Goal: Obtain resource: Download file/media

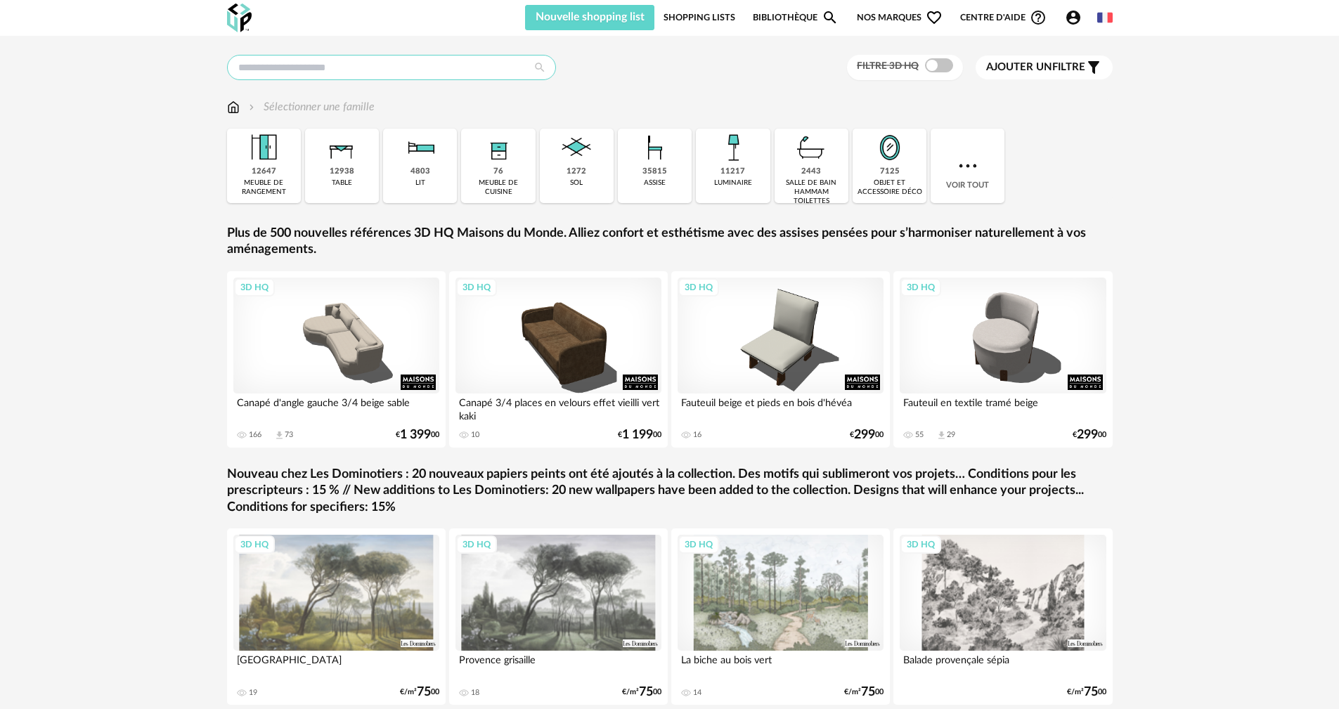
click at [452, 57] on input "text" at bounding box center [391, 67] width 329 height 25
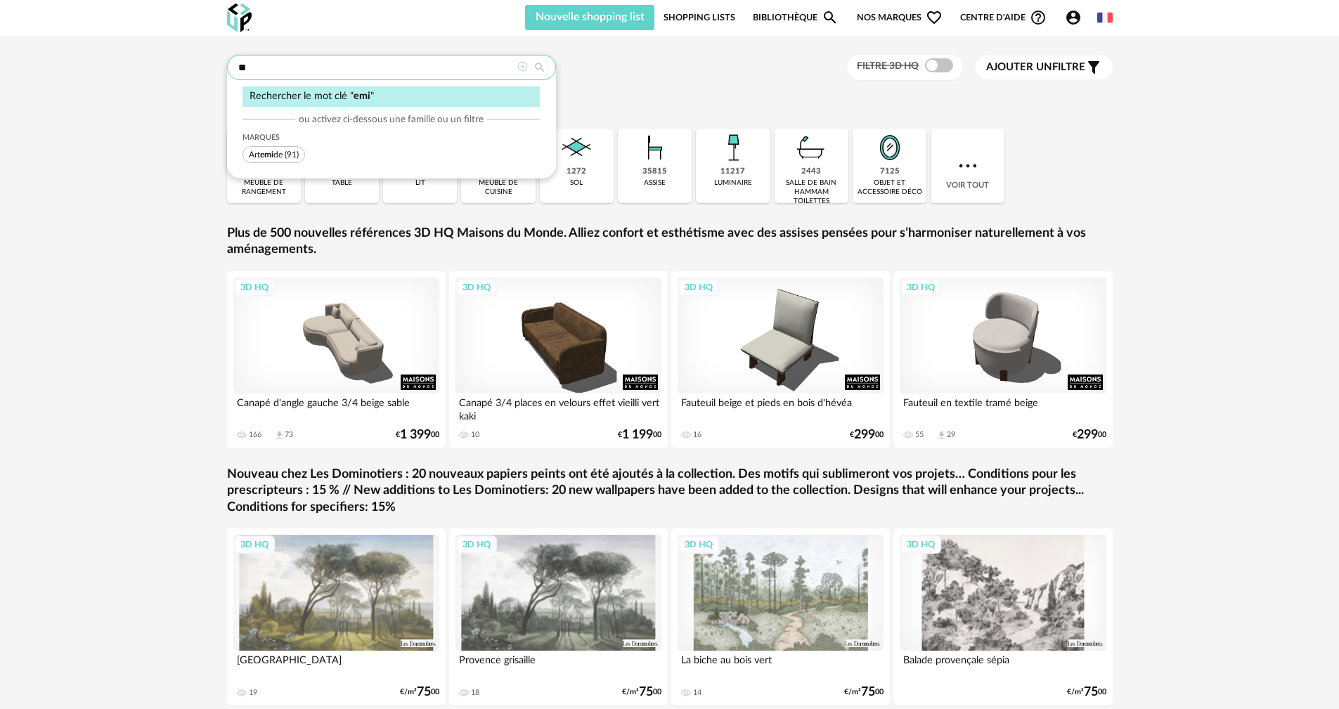
type input "*"
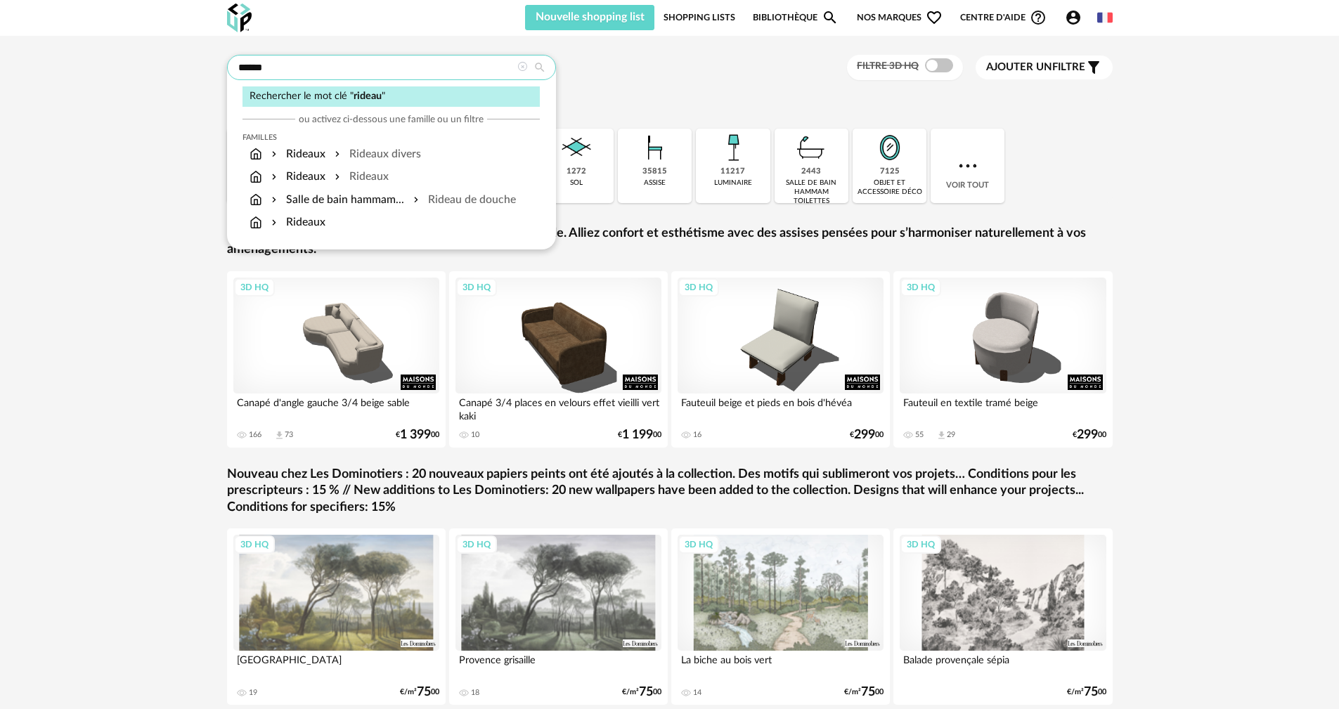
type input "******"
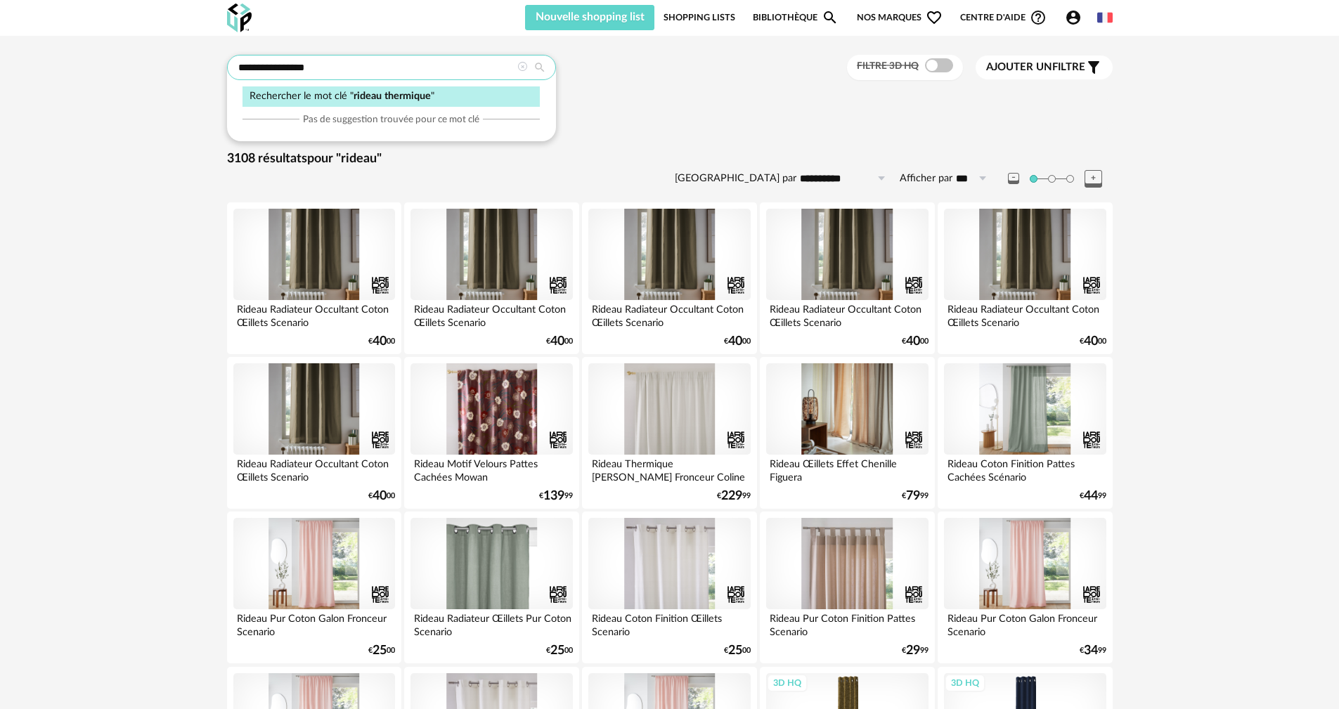
type input "**********"
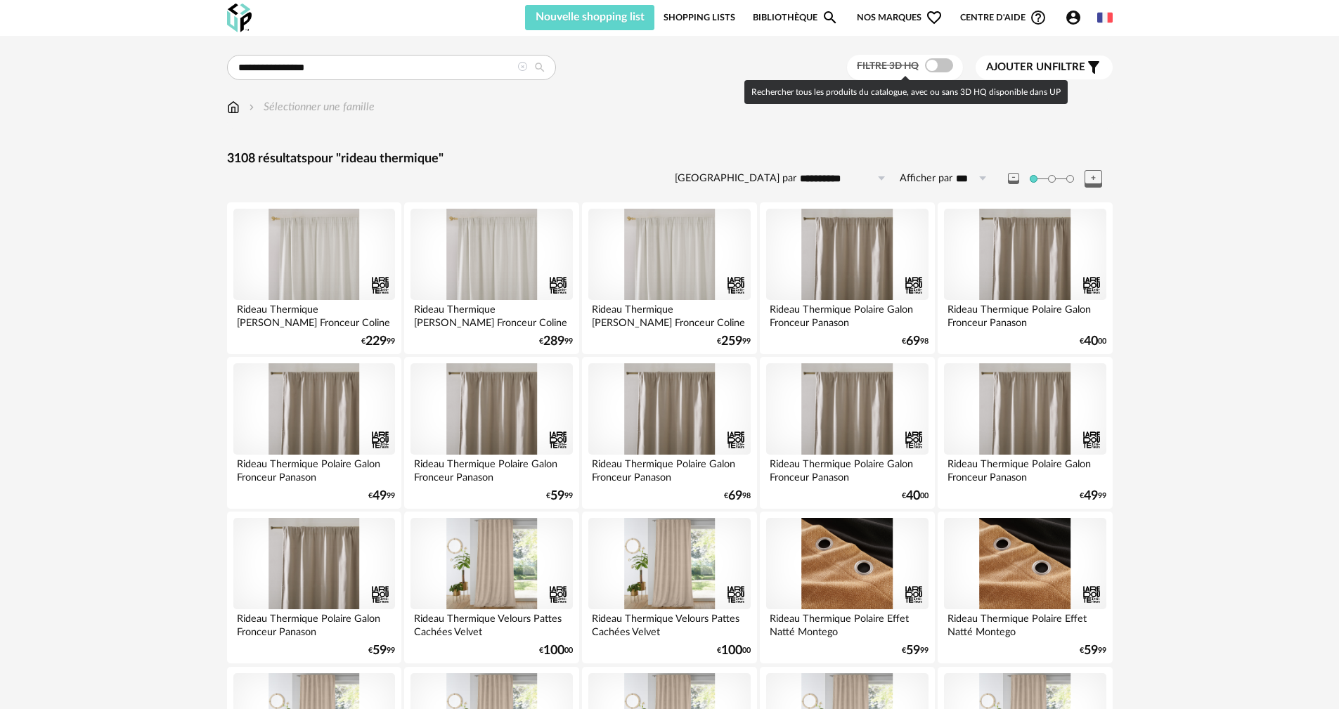
click at [933, 70] on span at bounding box center [939, 65] width 28 height 14
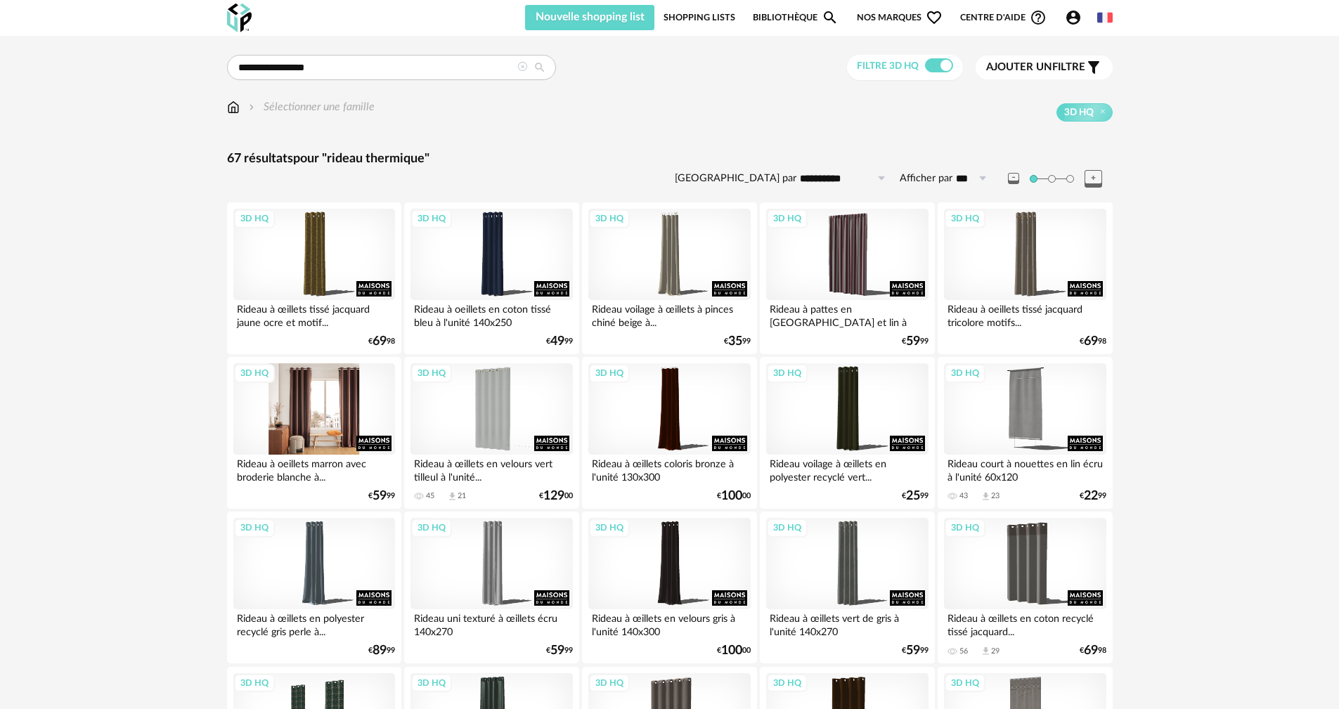
click at [311, 413] on div "3D HQ" at bounding box center [314, 409] width 162 height 91
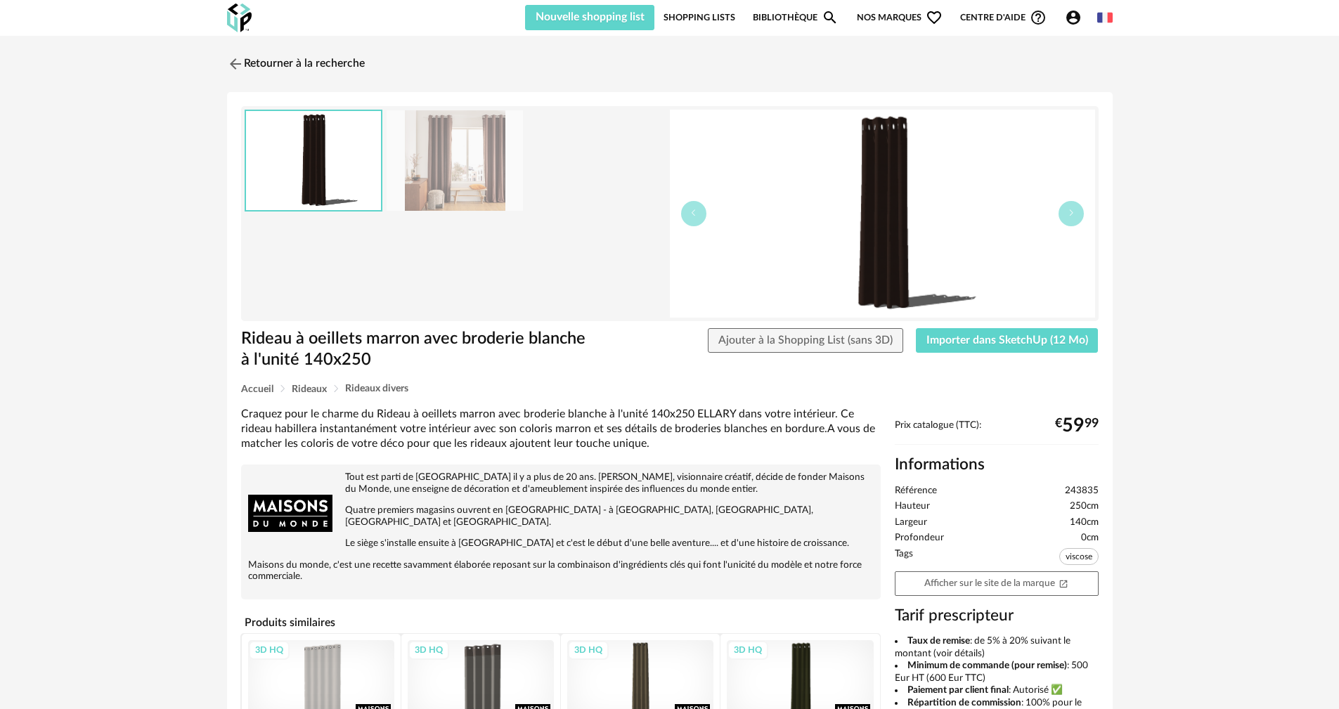
click at [464, 182] on img at bounding box center [455, 160] width 136 height 101
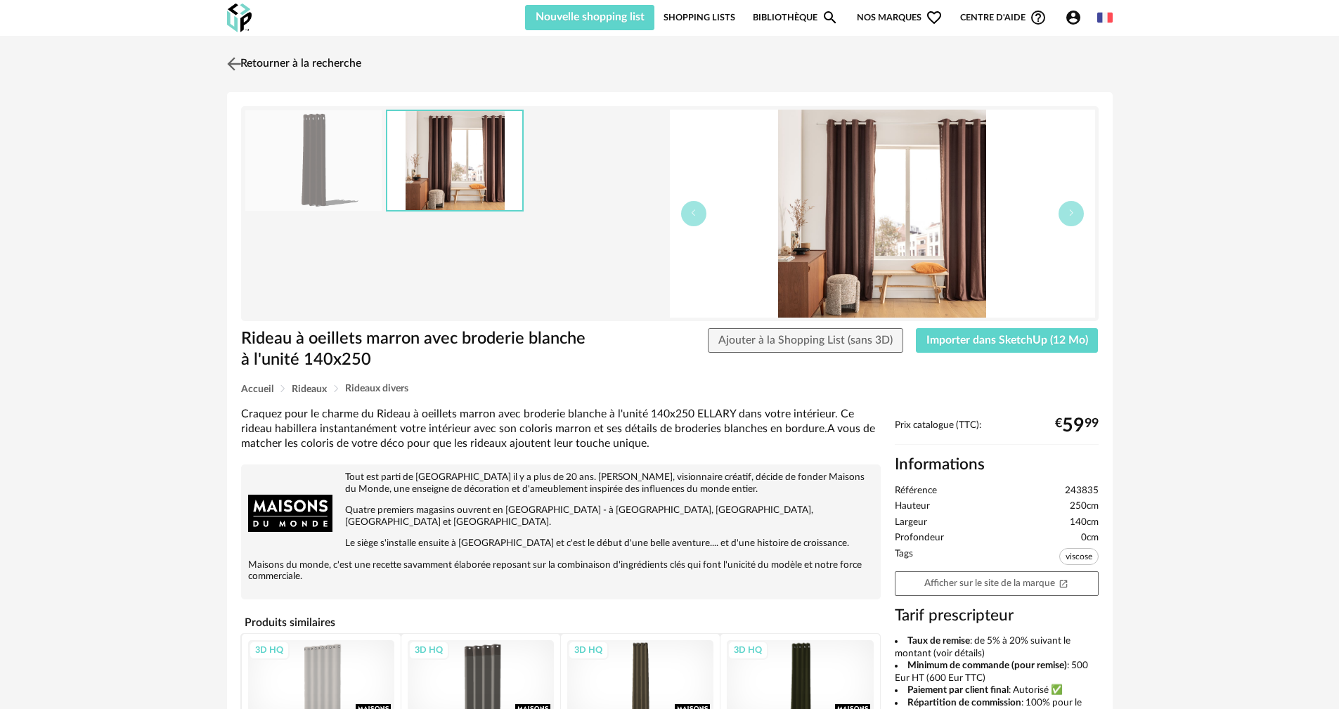
click at [228, 63] on img at bounding box center [234, 63] width 20 height 20
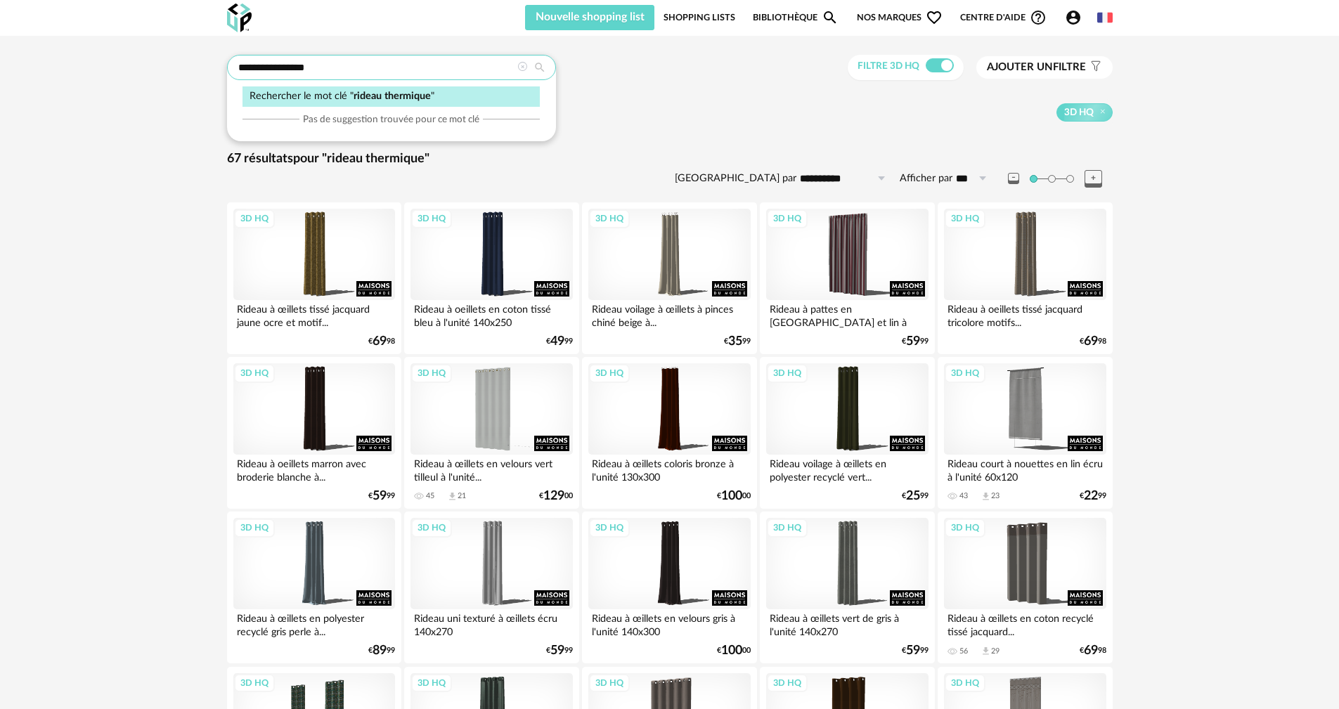
drag, startPoint x: 327, startPoint y: 63, endPoint x: 271, endPoint y: 74, distance: 57.2
click at [271, 74] on input "**********" at bounding box center [391, 67] width 329 height 25
type input "******"
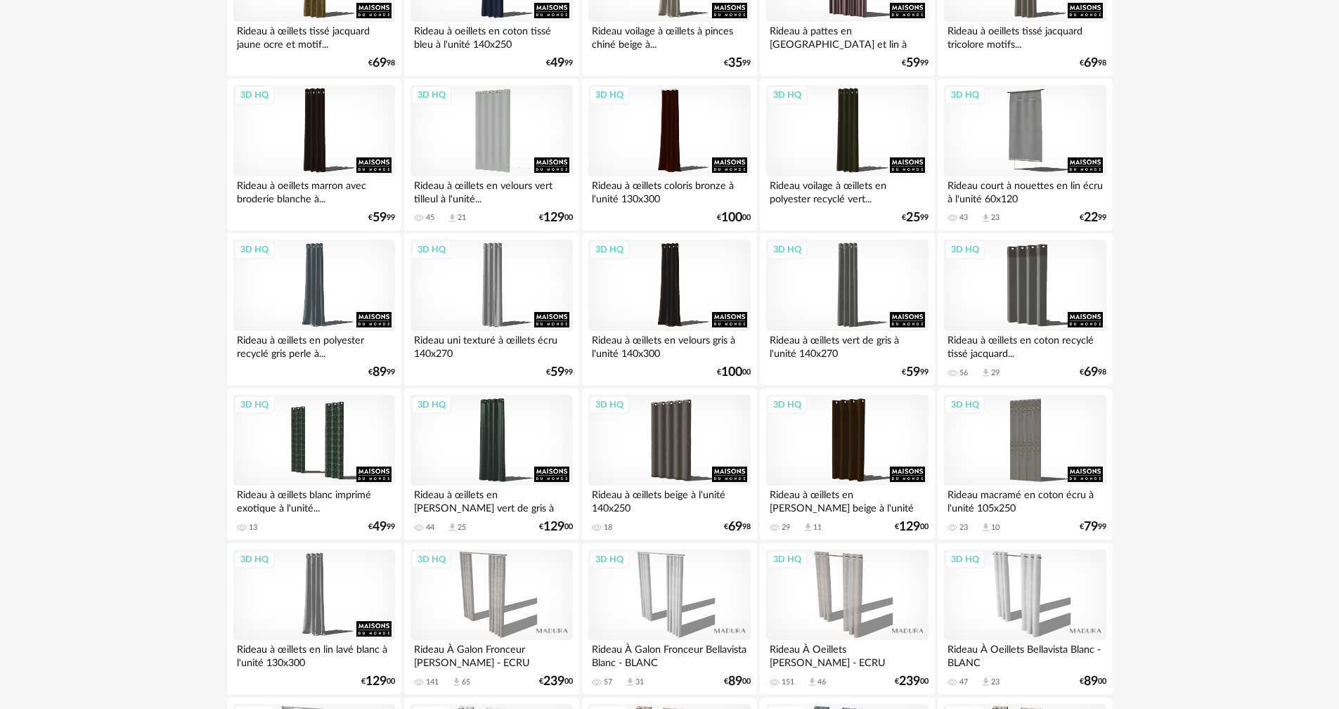
scroll to position [281, 0]
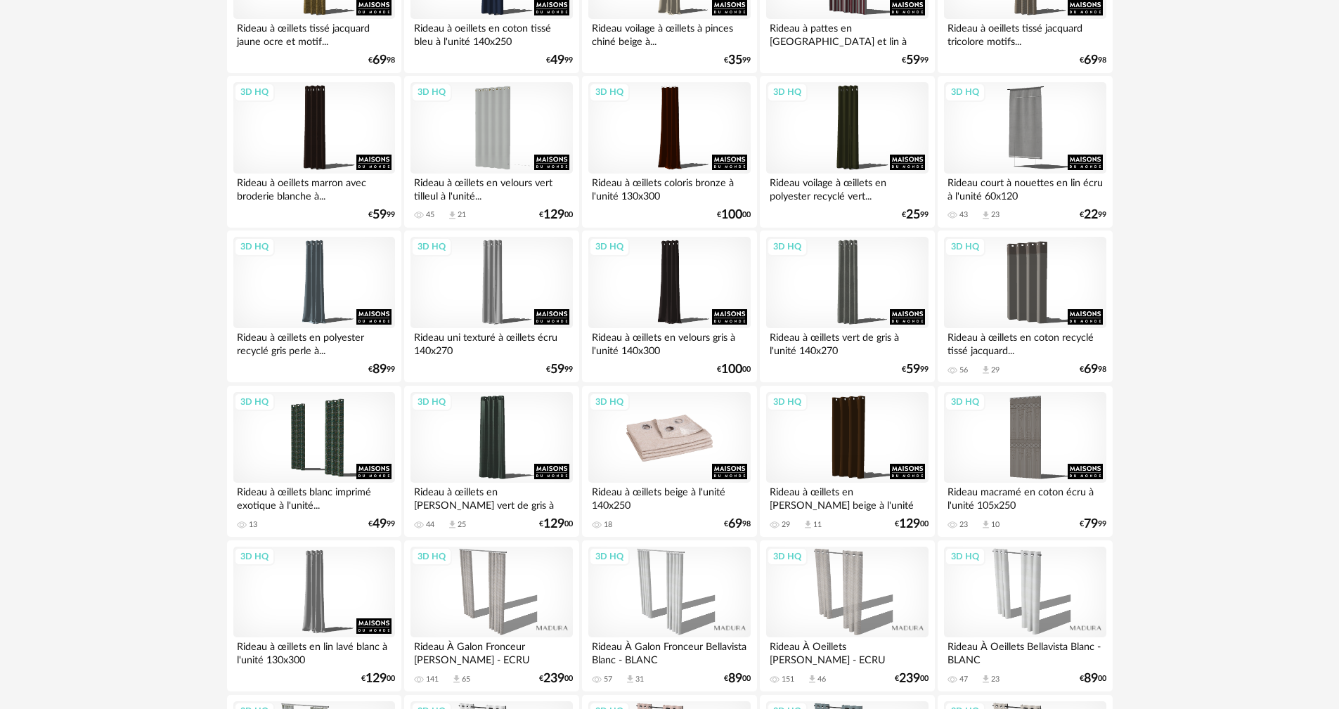
click at [671, 436] on div "3D HQ" at bounding box center [670, 437] width 162 height 91
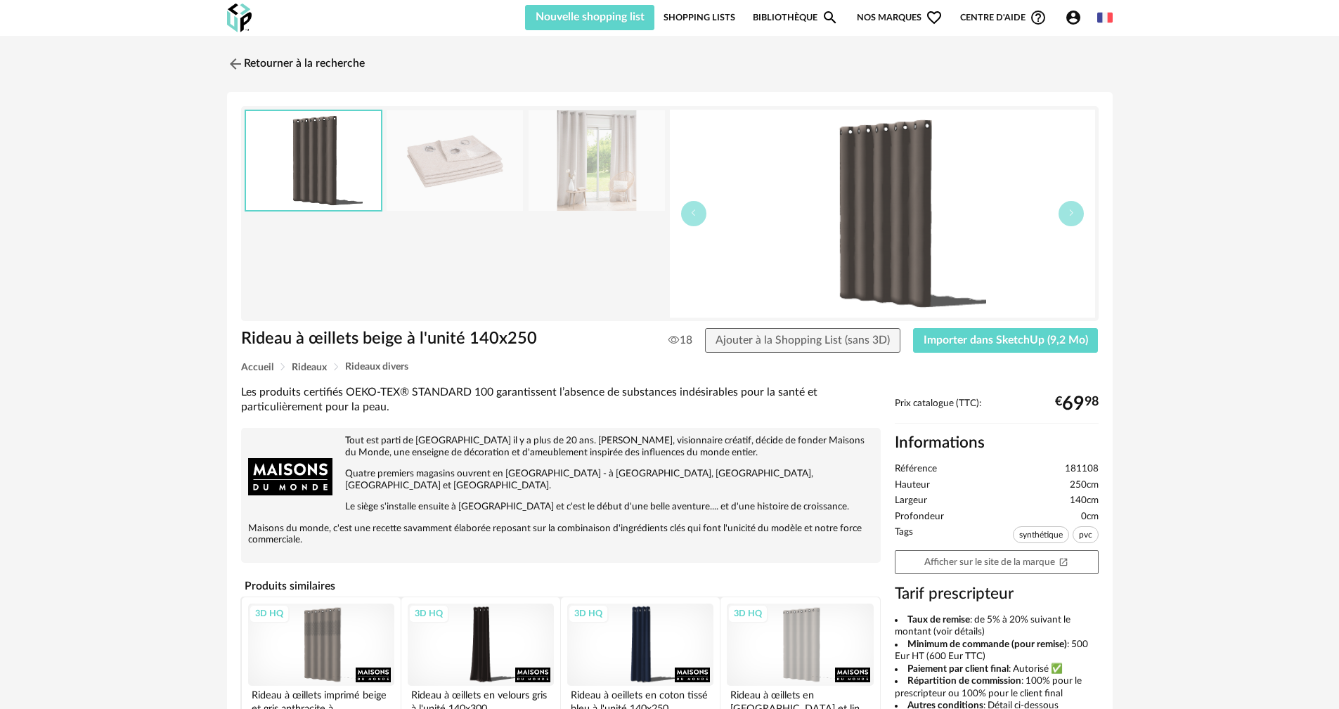
click at [605, 187] on img at bounding box center [597, 160] width 136 height 101
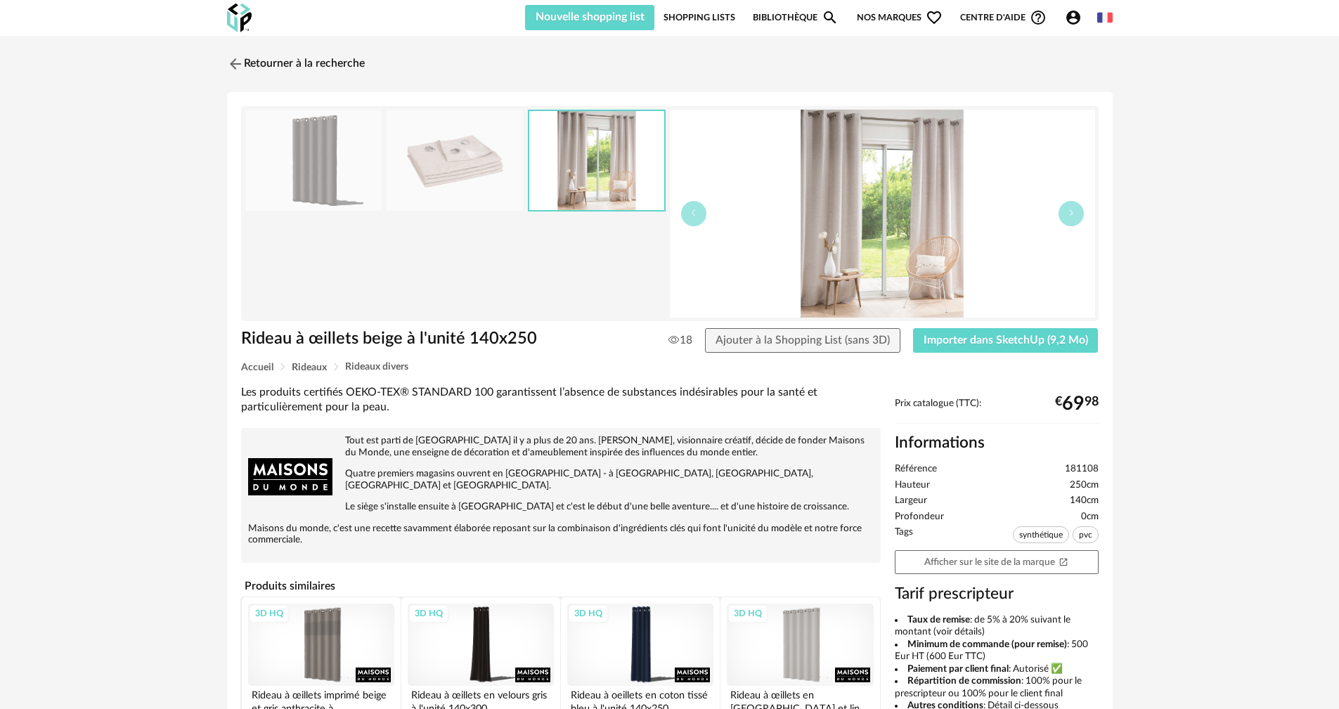
click at [495, 168] on img at bounding box center [455, 160] width 136 height 101
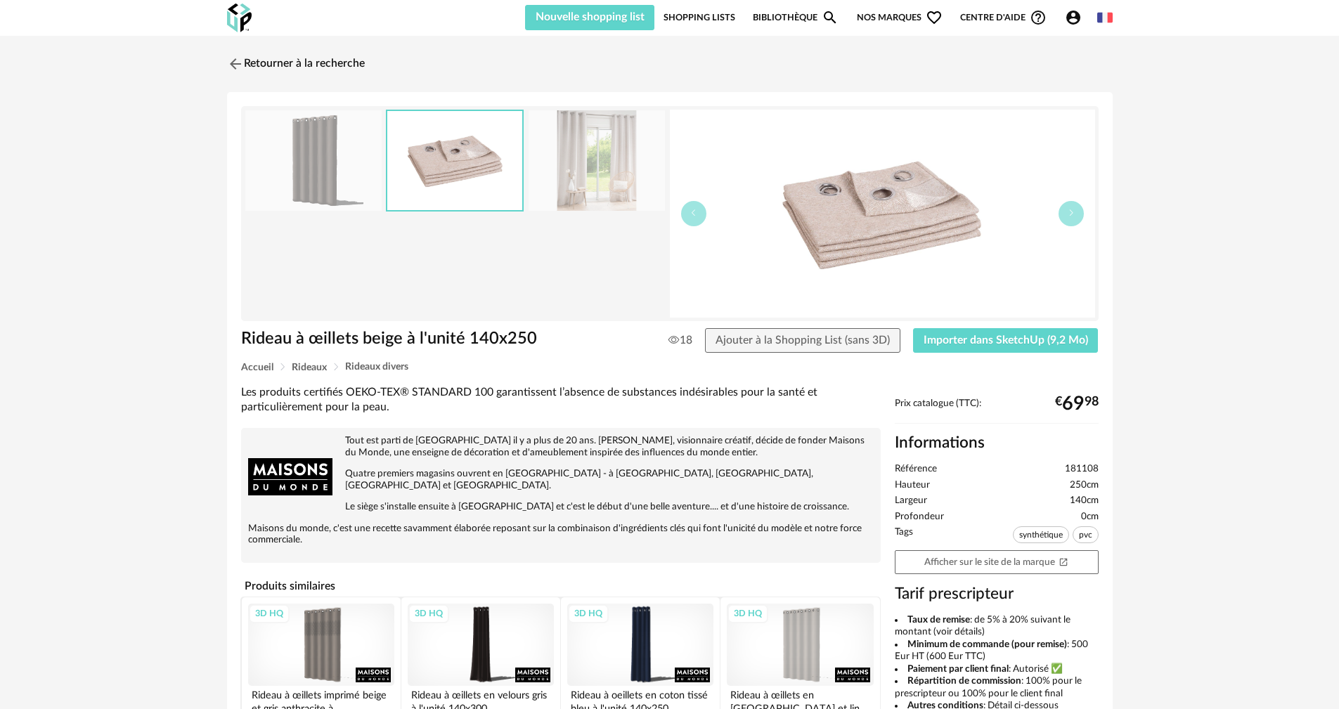
click at [364, 148] on img at bounding box center [313, 160] width 136 height 101
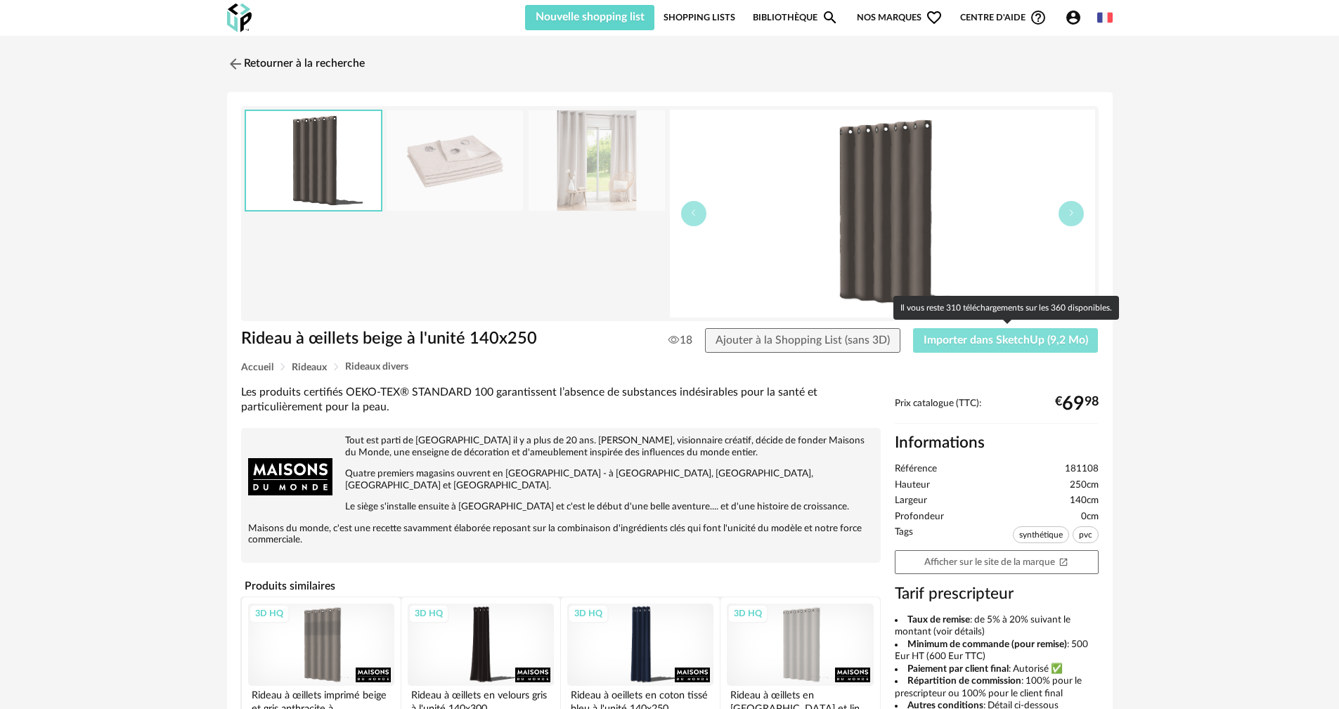
click at [1060, 345] on span "Importer dans SketchUp (9,2 Mo)" at bounding box center [1006, 340] width 165 height 11
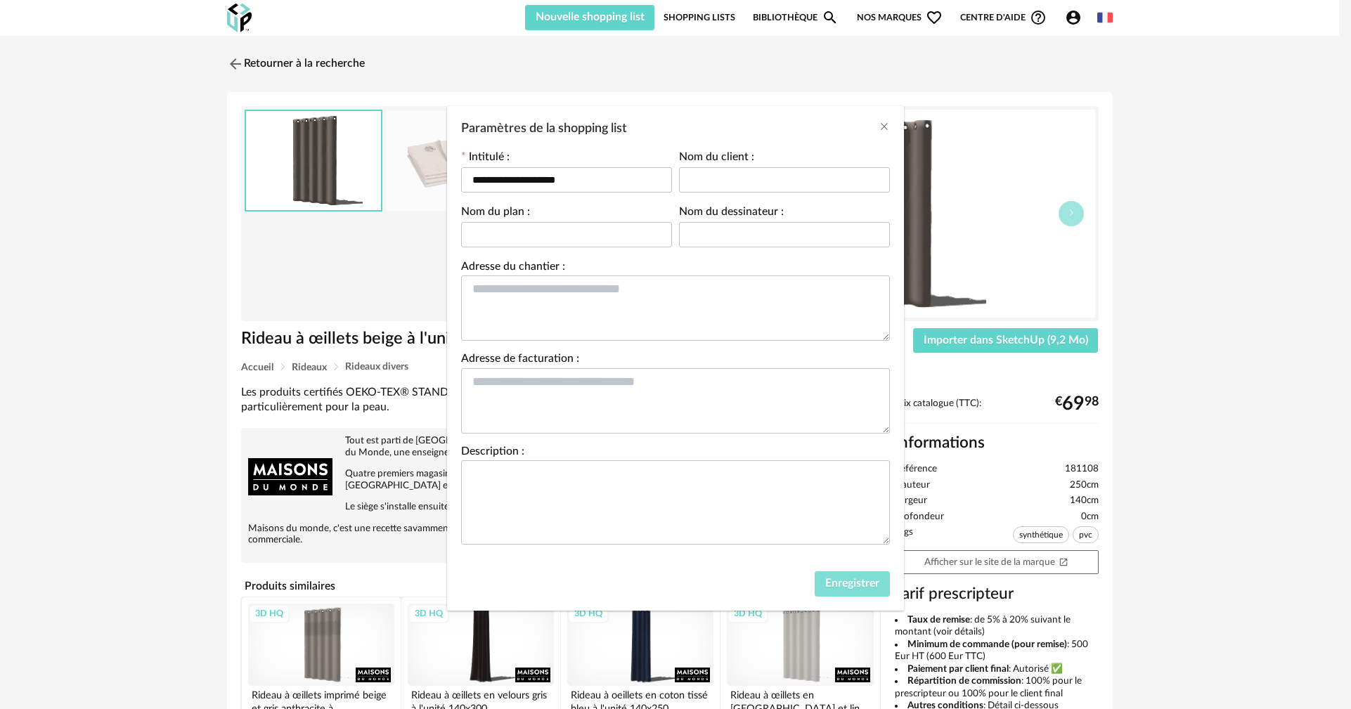
click at [879, 587] on span "Enregistrer" at bounding box center [852, 583] width 54 height 11
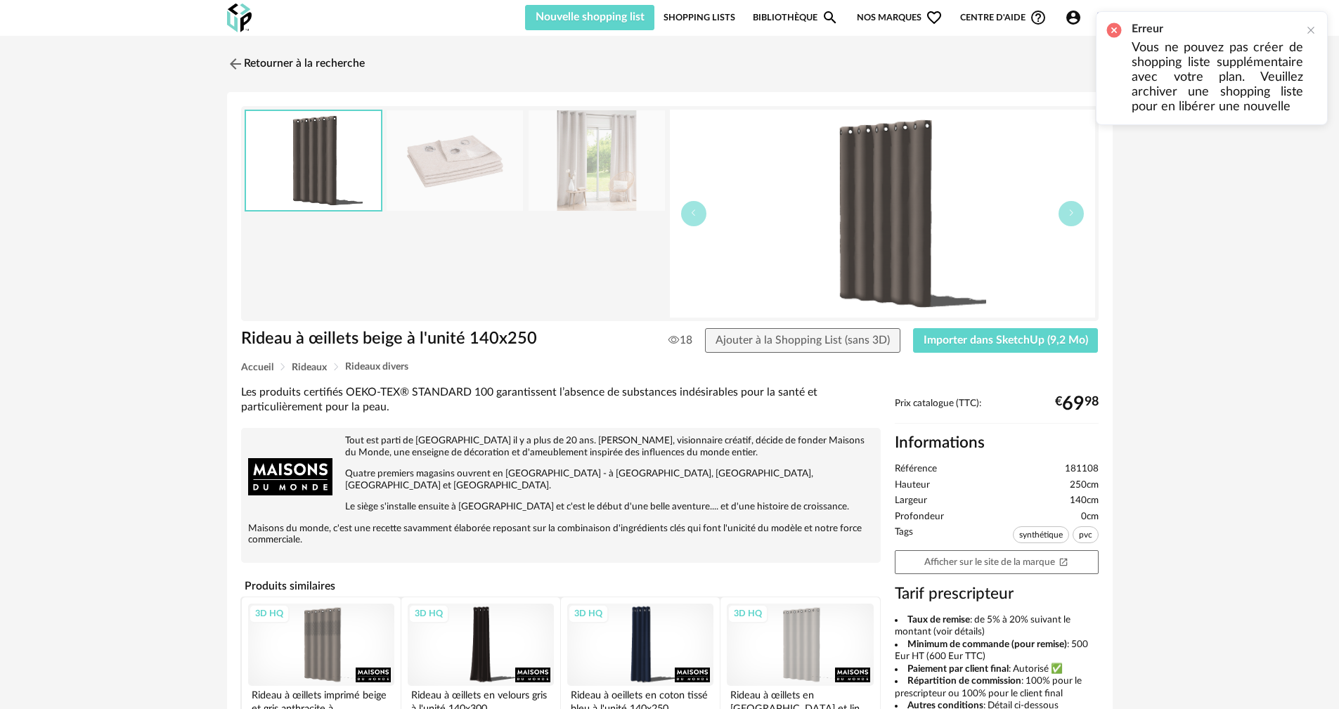
click at [705, 14] on link "Shopping Lists" at bounding box center [700, 17] width 72 height 25
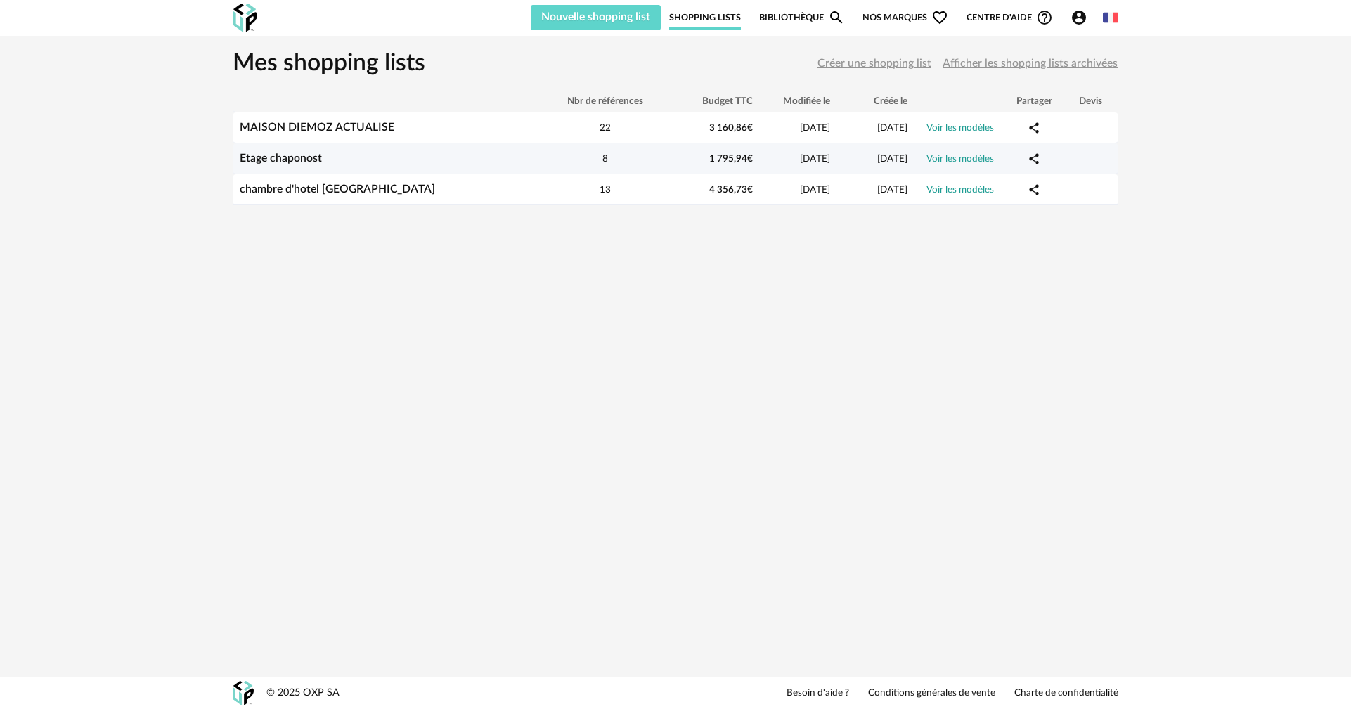
click at [301, 162] on link "Etage chaponost" at bounding box center [281, 158] width 82 height 11
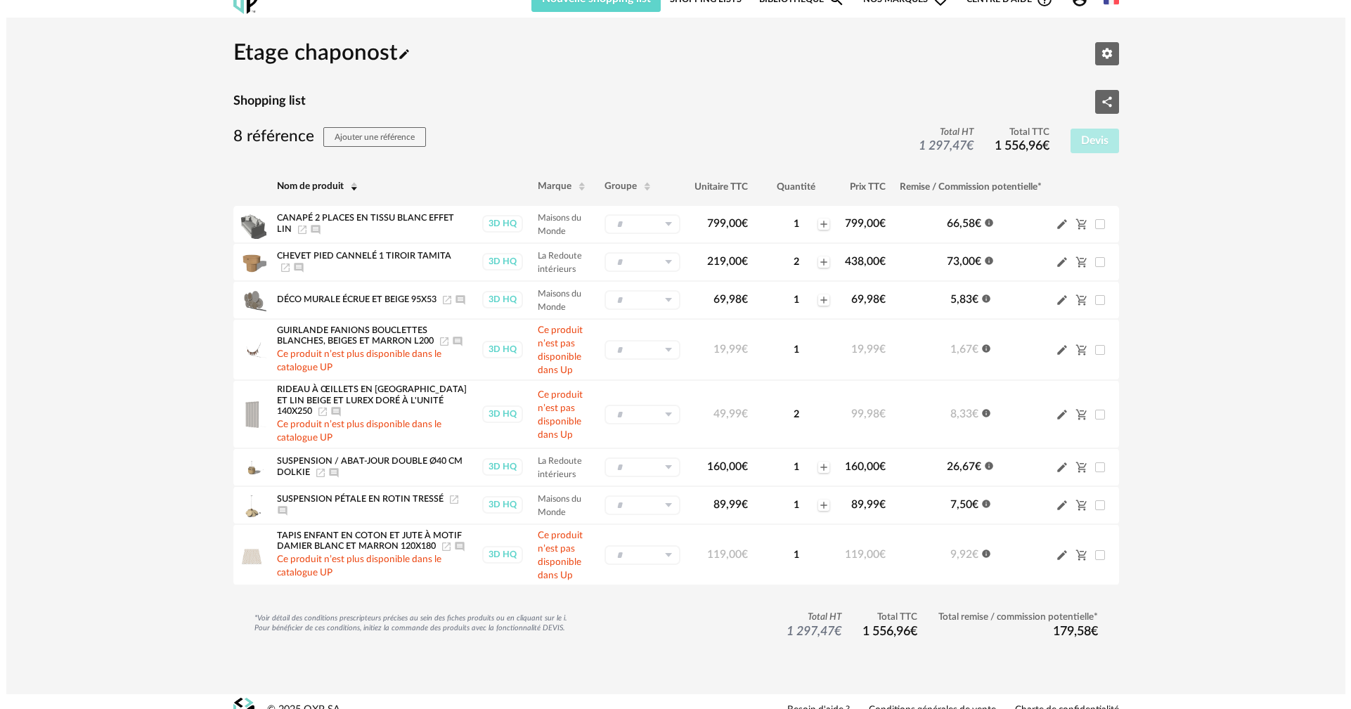
scroll to position [29, 0]
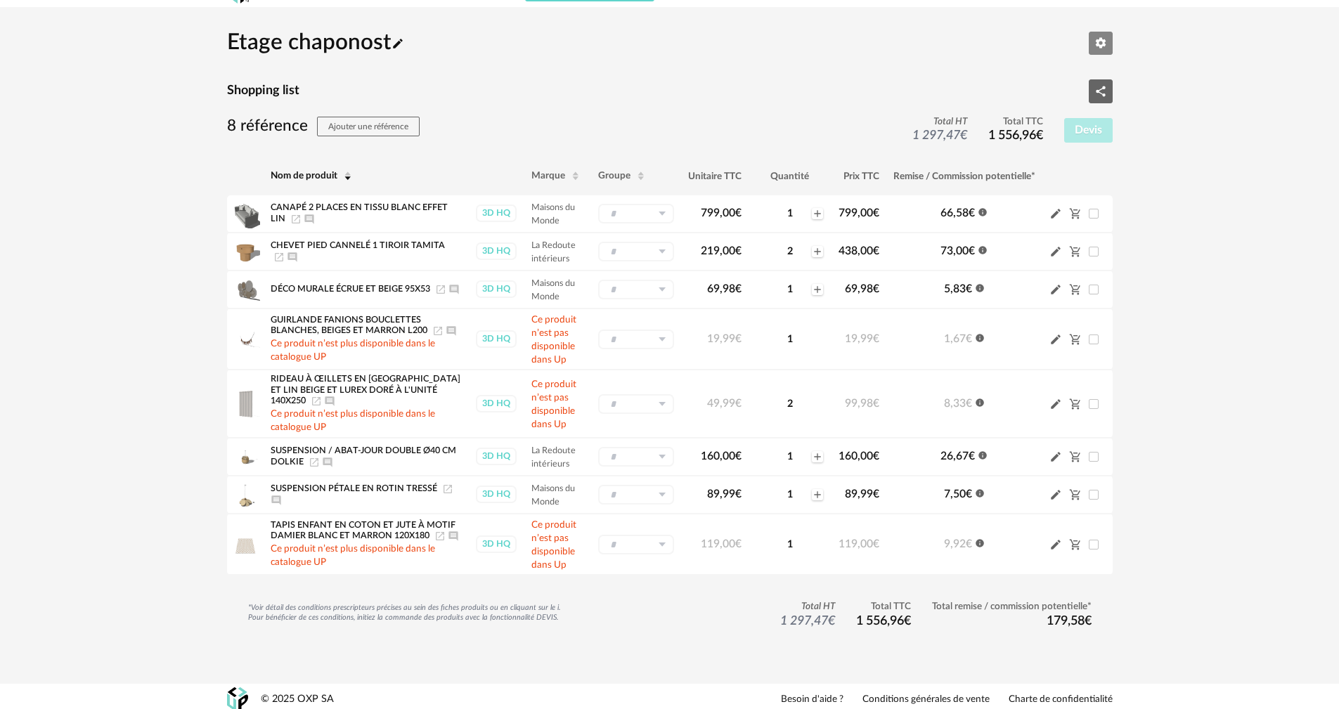
drag, startPoint x: 1114, startPoint y: 44, endPoint x: 1099, endPoint y: 49, distance: 15.6
click at [1100, 48] on div "Etage chaponost Pencil icon Editer les paramètres Shopping list Share Variant i…" at bounding box center [669, 352] width 911 height 665
click at [1099, 49] on icon "Editer les paramètres" at bounding box center [1101, 43] width 13 height 13
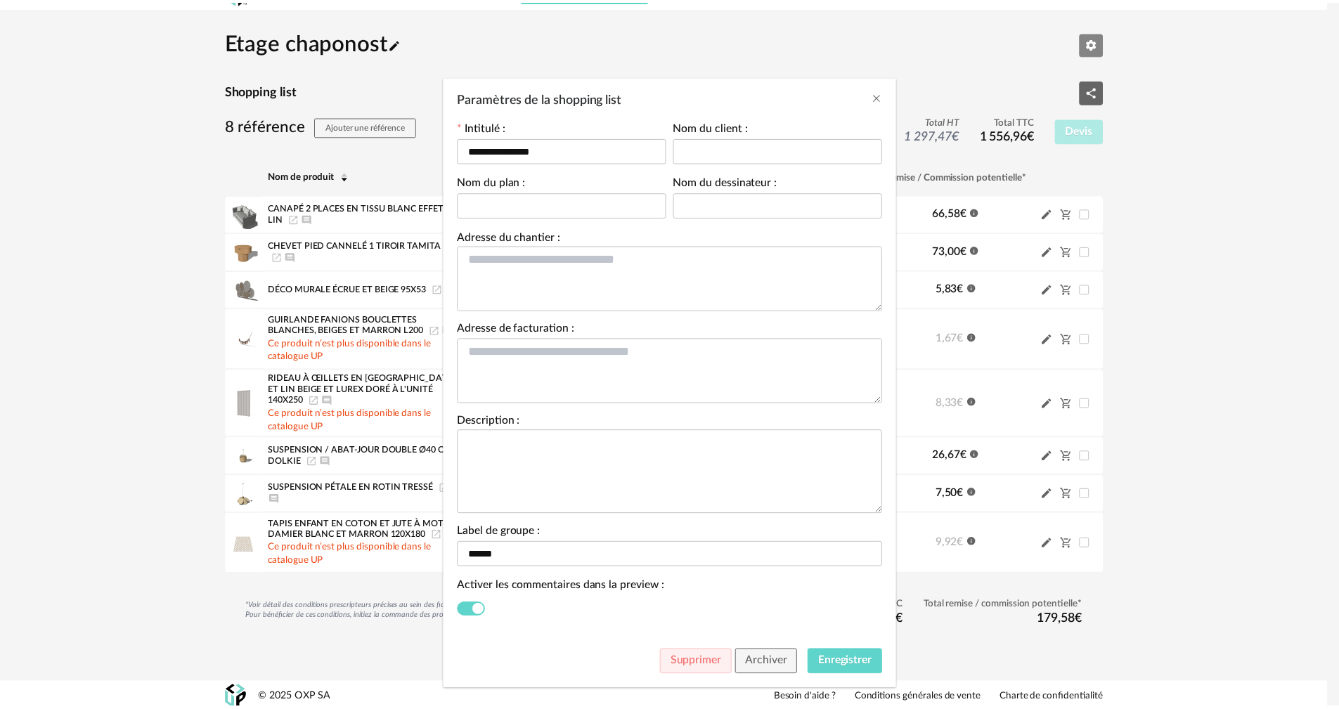
scroll to position [46, 0]
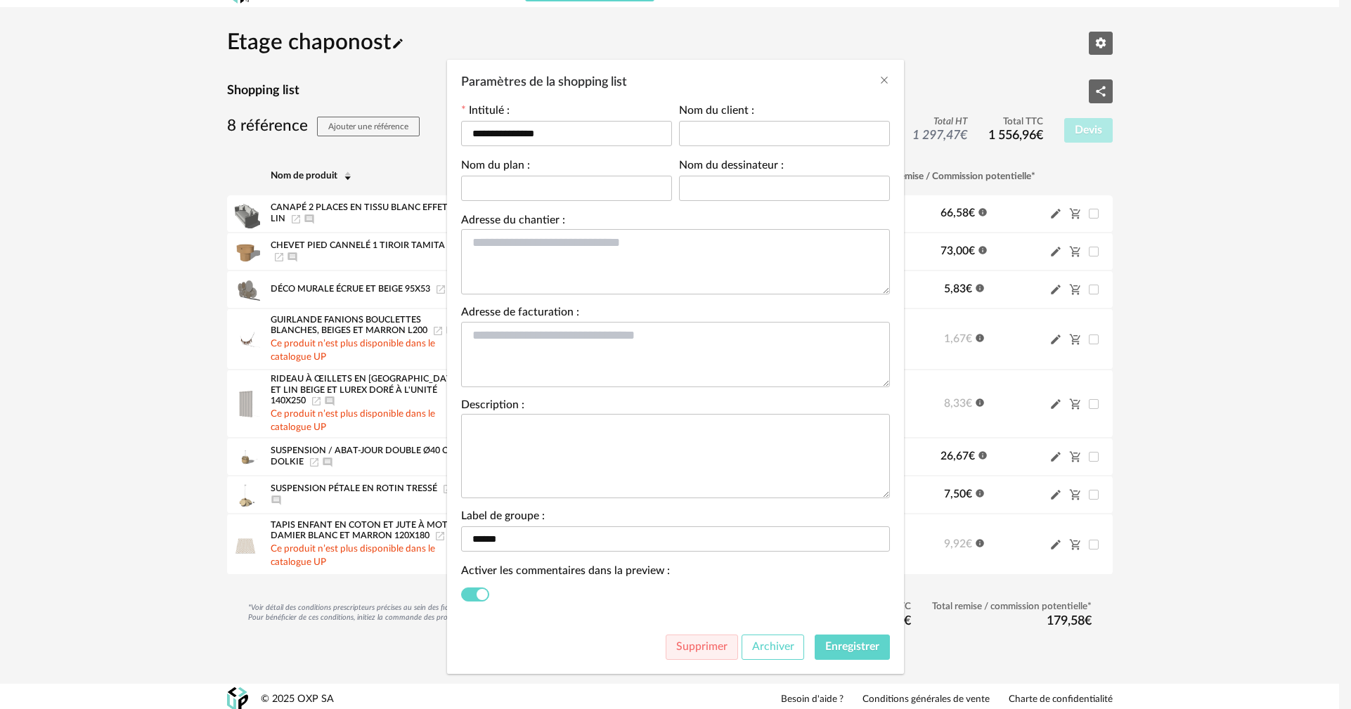
click at [794, 646] on button "Archiver" at bounding box center [773, 647] width 63 height 25
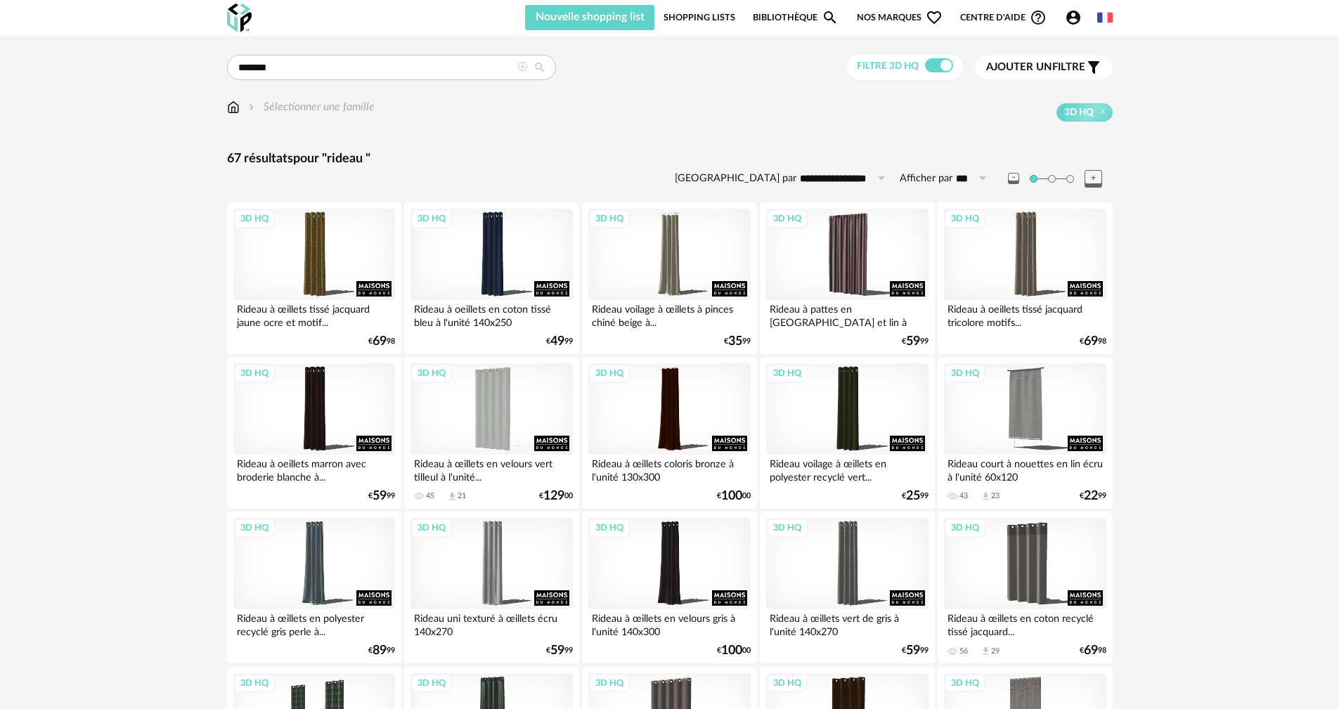
scroll to position [211, 0]
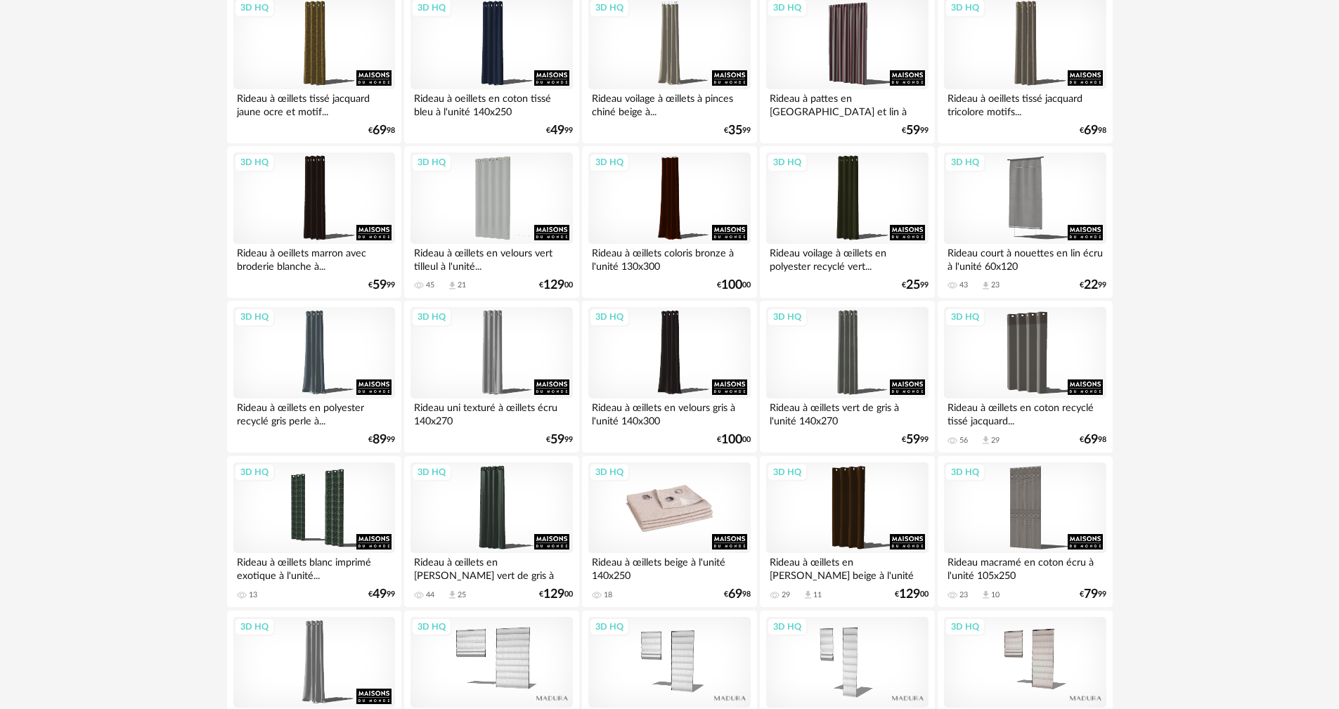
click at [693, 488] on div "3D HQ" at bounding box center [670, 508] width 162 height 91
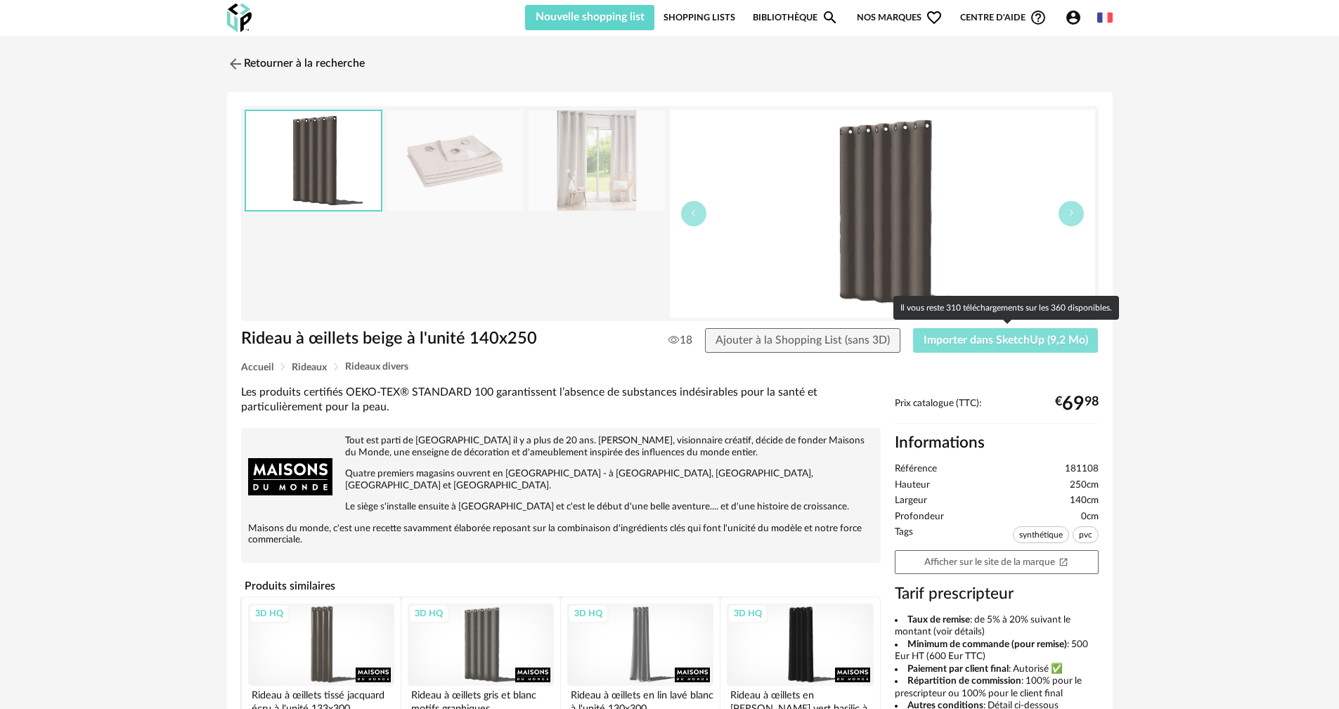
click at [979, 346] on button "Importer dans SketchUp (9,2 Mo)" at bounding box center [1006, 340] width 186 height 25
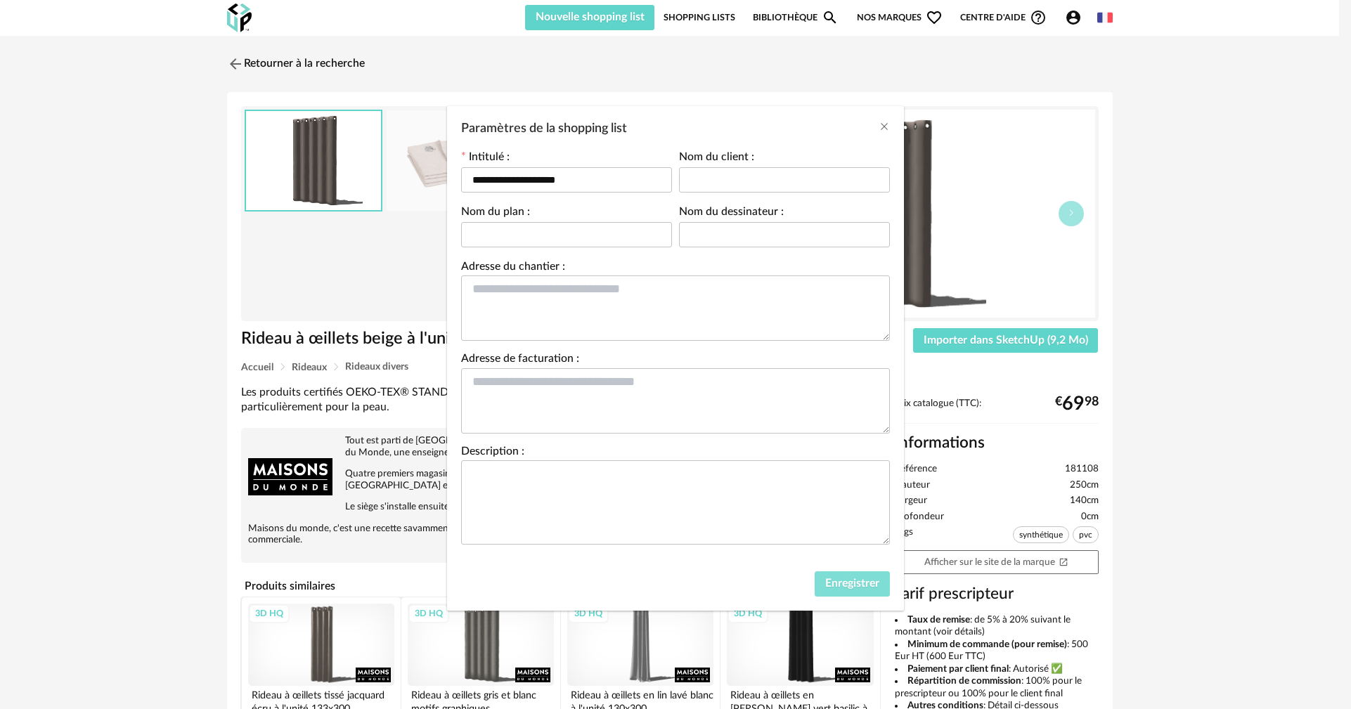
click at [837, 584] on span "Enregistrer" at bounding box center [852, 583] width 54 height 11
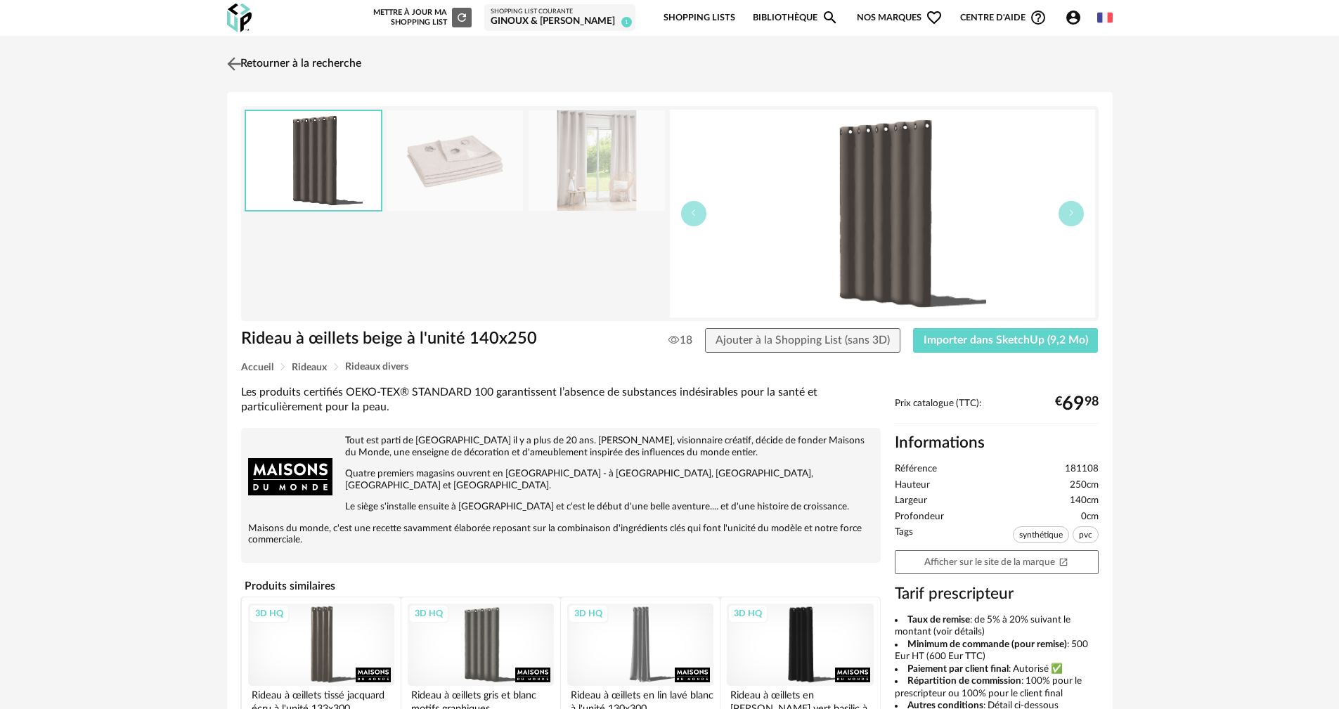
click at [245, 62] on link "Retourner à la recherche" at bounding box center [293, 64] width 138 height 31
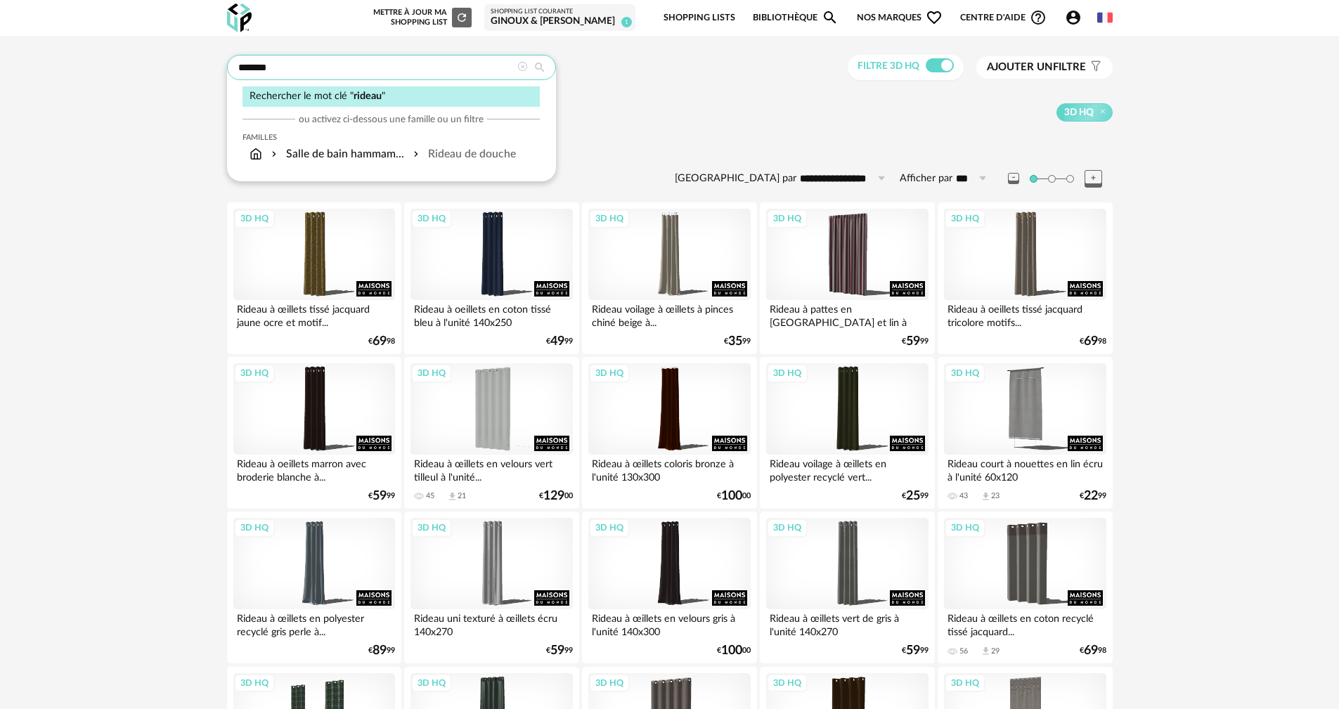
drag, startPoint x: 321, startPoint y: 74, endPoint x: 124, endPoint y: 77, distance: 196.9
type input "*******"
type input "**********"
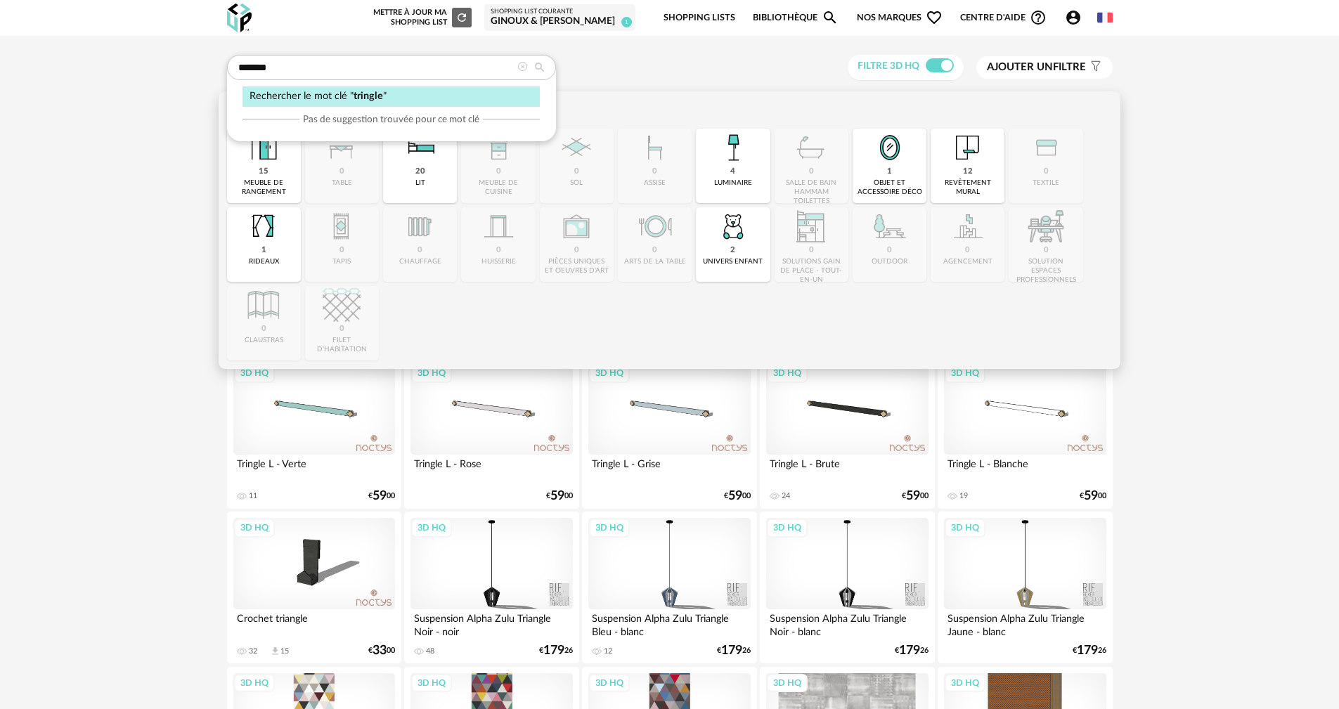
click at [270, 245] on img at bounding box center [264, 226] width 38 height 38
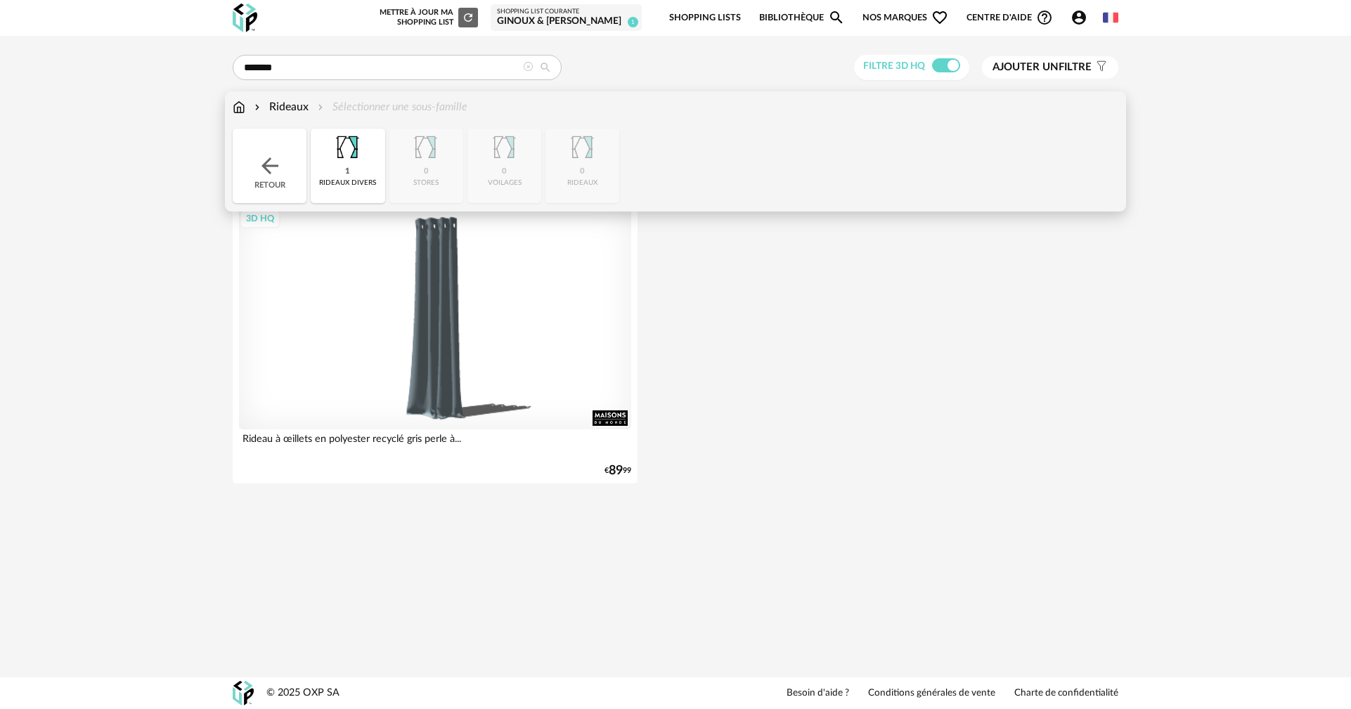
click at [257, 151] on div "Retour" at bounding box center [270, 166] width 74 height 75
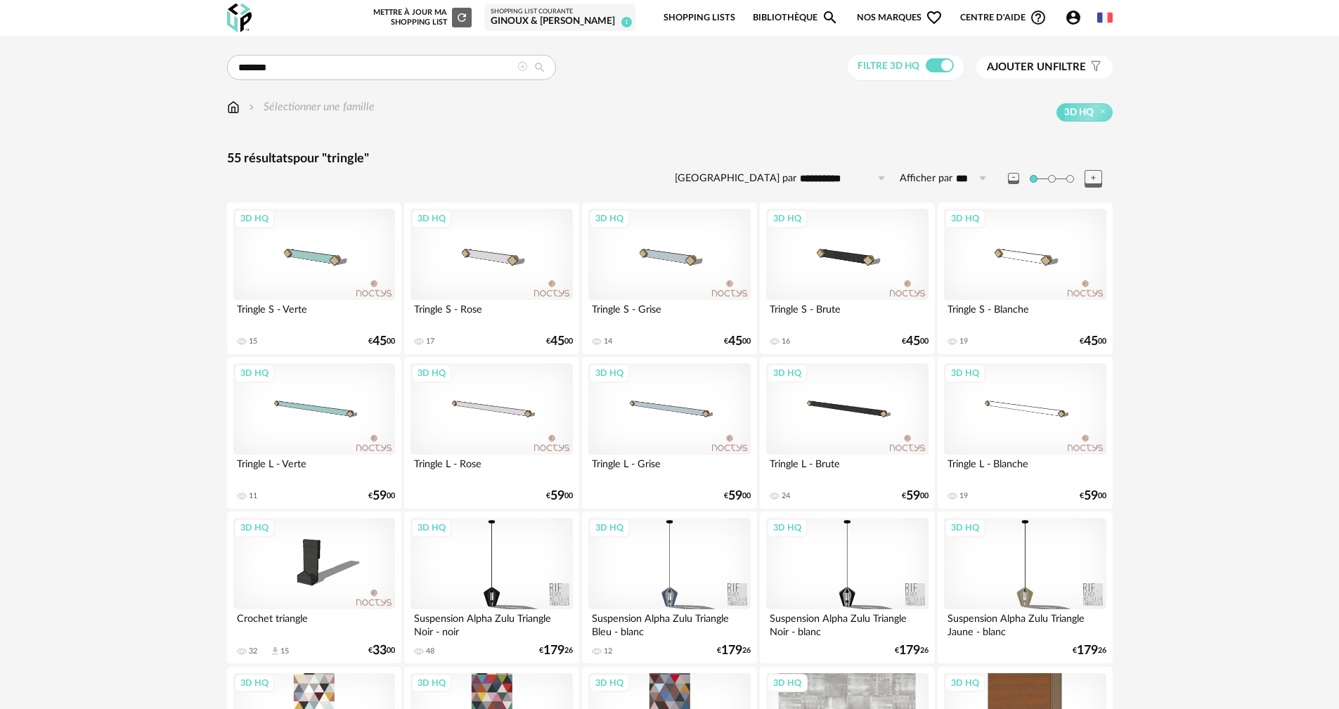
click at [518, 69] on icon at bounding box center [523, 67] width 10 height 10
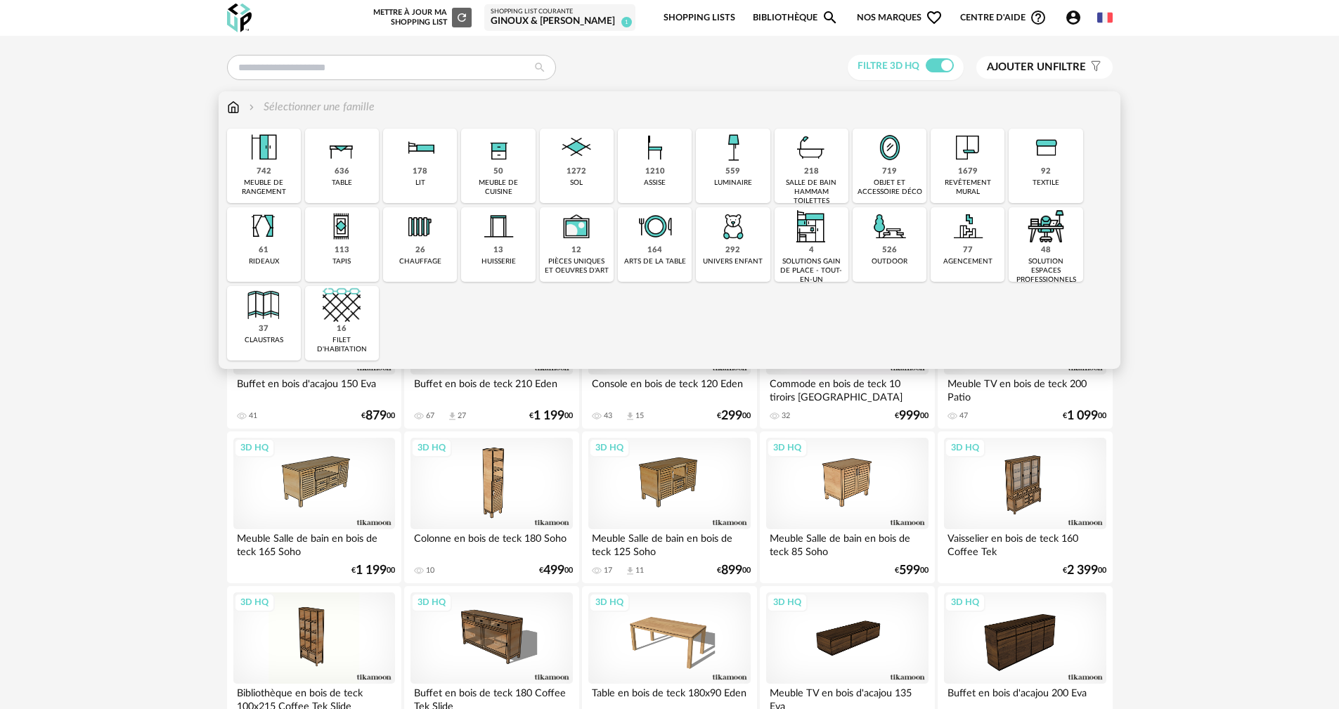
click at [264, 158] on img at bounding box center [264, 148] width 38 height 38
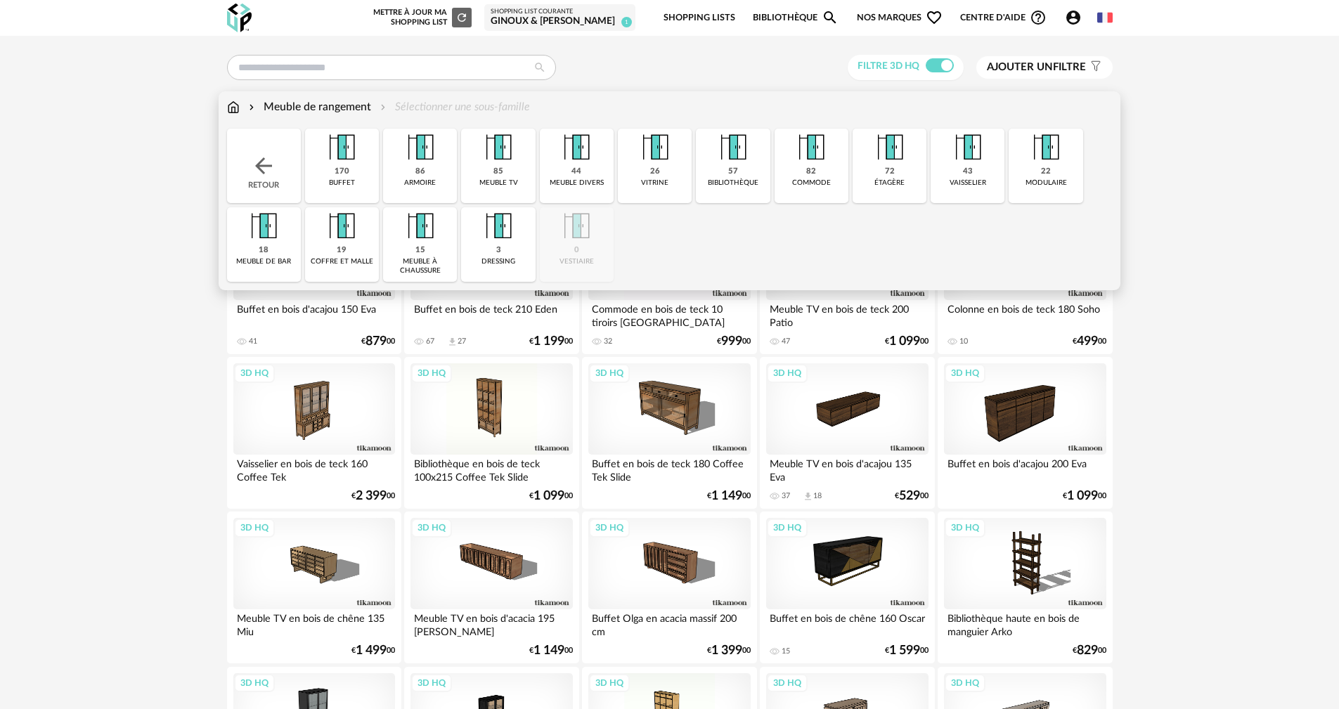
click at [238, 114] on img at bounding box center [233, 107] width 13 height 16
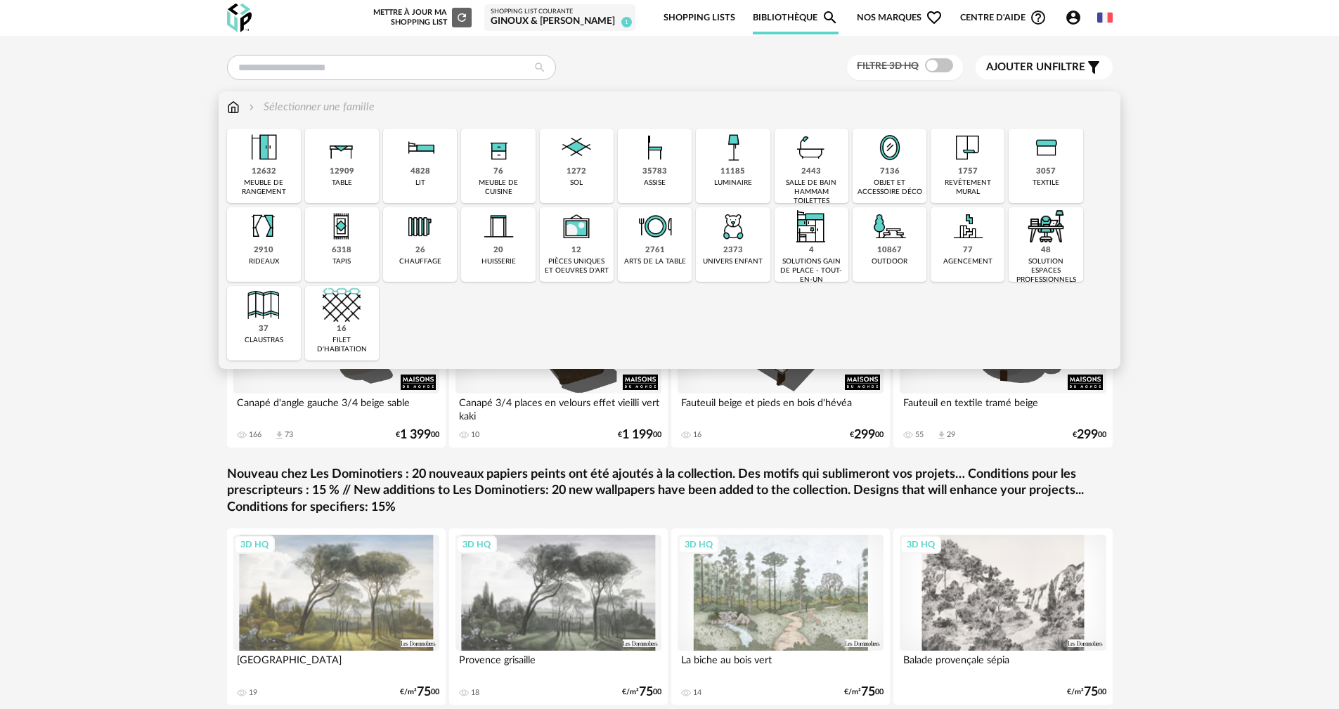
click at [277, 250] on div "2910 rideaux" at bounding box center [264, 244] width 74 height 75
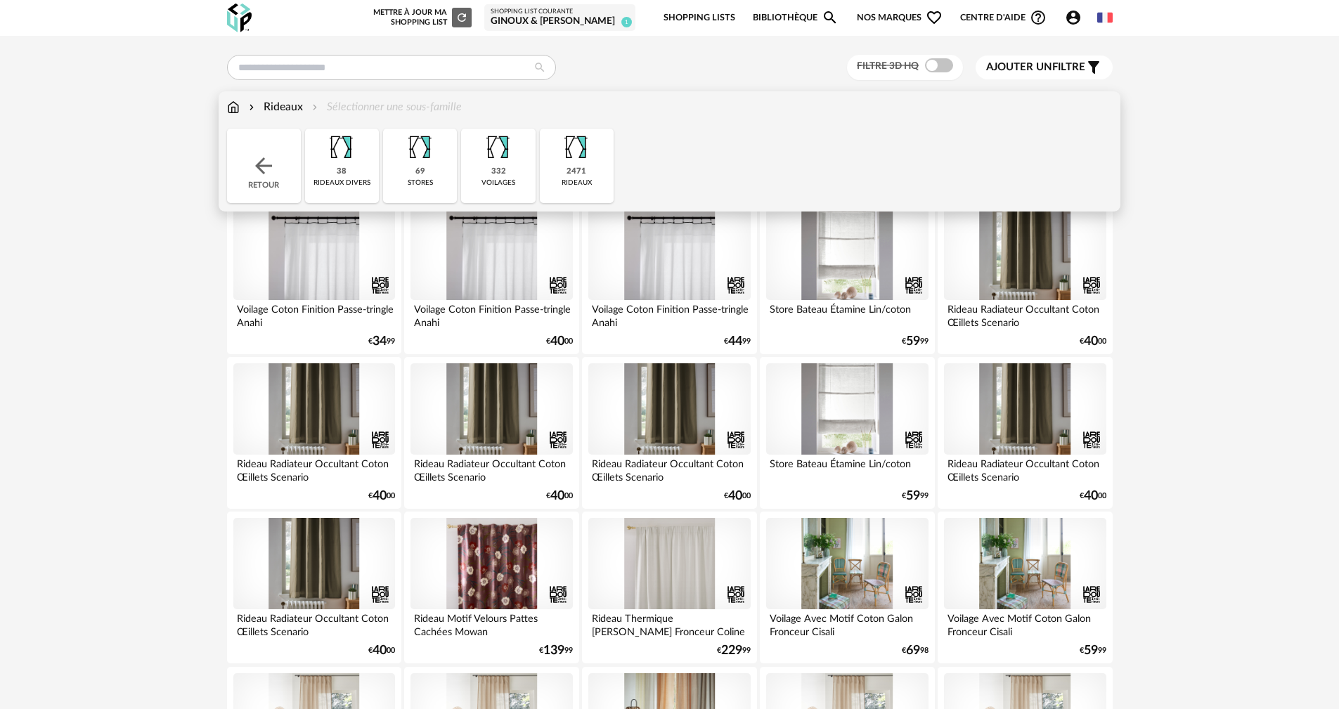
click at [361, 167] on img at bounding box center [342, 148] width 38 height 38
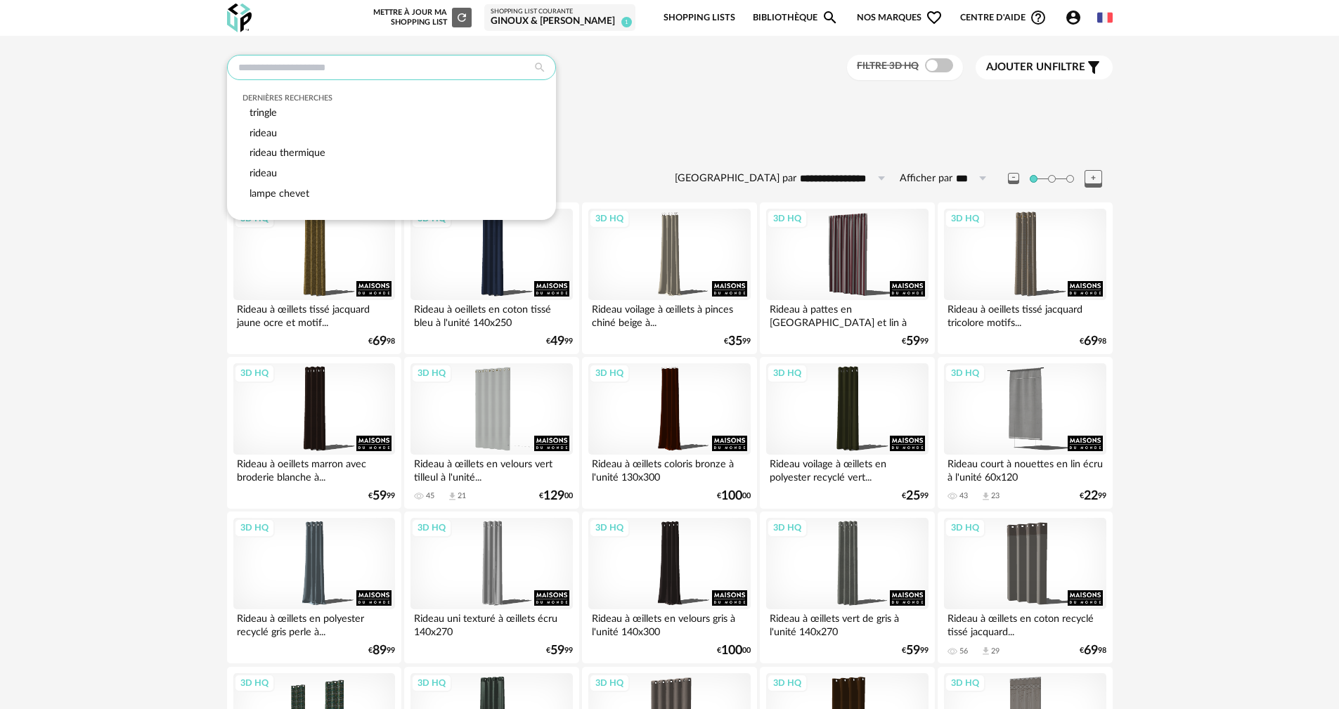
click at [290, 64] on input "text" at bounding box center [391, 67] width 329 height 25
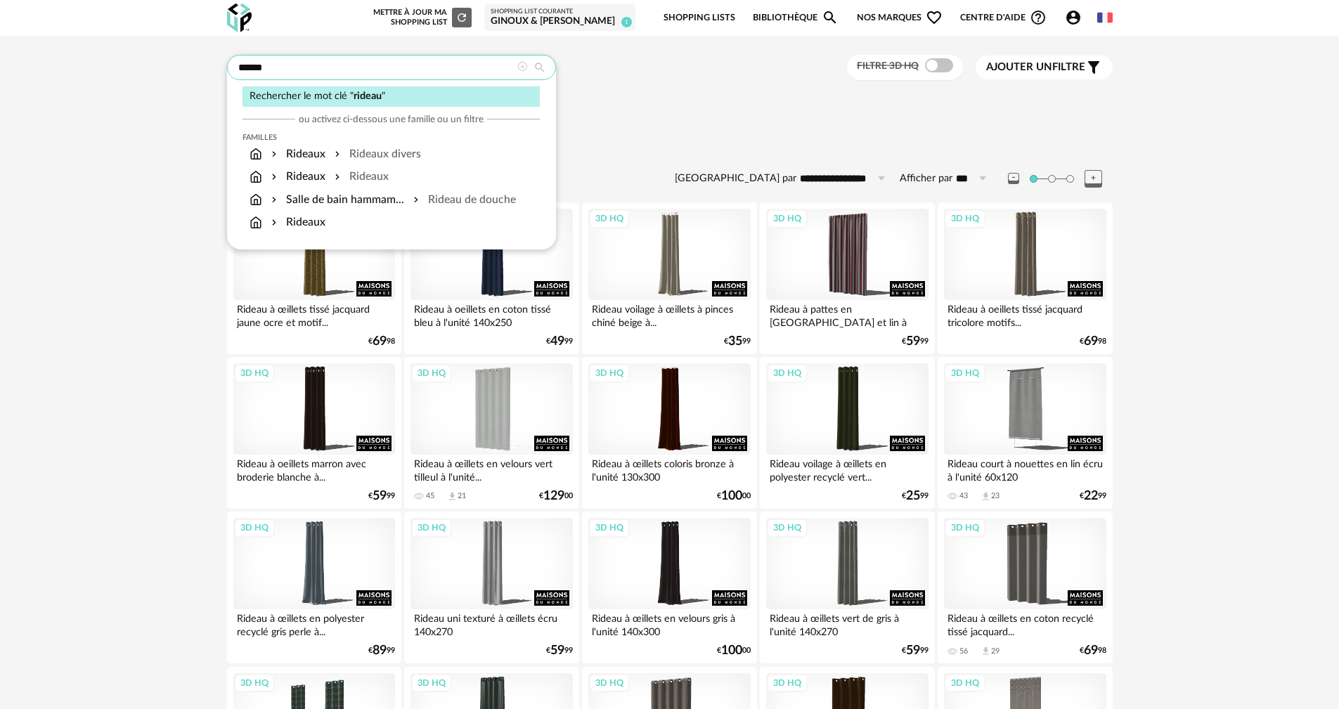
type input "******"
type input "**********"
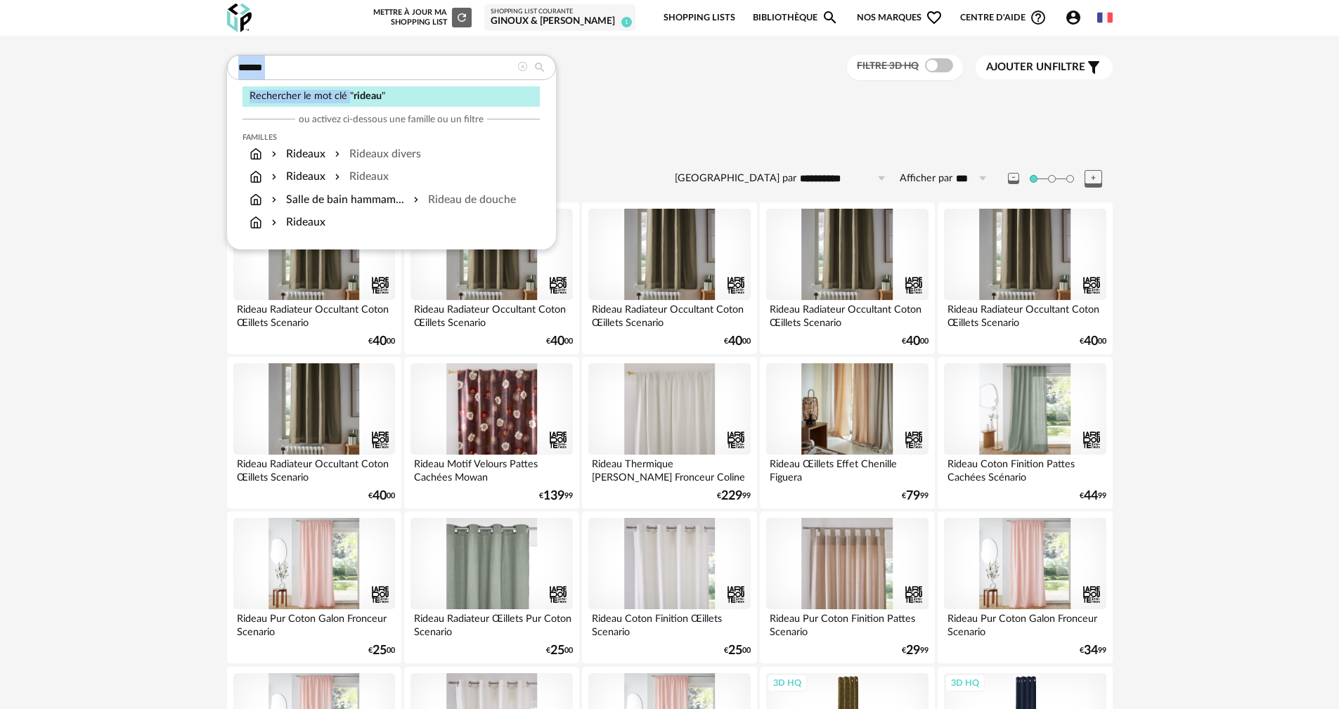
drag, startPoint x: 323, startPoint y: 80, endPoint x: 309, endPoint y: 73, distance: 15.7
click at [309, 73] on div "****** Rechercher le mot clé " rideau " ou activez ci-dessous une famille ou un…" at bounding box center [391, 67] width 329 height 25
click at [522, 67] on icon at bounding box center [523, 67] width 10 height 10
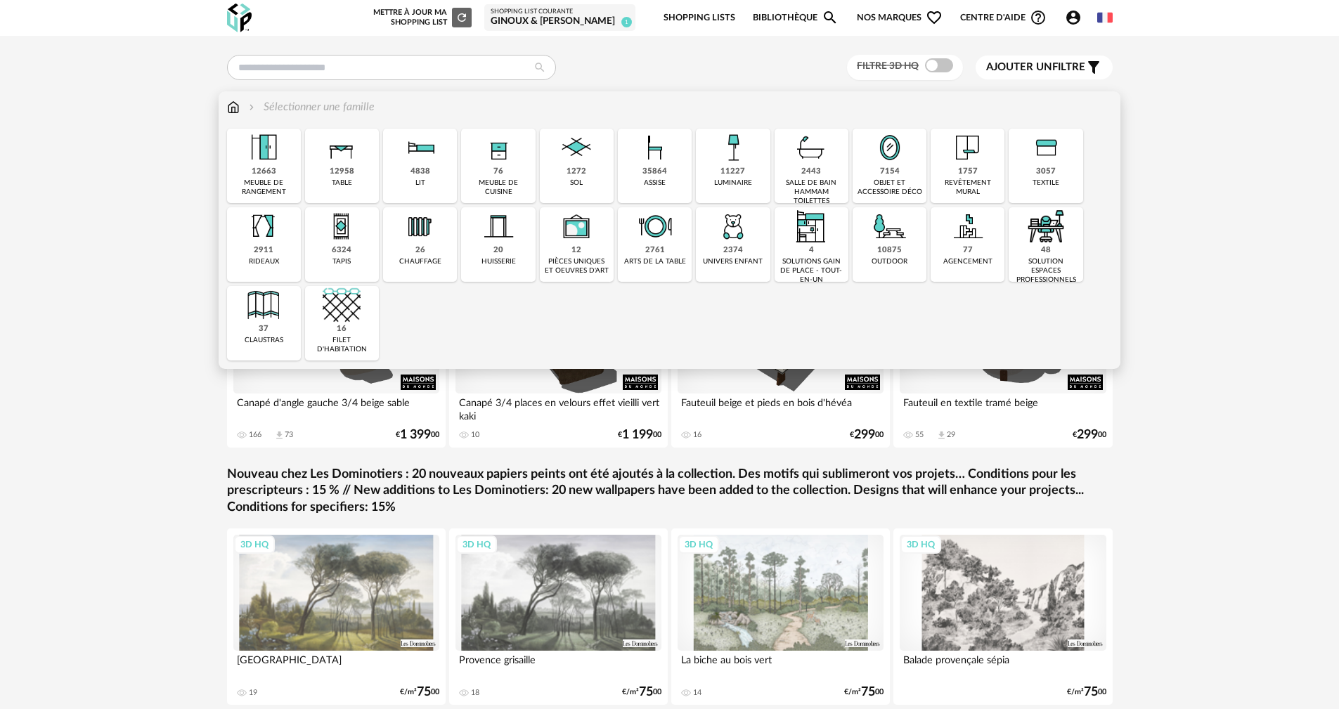
click at [745, 174] on div "11227" at bounding box center [733, 172] width 25 height 11
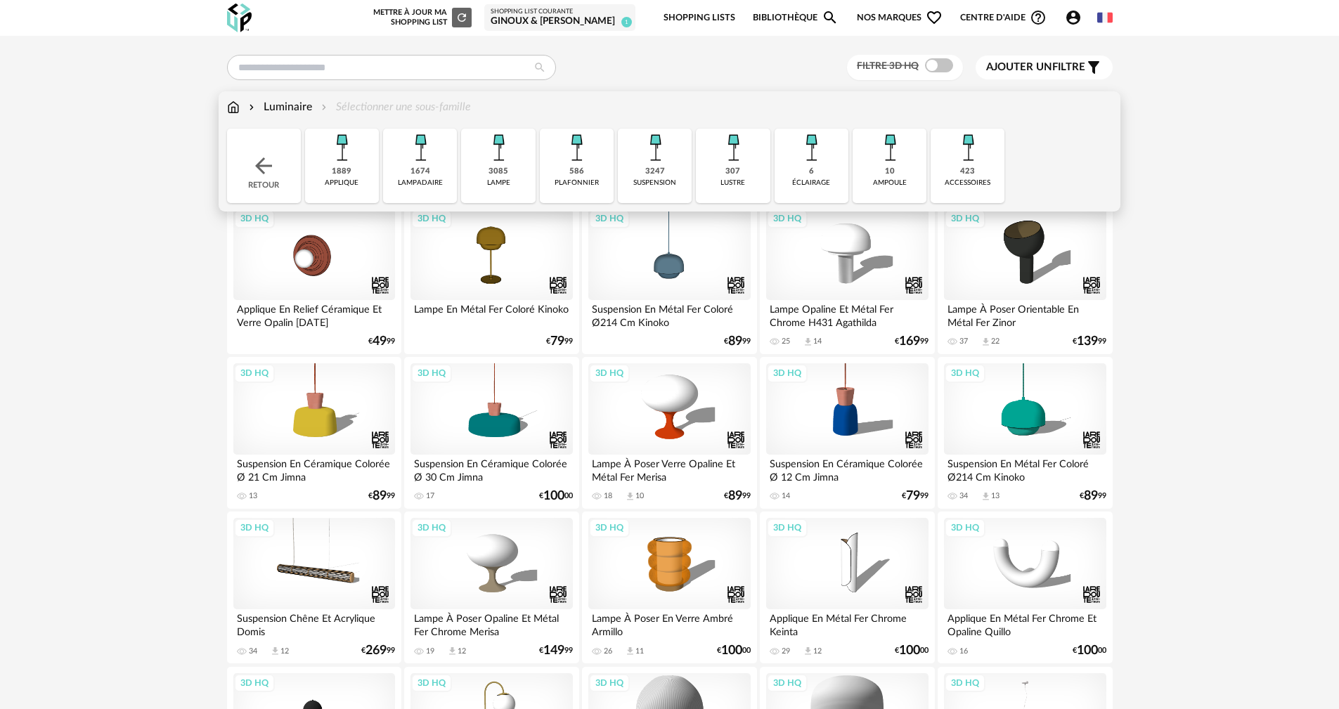
click at [657, 168] on div "3247" at bounding box center [655, 172] width 20 height 11
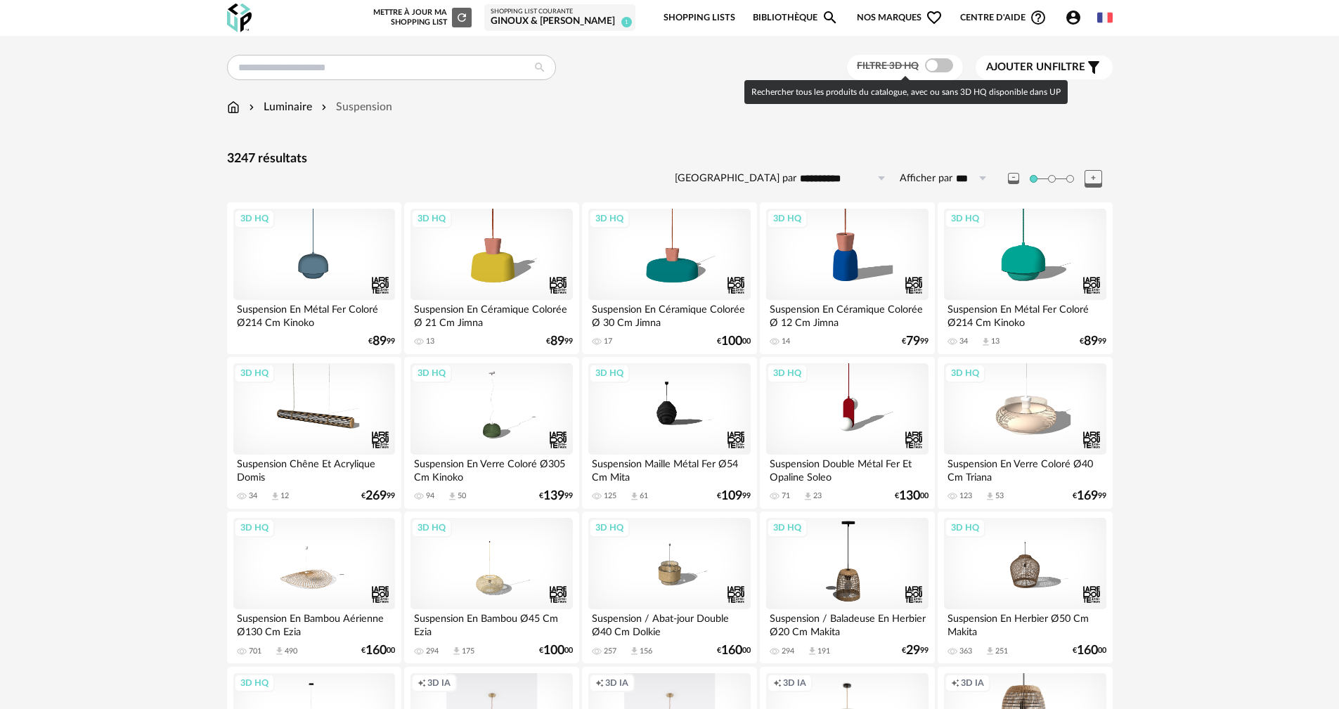
click at [939, 67] on span at bounding box center [939, 65] width 28 height 14
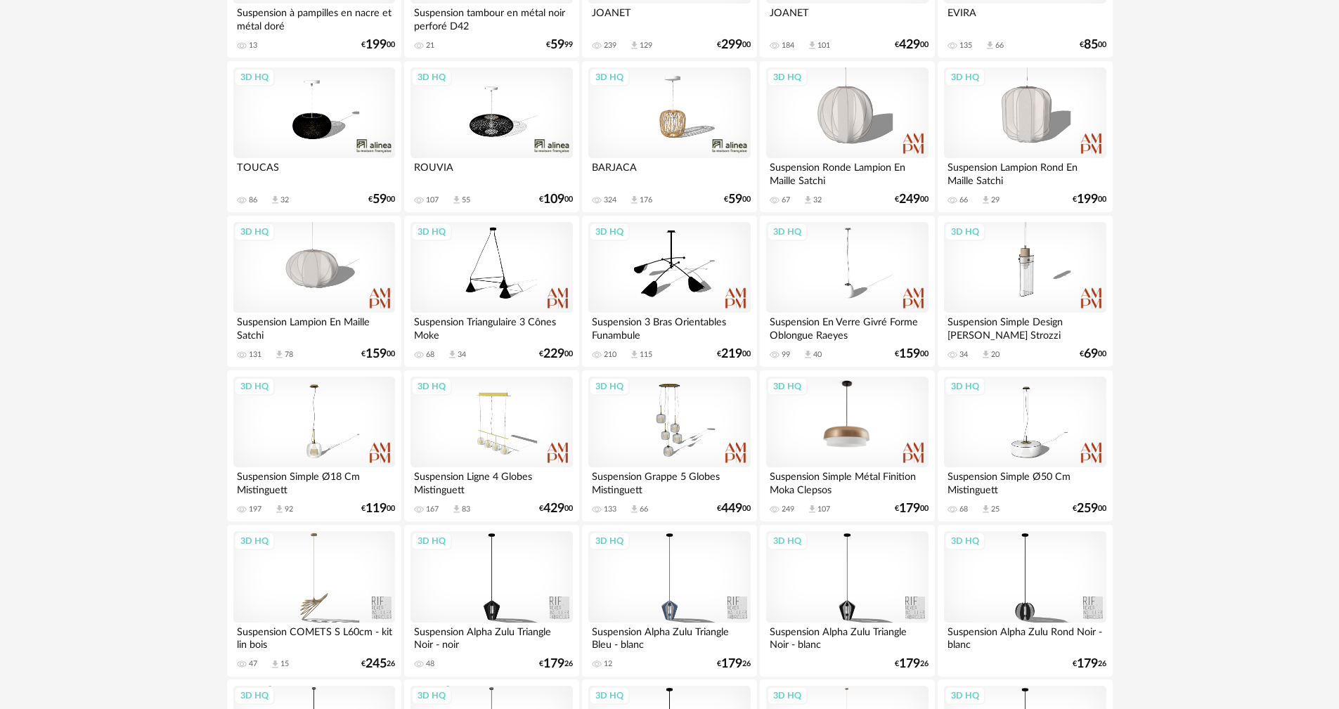
scroll to position [2602, 0]
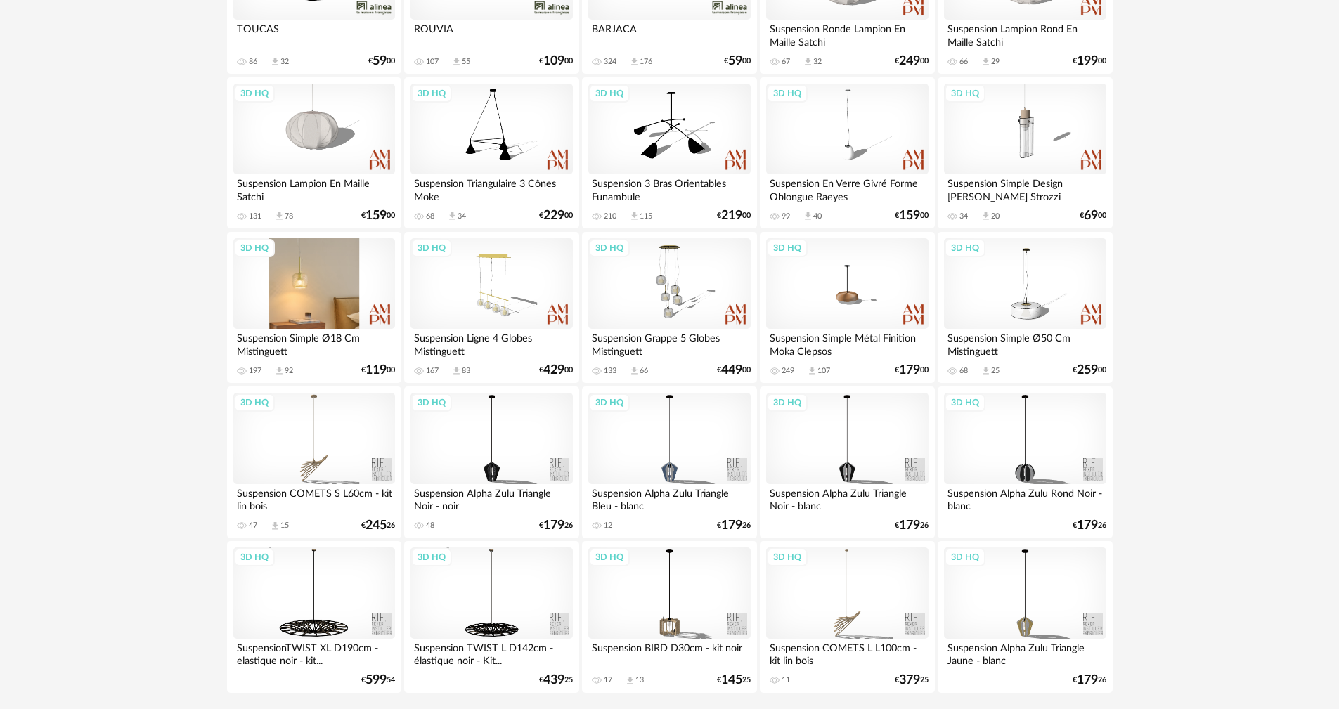
click at [323, 297] on div "3D HQ" at bounding box center [314, 283] width 162 height 91
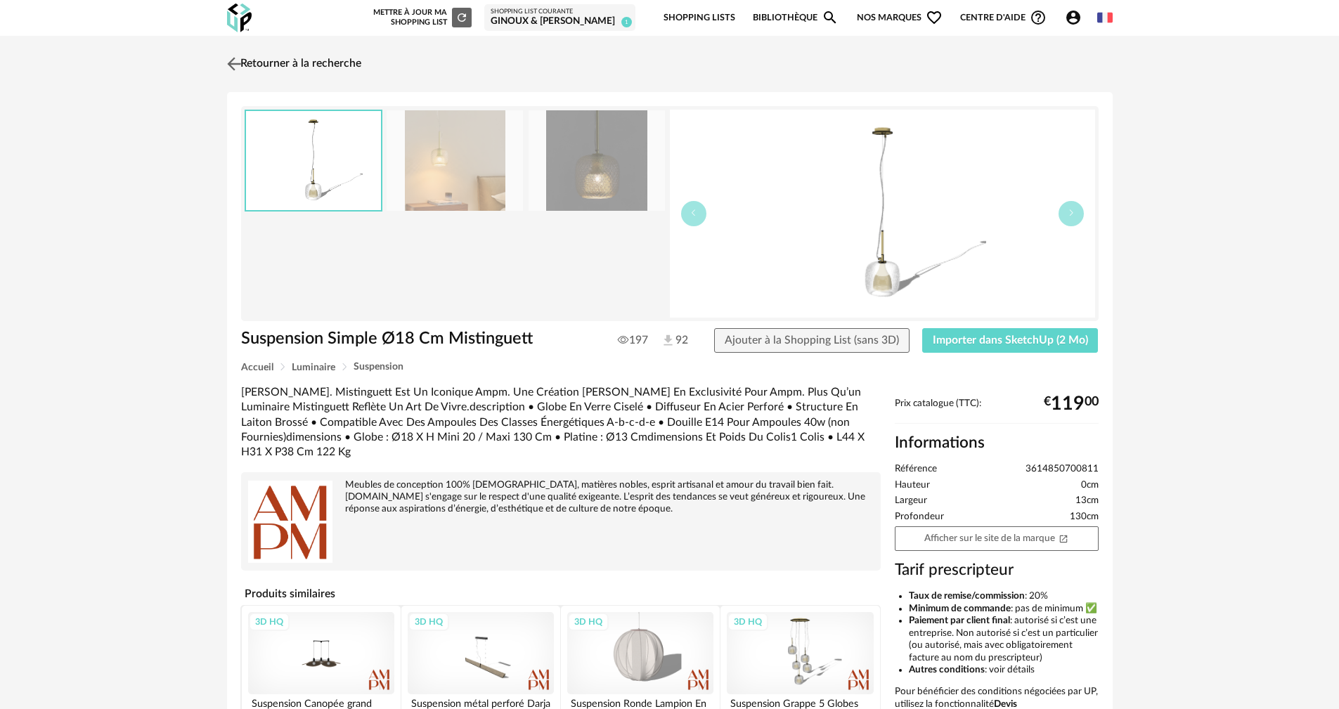
click at [229, 61] on img at bounding box center [234, 63] width 20 height 20
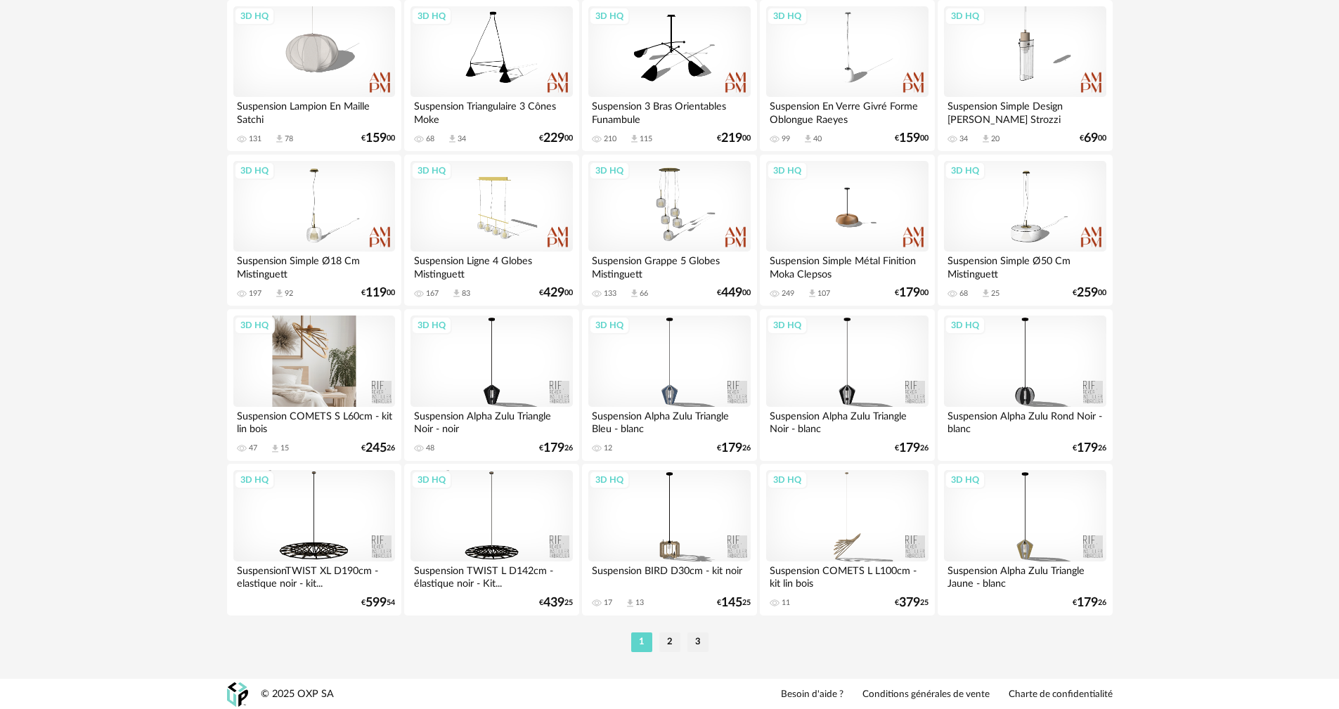
scroll to position [2680, 0]
click at [669, 637] on li "2" at bounding box center [670, 641] width 21 height 20
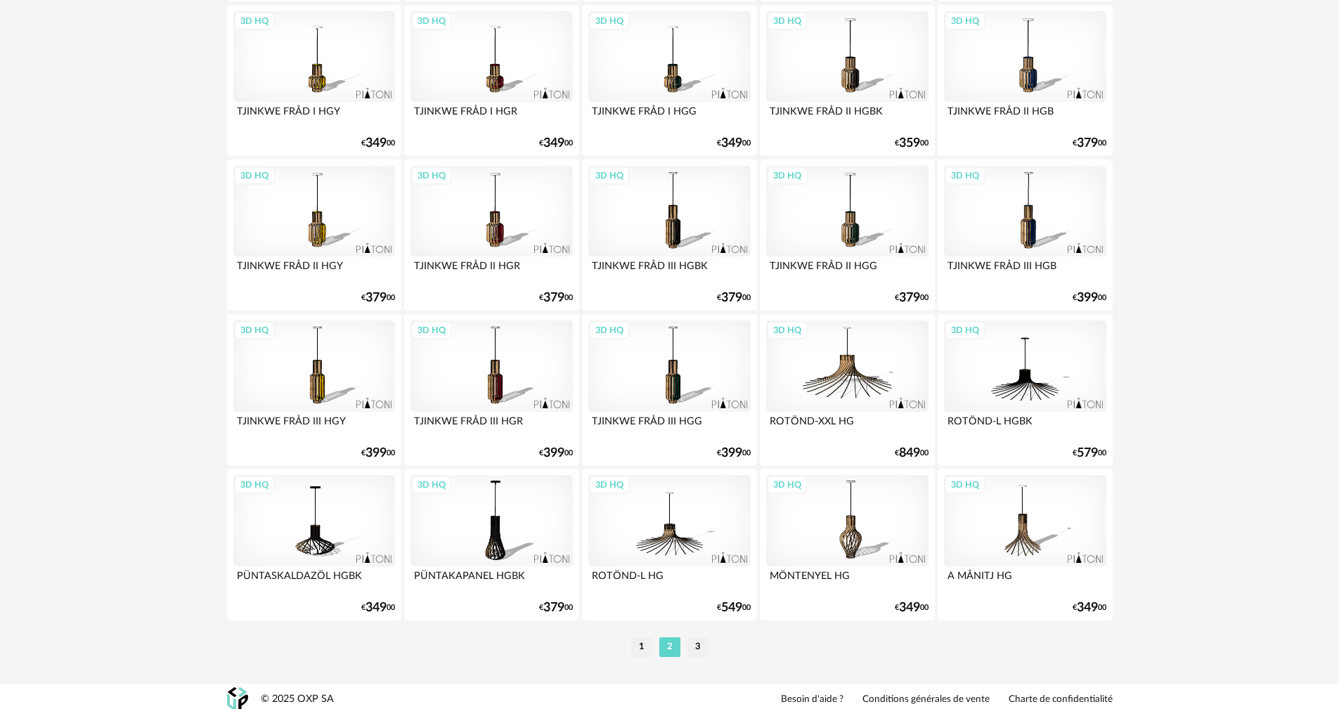
scroll to position [2680, 0]
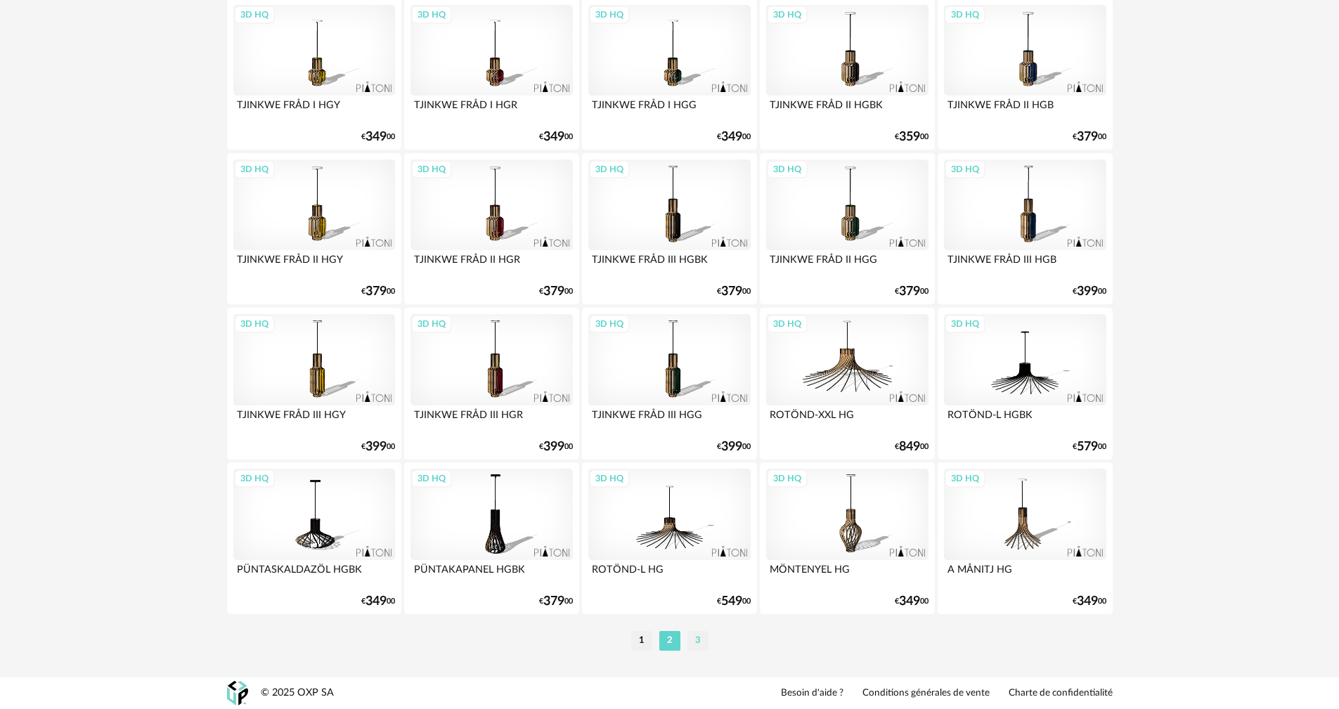
click at [701, 638] on li "3" at bounding box center [698, 641] width 21 height 20
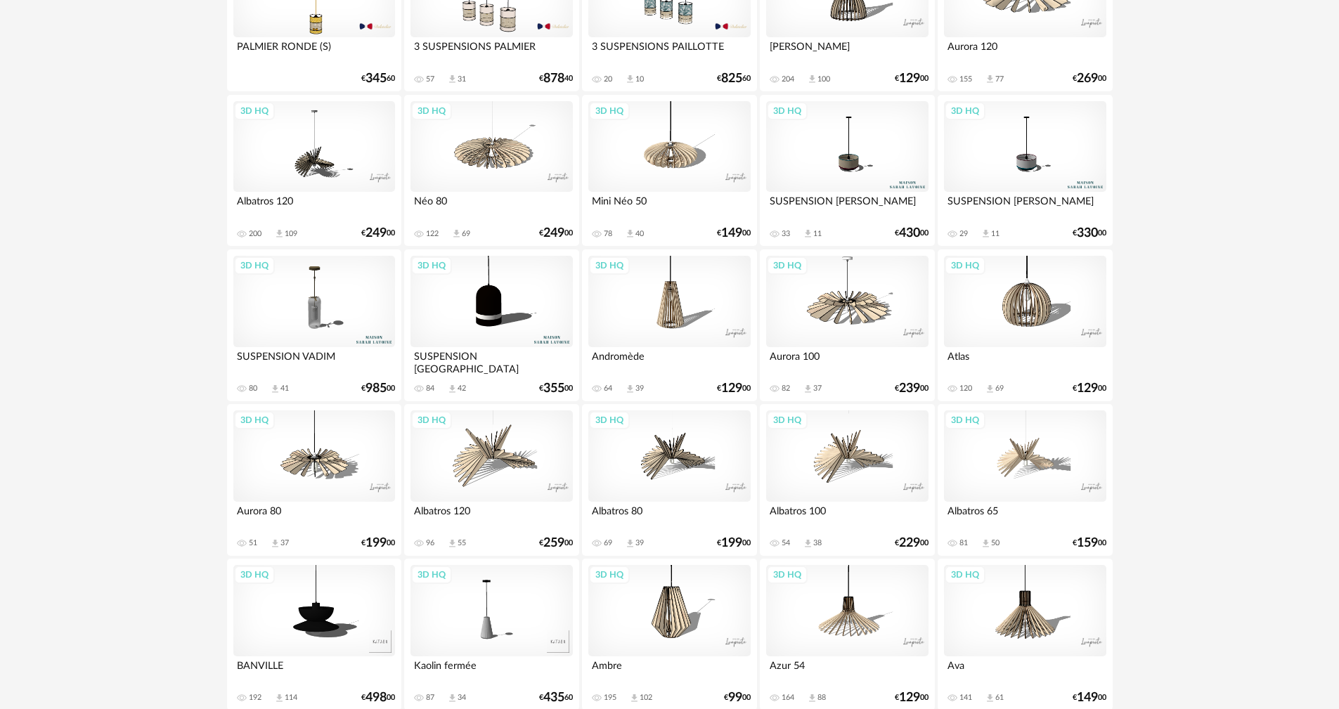
scroll to position [1133, 0]
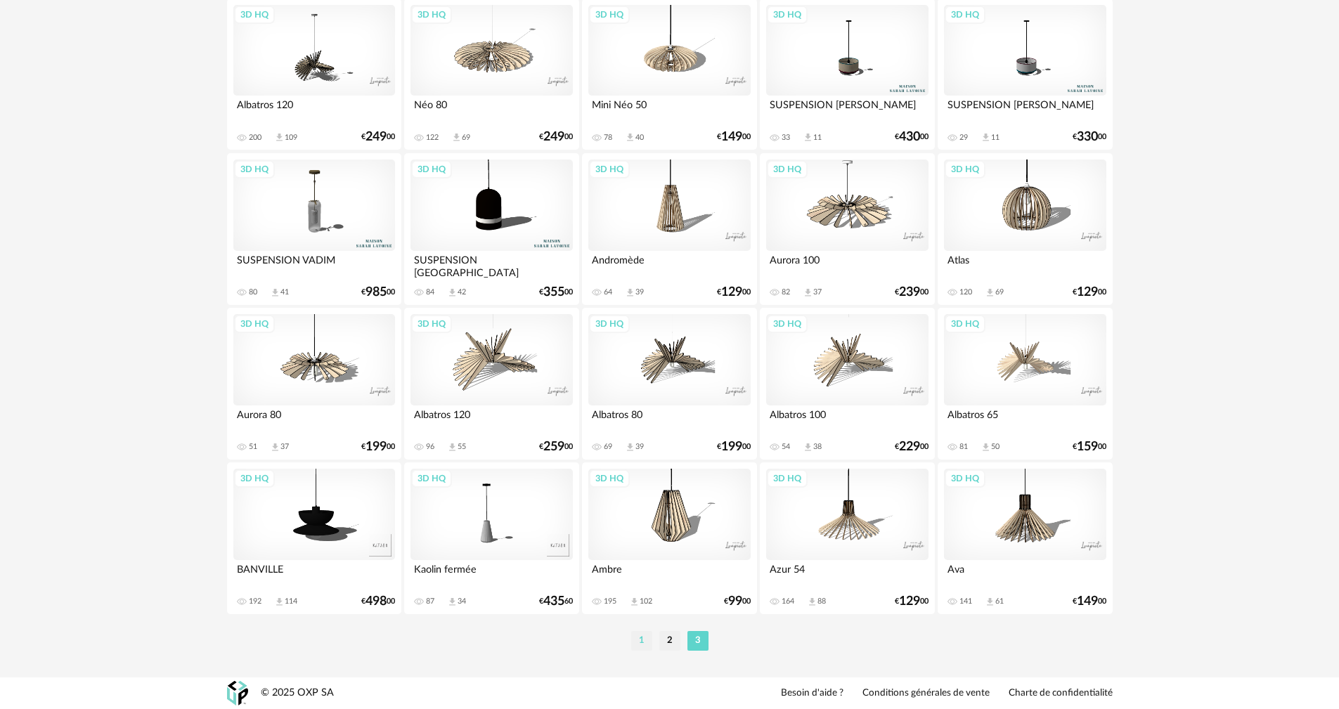
click at [645, 636] on li "1" at bounding box center [641, 641] width 21 height 20
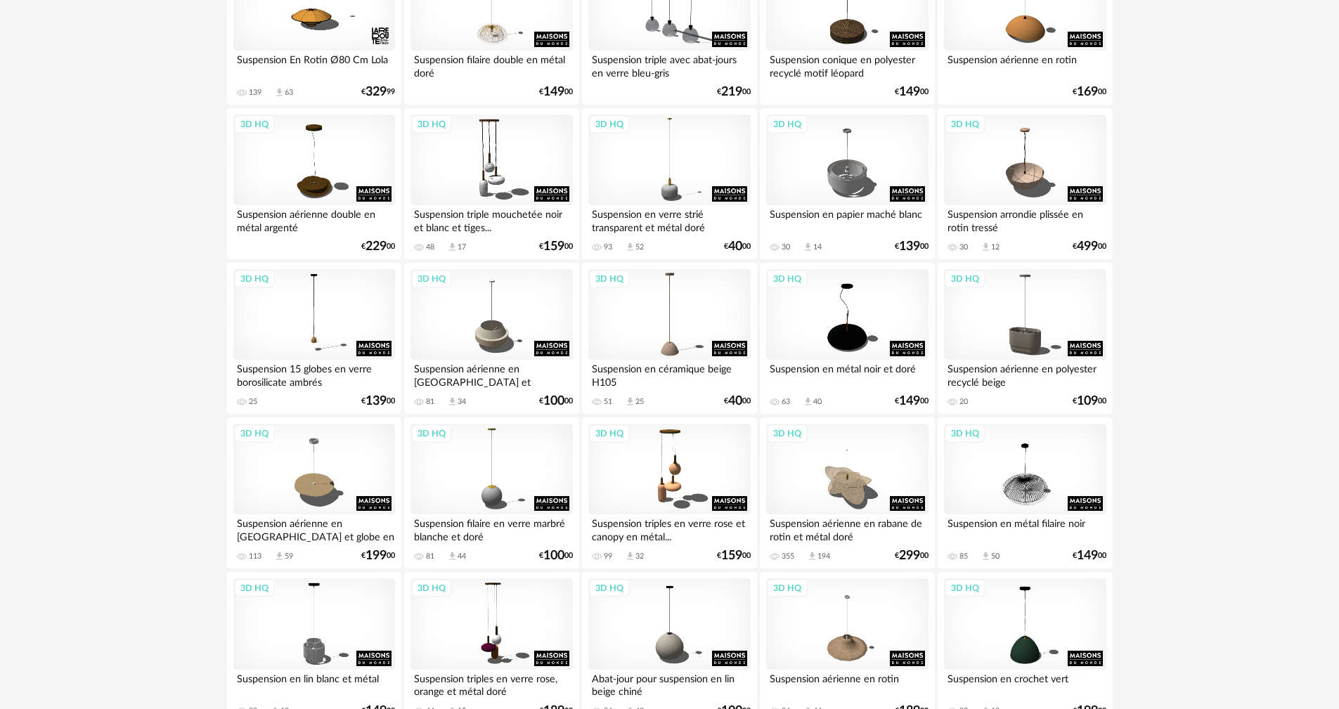
scroll to position [703, 0]
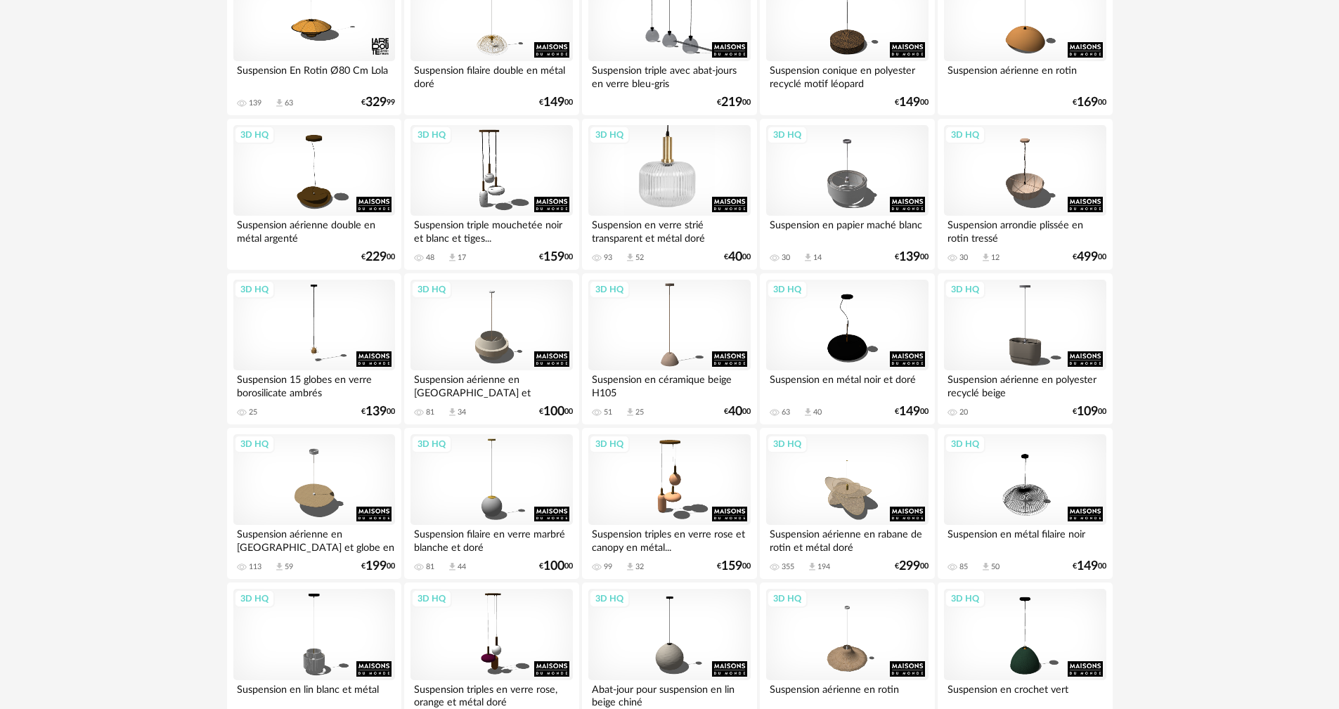
click at [669, 190] on div "3D HQ" at bounding box center [670, 170] width 162 height 91
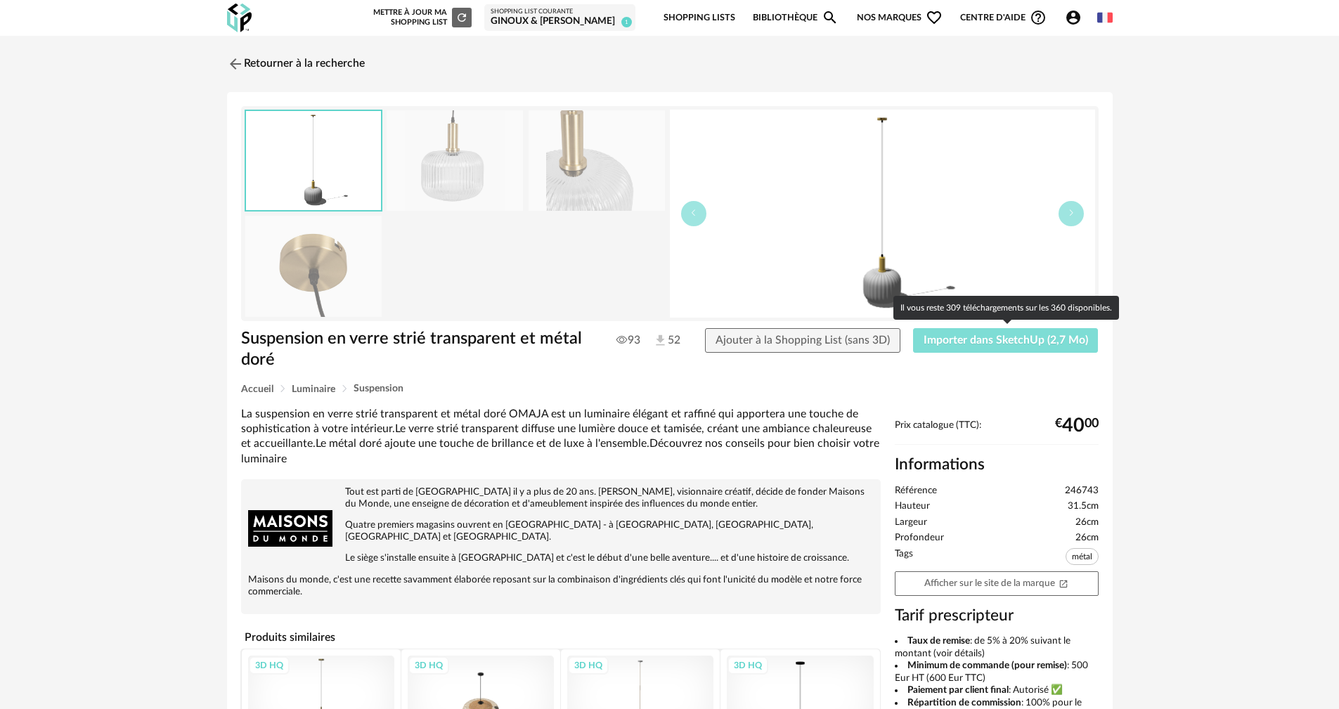
click at [998, 340] on span "Importer dans SketchUp (2,7 Mo)" at bounding box center [1006, 340] width 165 height 11
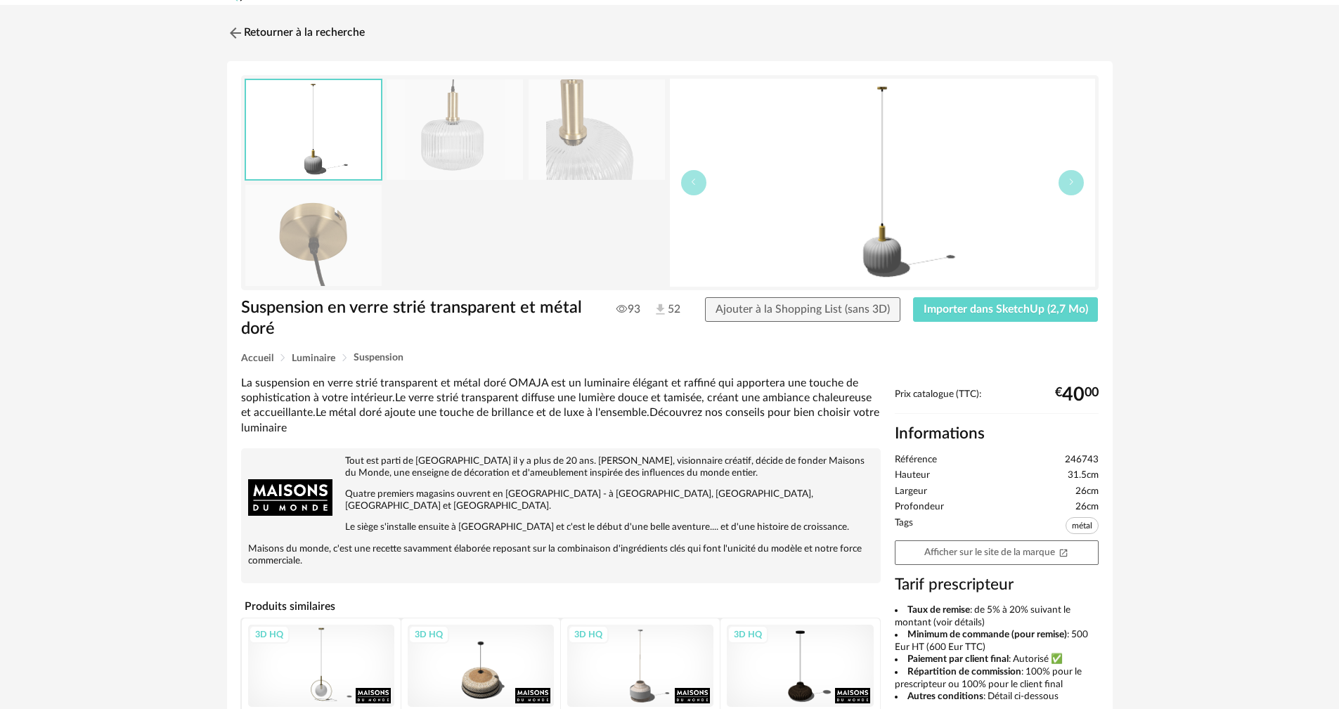
scroll to position [25, 0]
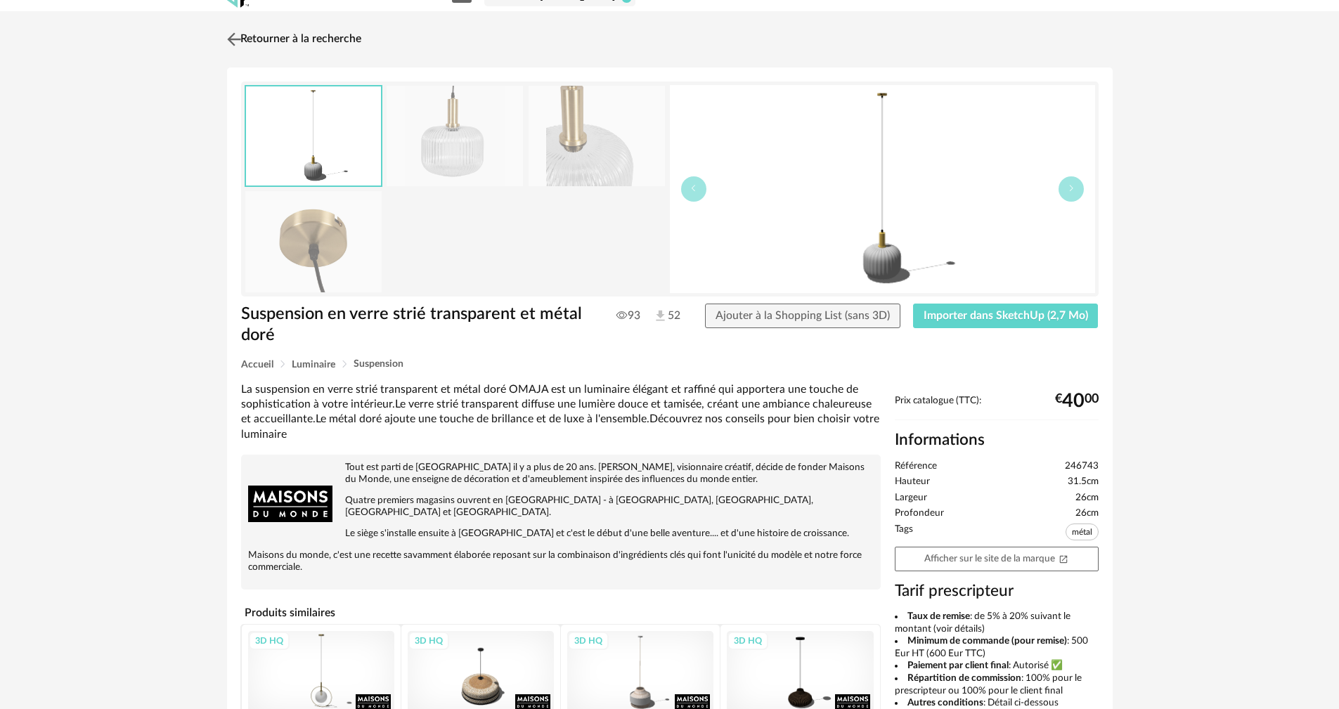
click at [233, 37] on img at bounding box center [234, 39] width 20 height 20
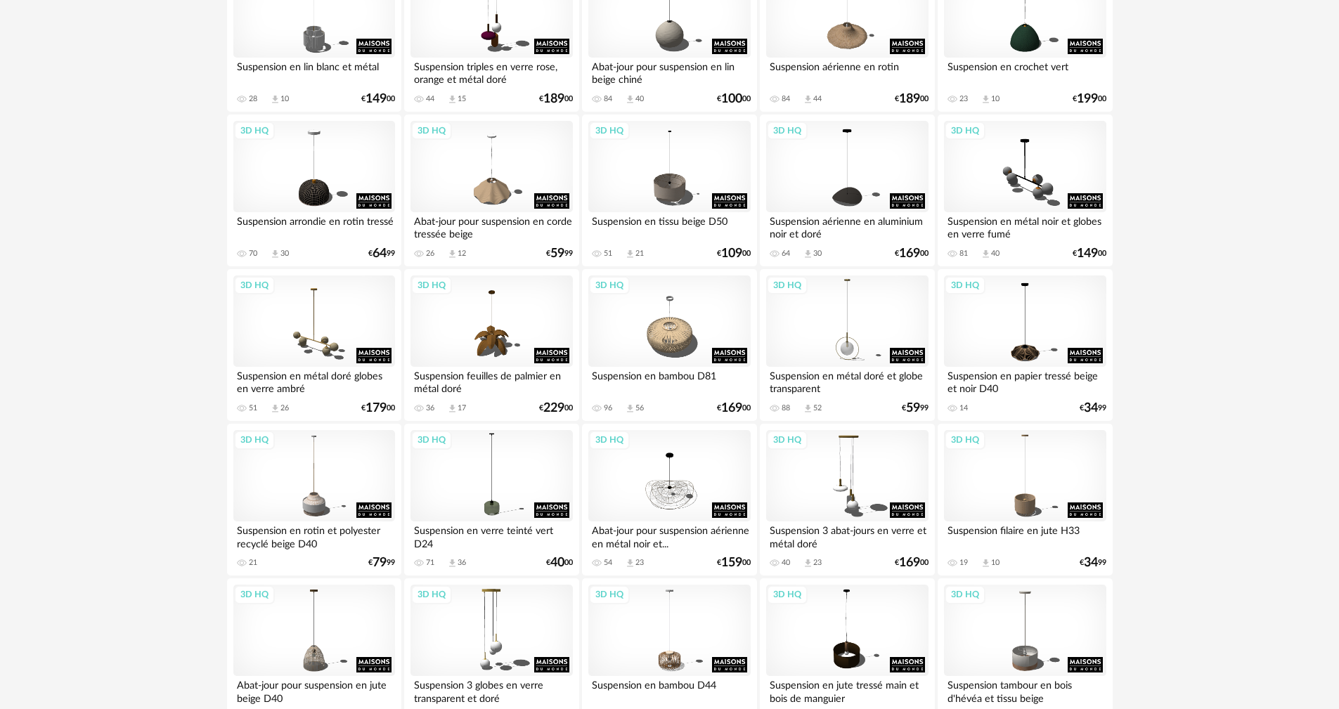
scroll to position [1336, 0]
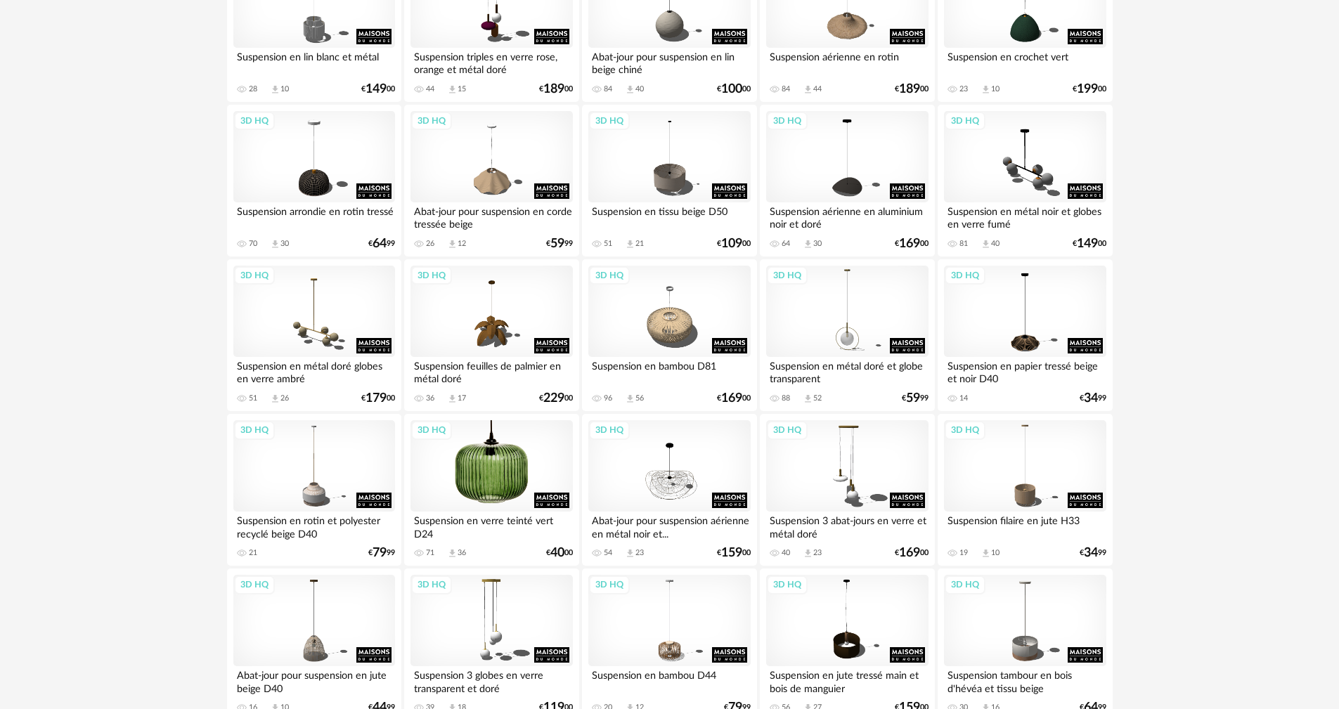
click at [471, 444] on div "3D HQ" at bounding box center [492, 465] width 162 height 91
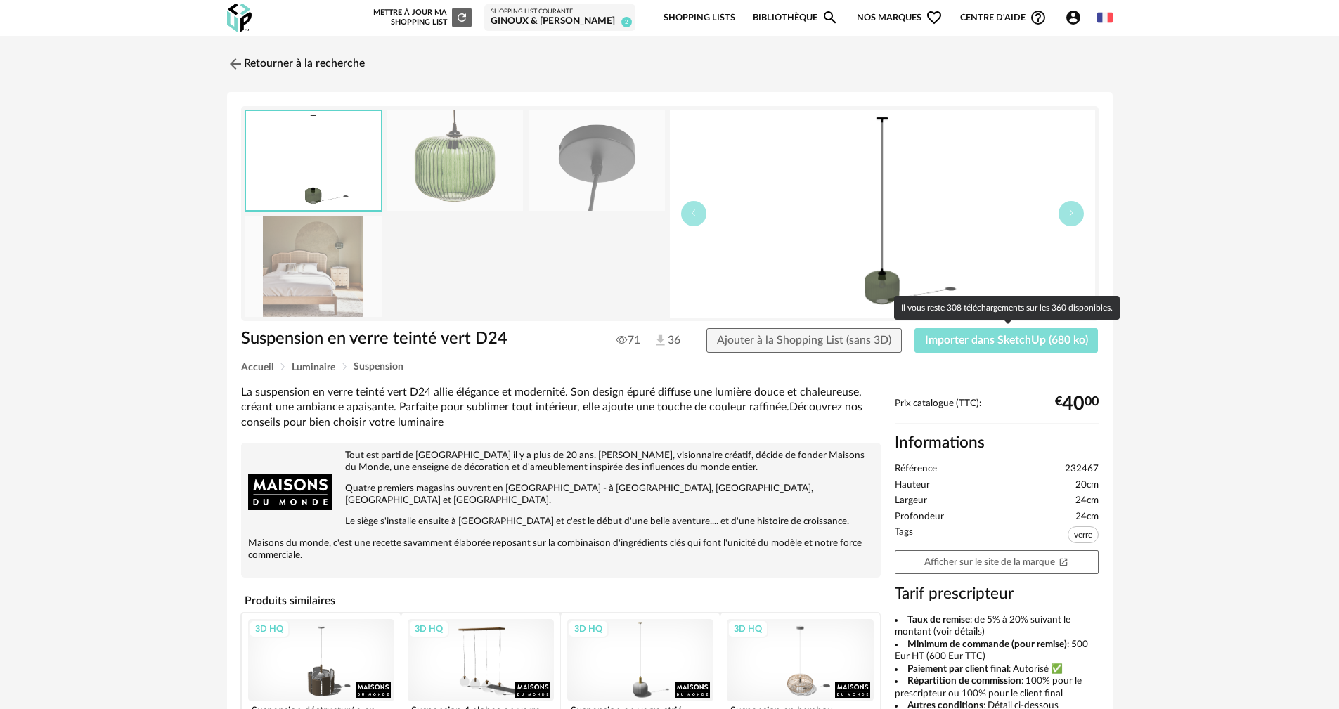
click at [1002, 344] on span "Importer dans SketchUp (680 ko)" at bounding box center [1006, 340] width 163 height 11
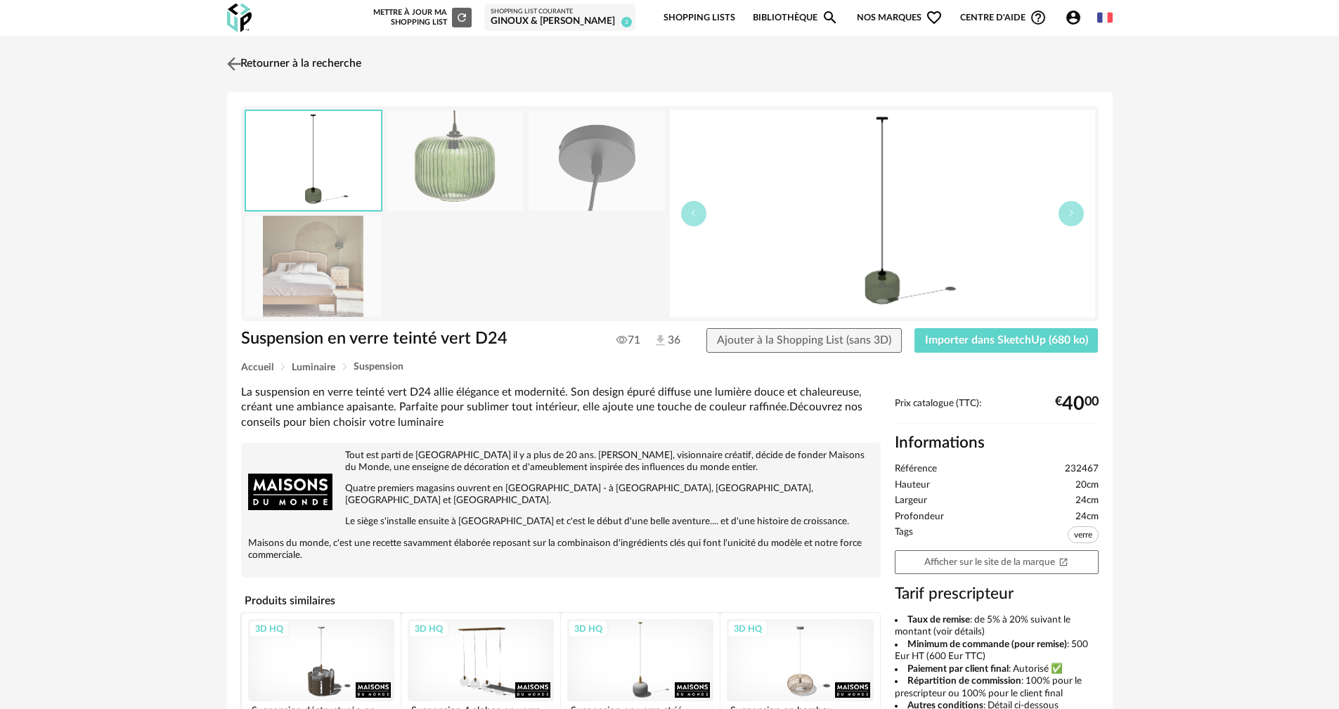
click at [238, 62] on img at bounding box center [234, 63] width 20 height 20
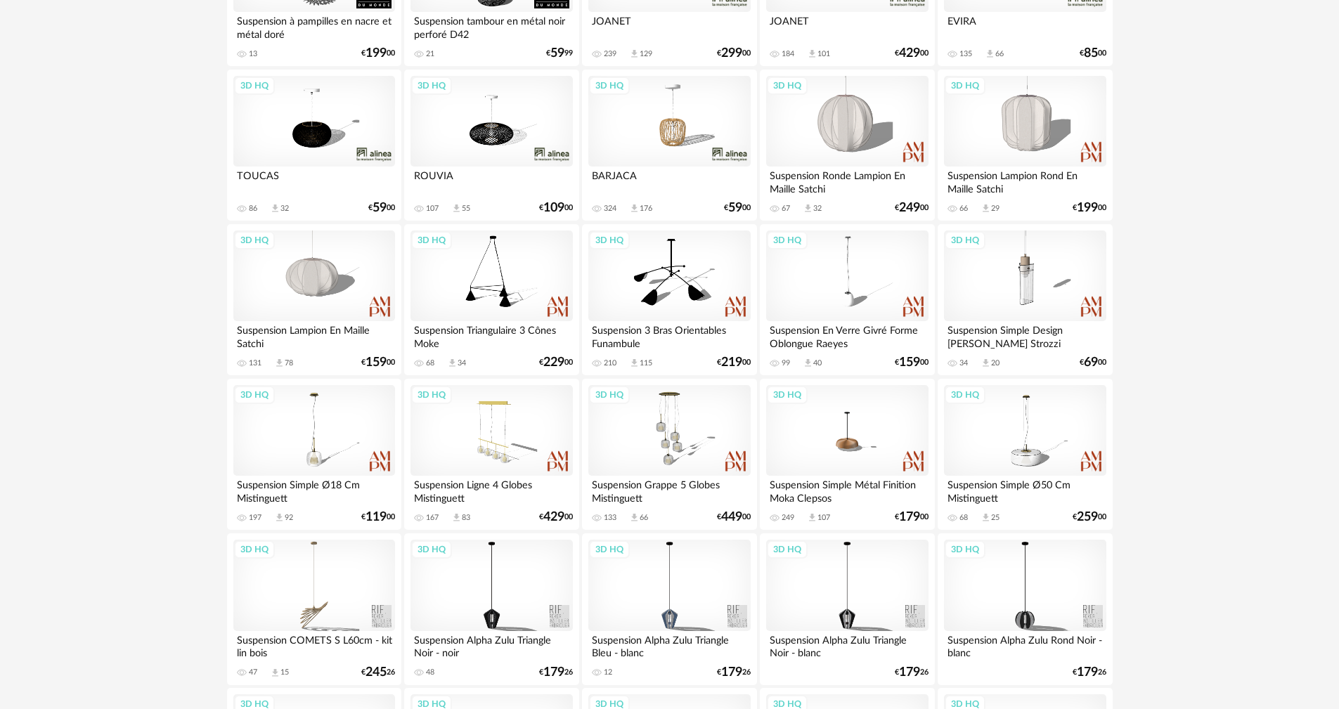
scroll to position [2461, 0]
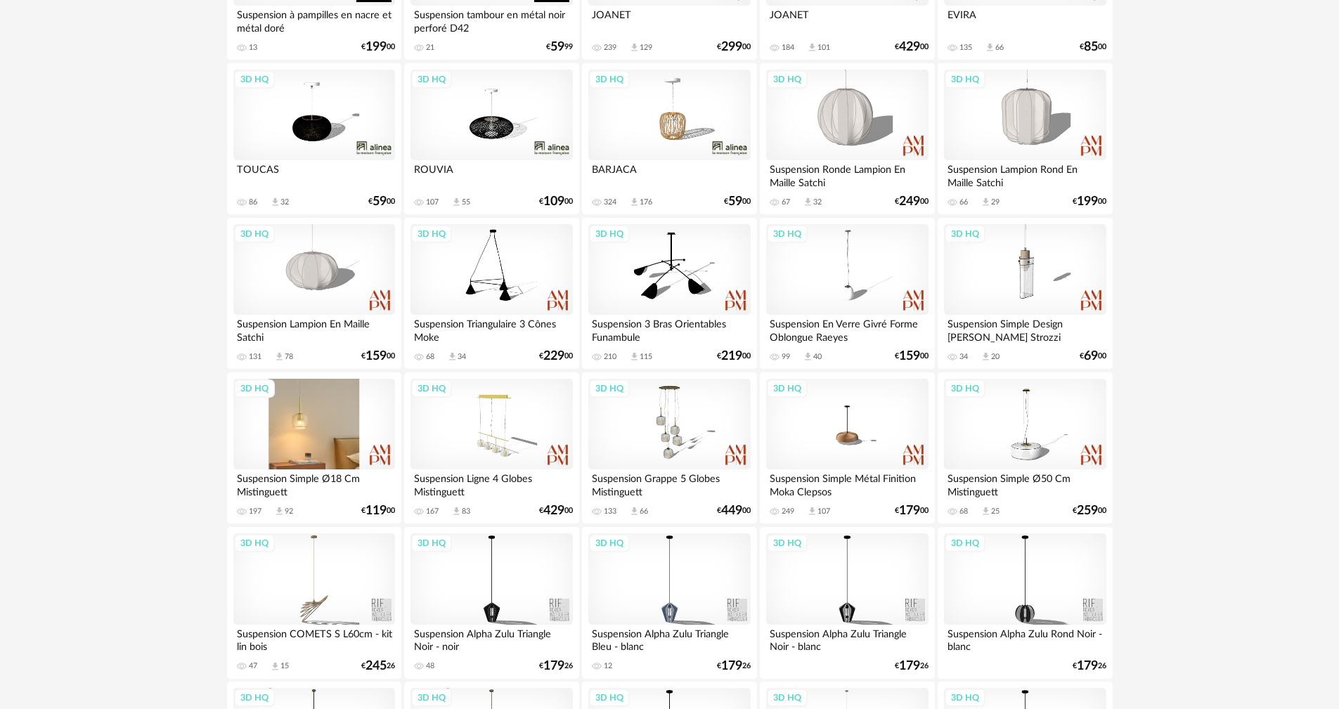
click at [333, 431] on div "3D HQ" at bounding box center [314, 424] width 162 height 91
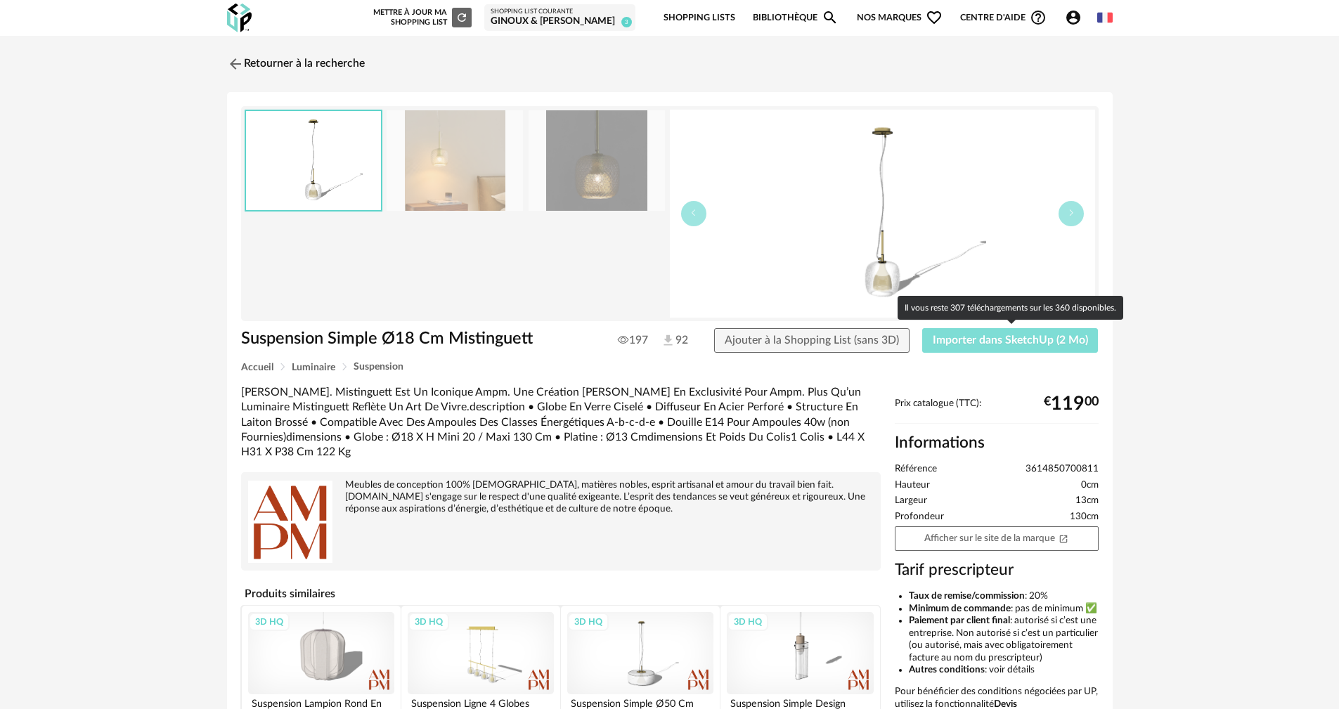
click at [997, 346] on button "Importer dans SketchUp (2 Mo)" at bounding box center [1011, 340] width 176 height 25
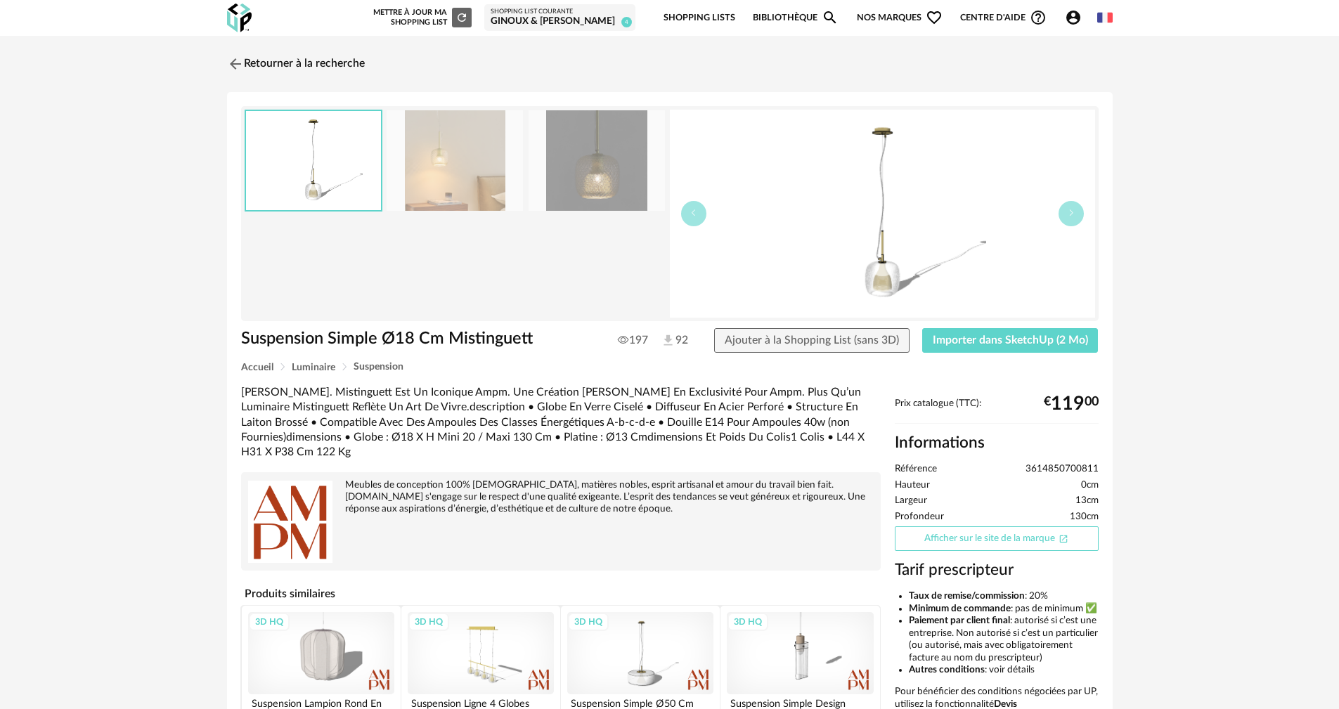
drag, startPoint x: 974, startPoint y: 541, endPoint x: 956, endPoint y: 541, distance: 18.3
click at [975, 541] on link "Afficher sur le site de la marque Open In New icon" at bounding box center [997, 539] width 204 height 25
click at [250, 70] on link "Retourner à la recherche" at bounding box center [293, 64] width 138 height 31
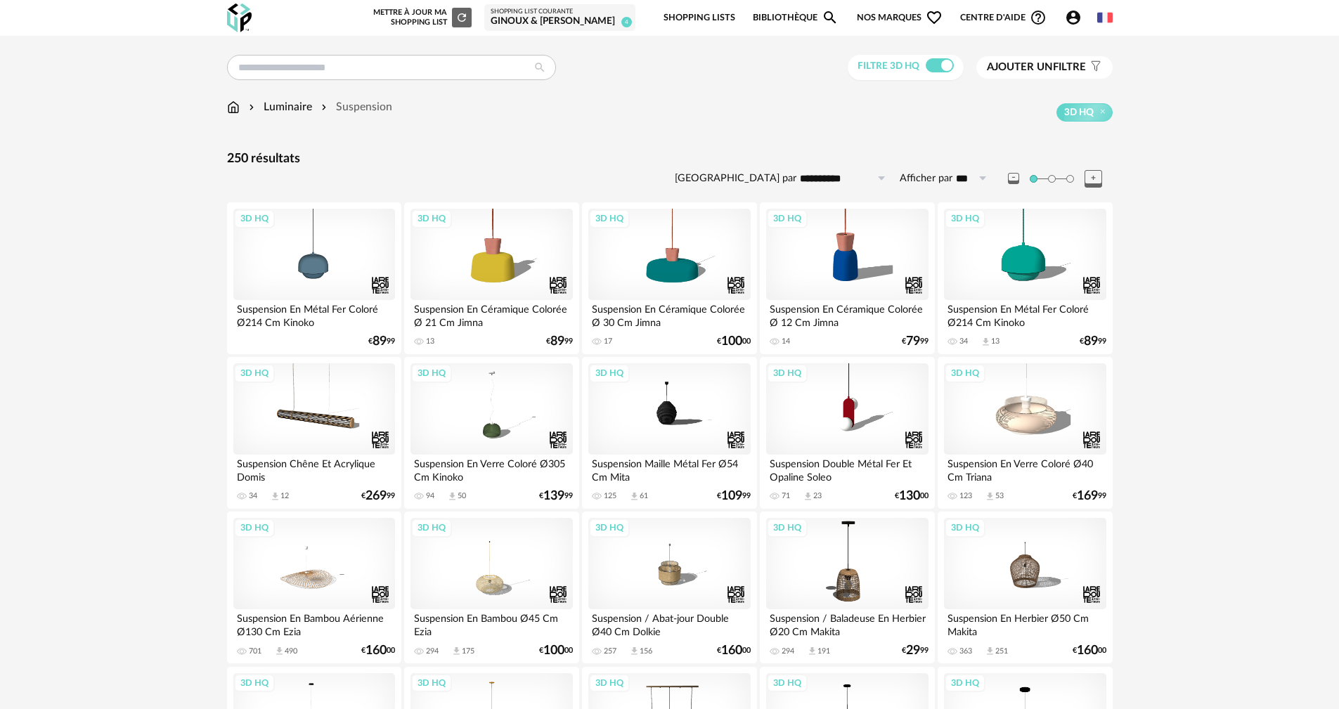
click at [239, 107] on div "Luminaire Suspension" at bounding box center [309, 107] width 165 height 16
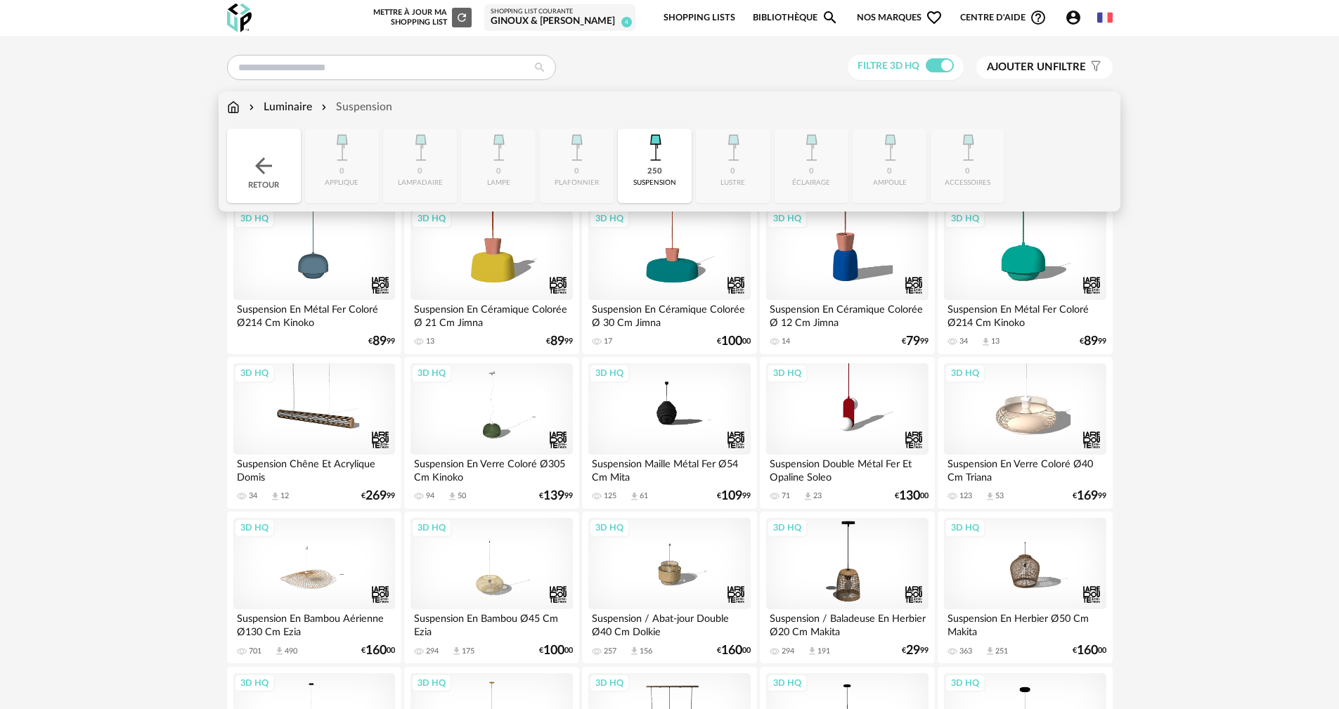
click at [268, 164] on img at bounding box center [263, 165] width 25 height 25
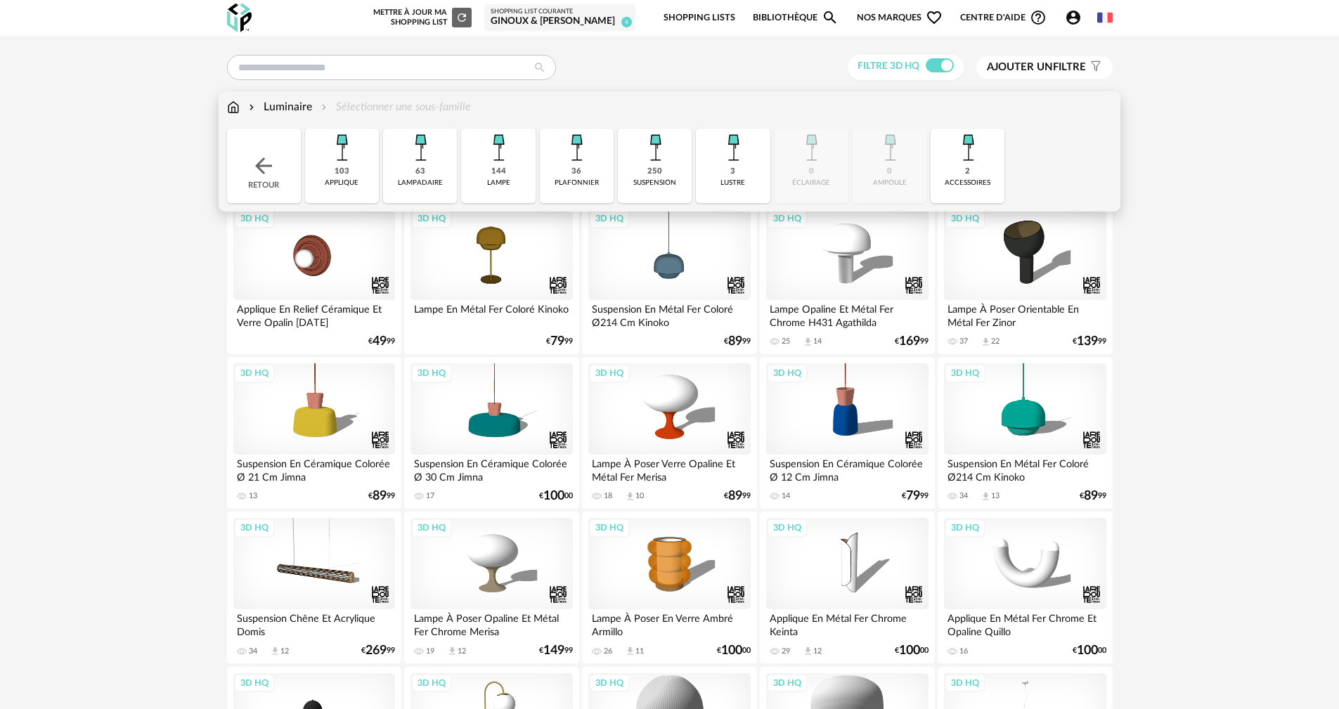
click at [227, 113] on img at bounding box center [233, 107] width 13 height 16
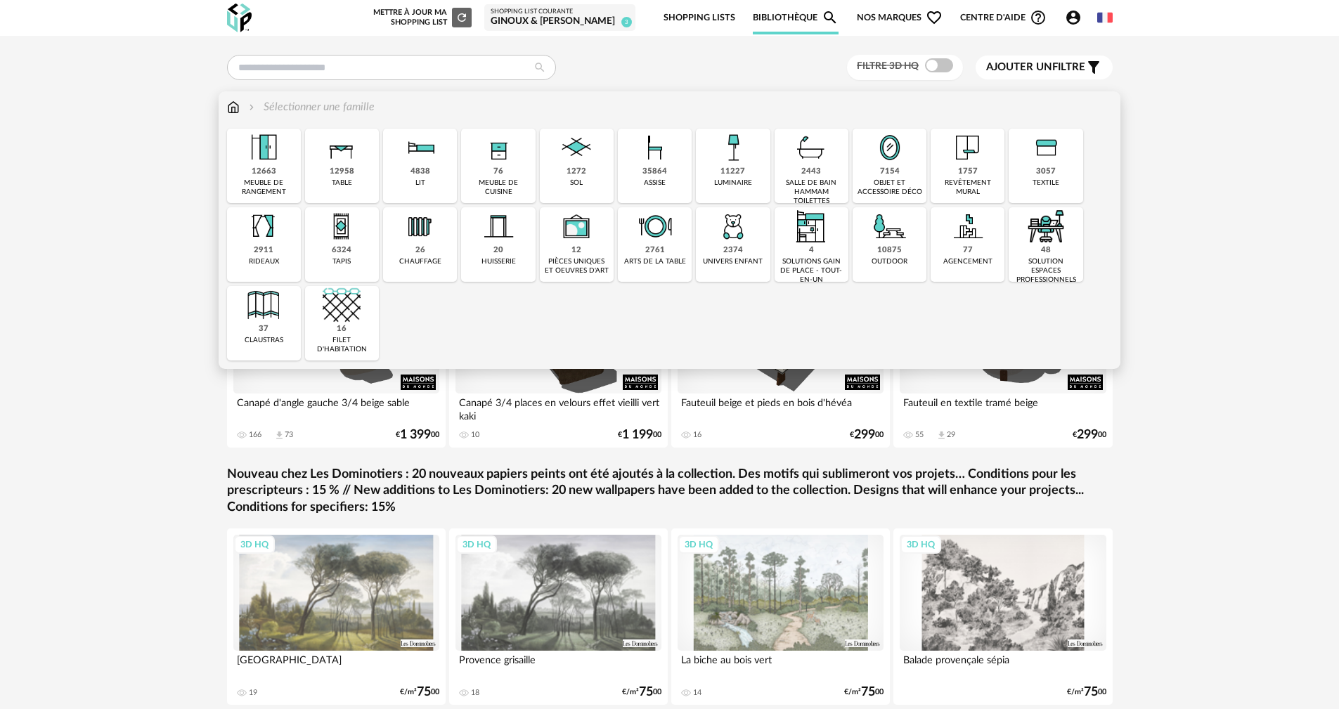
click at [349, 257] on div "tapis" at bounding box center [342, 261] width 18 height 9
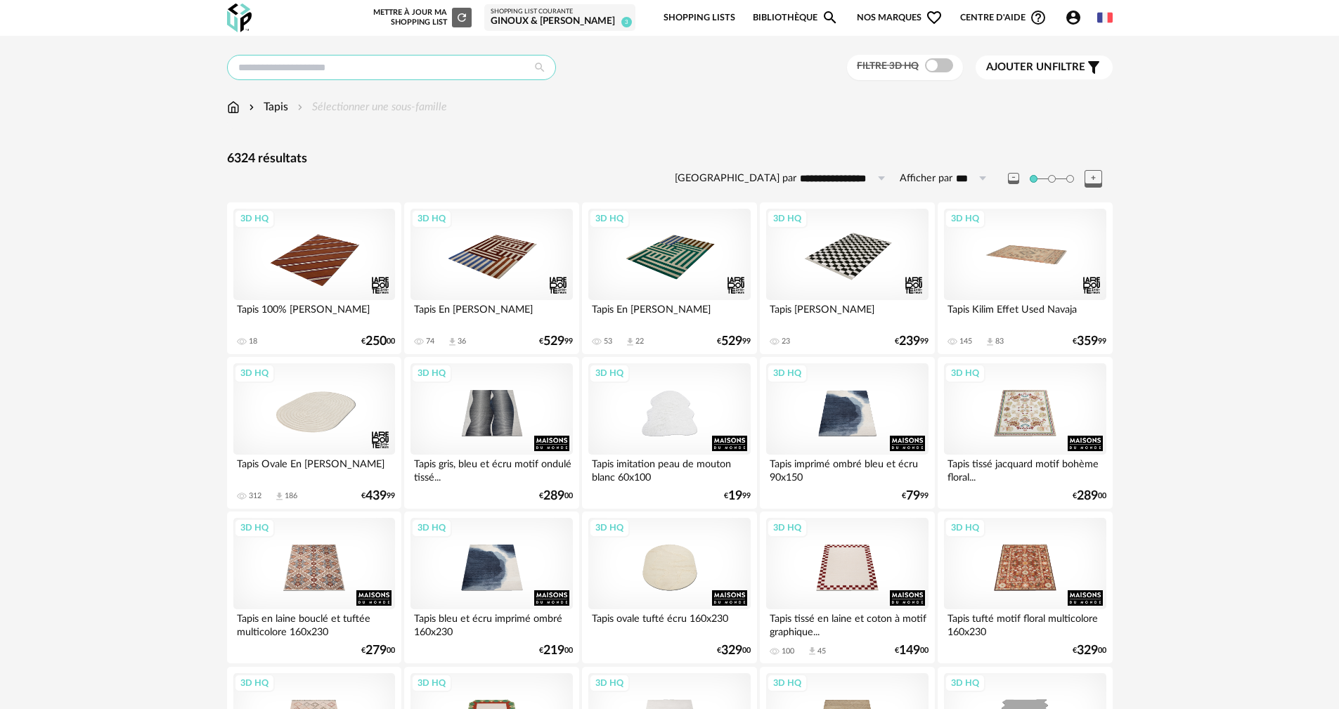
click at [330, 70] on input "text" at bounding box center [391, 67] width 329 height 25
type input "**********"
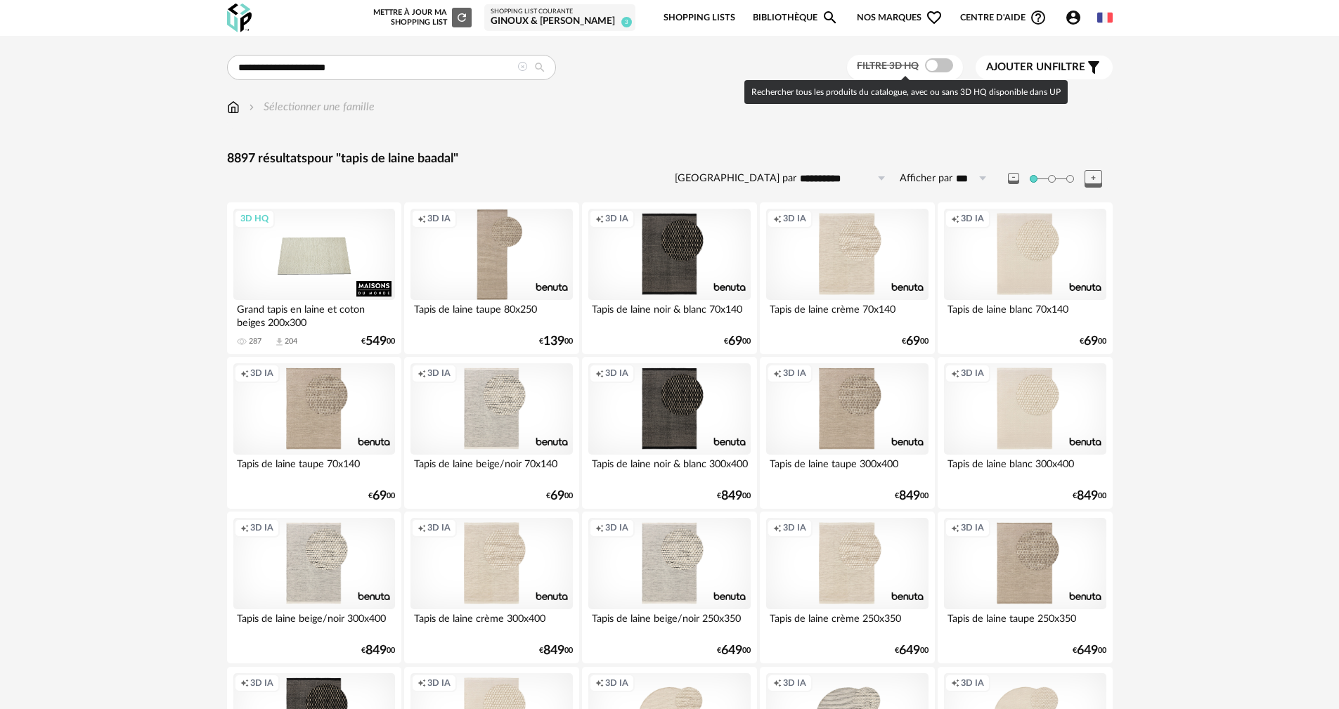
click at [926, 62] on span at bounding box center [939, 65] width 28 height 14
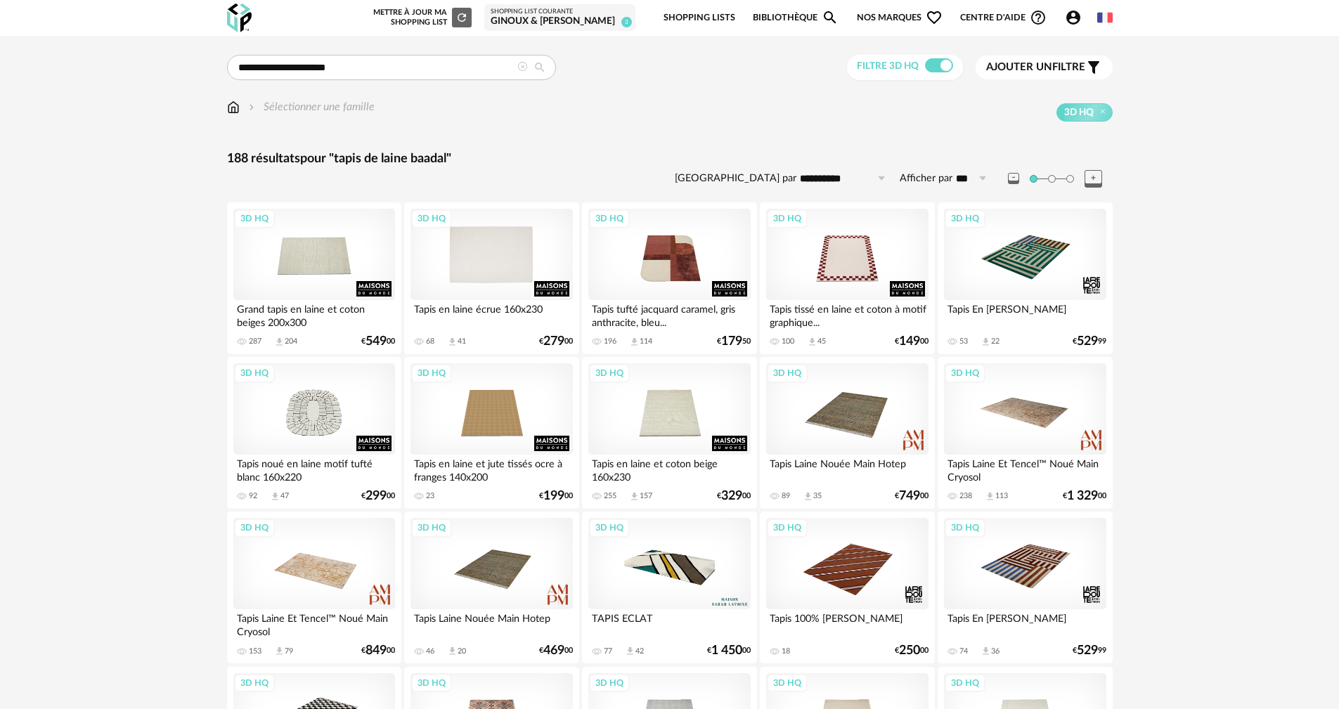
click at [496, 264] on div "3D HQ" at bounding box center [492, 254] width 162 height 91
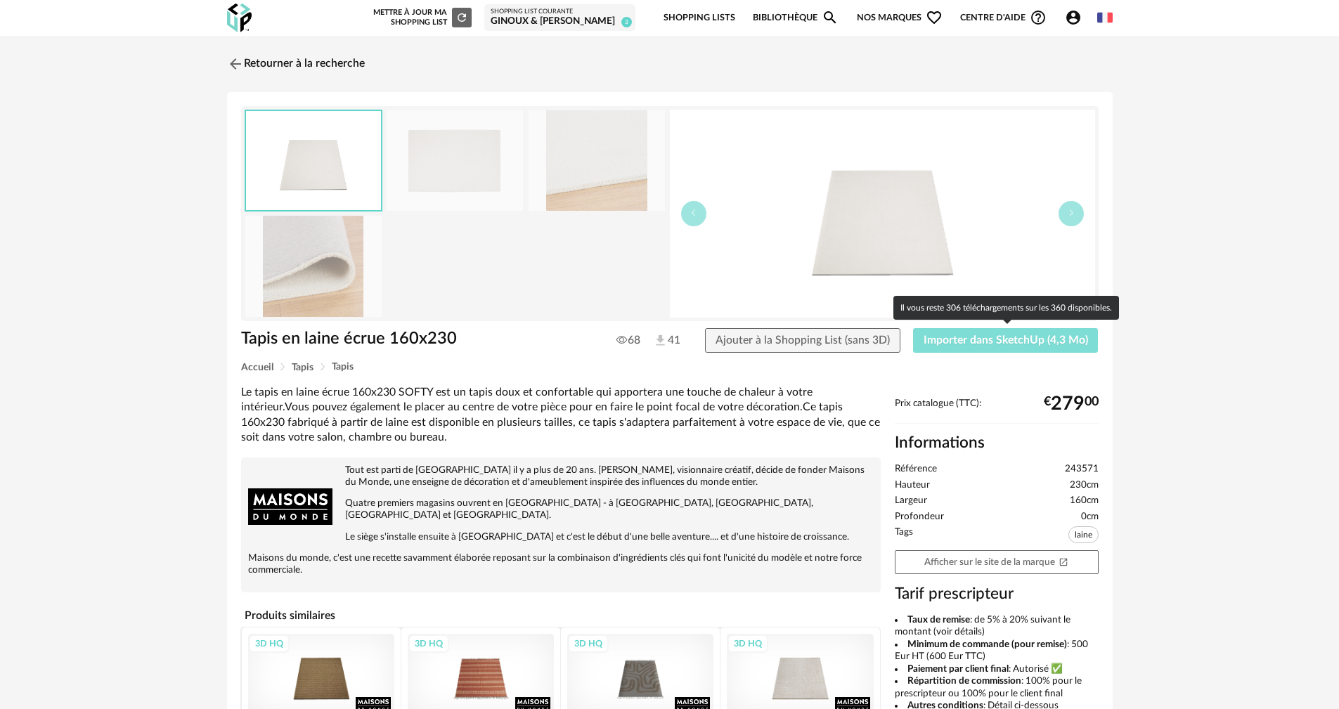
click at [982, 345] on span "Importer dans SketchUp (4,3 Mo)" at bounding box center [1006, 340] width 165 height 11
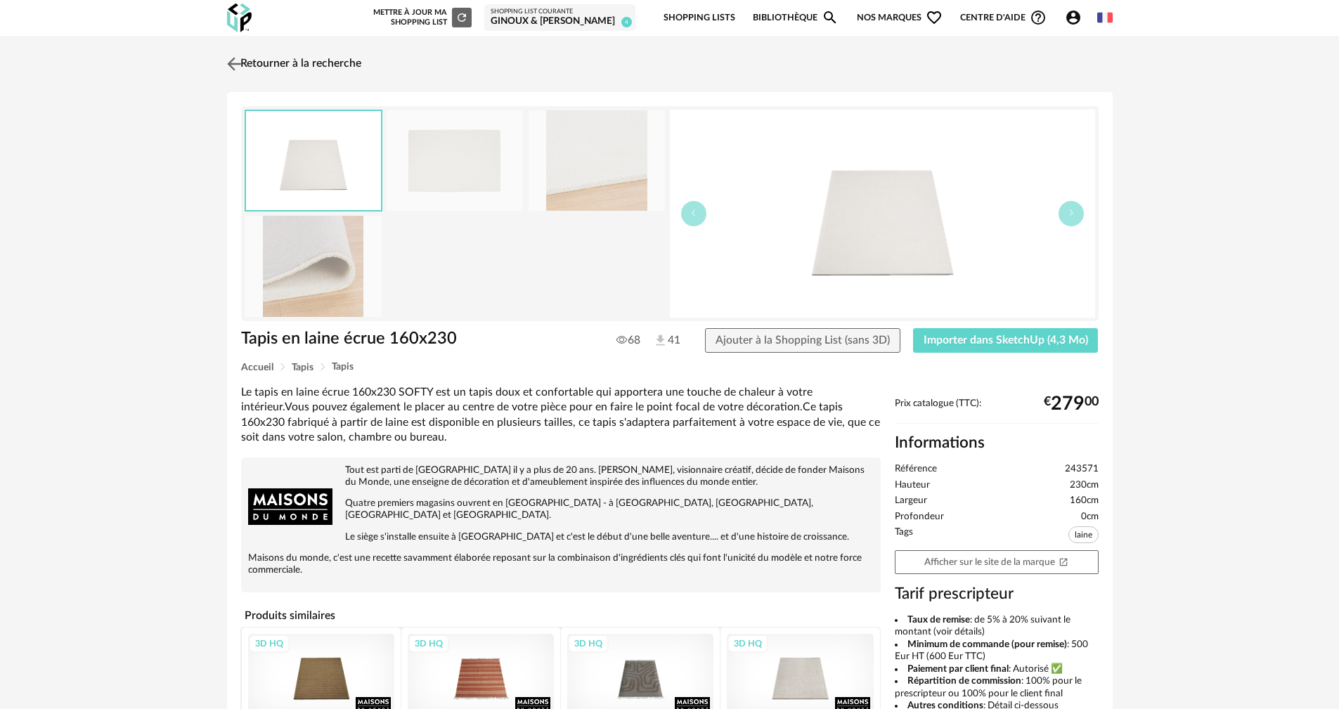
click at [231, 59] on img at bounding box center [234, 63] width 20 height 20
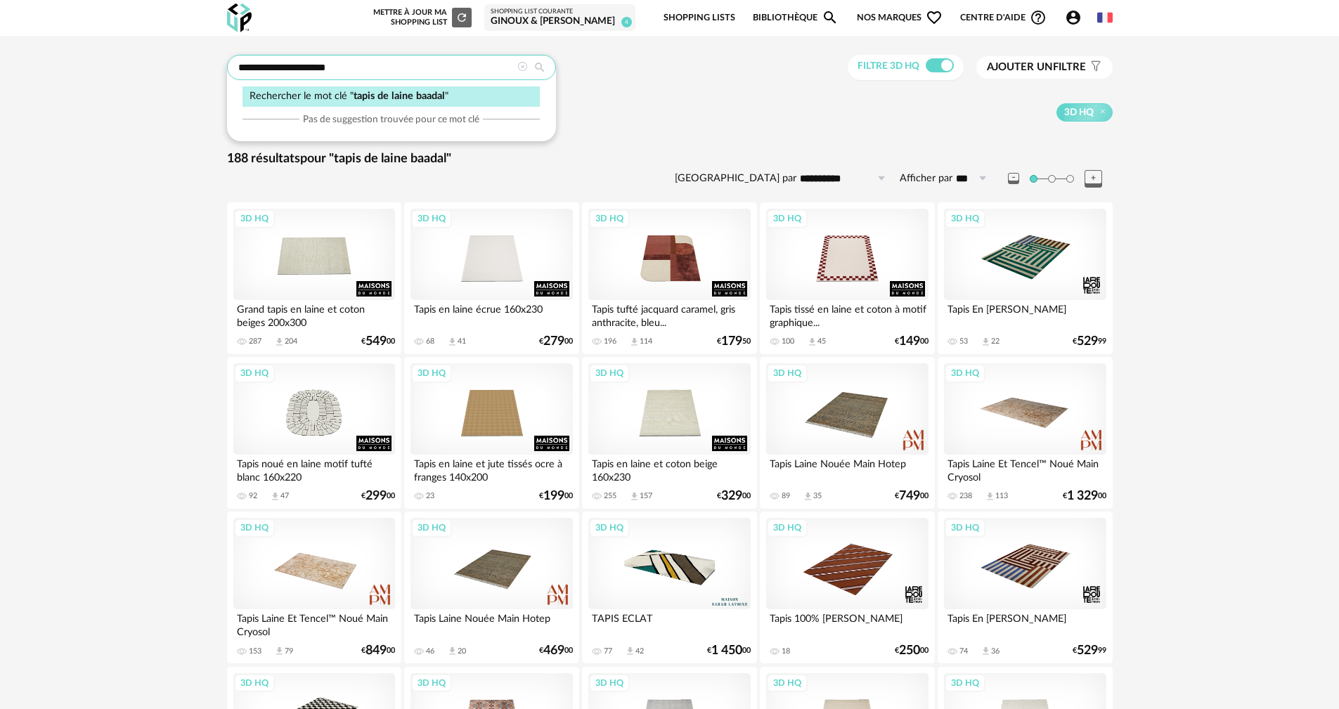
drag, startPoint x: 357, startPoint y: 67, endPoint x: 304, endPoint y: 66, distance: 52.7
click at [304, 66] on input "**********" at bounding box center [391, 67] width 329 height 25
type input "**********"
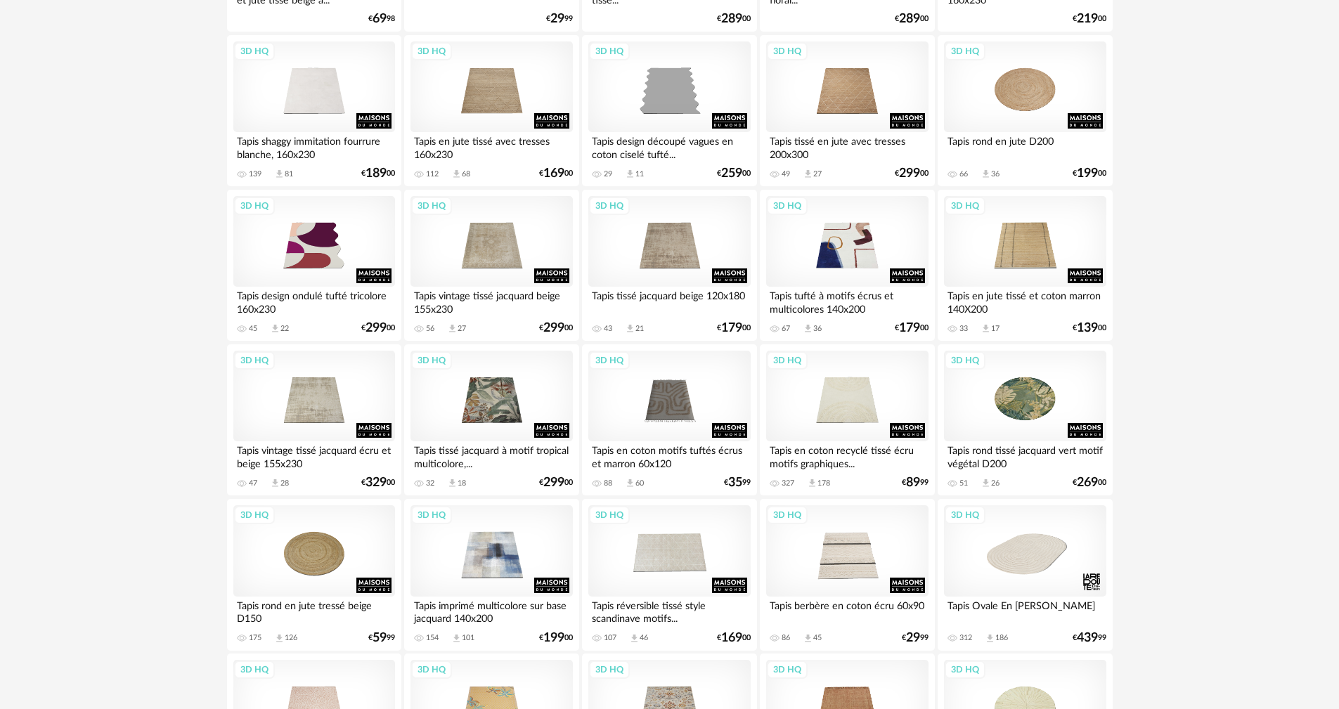
scroll to position [2531, 0]
